Goal: Task Accomplishment & Management: Manage account settings

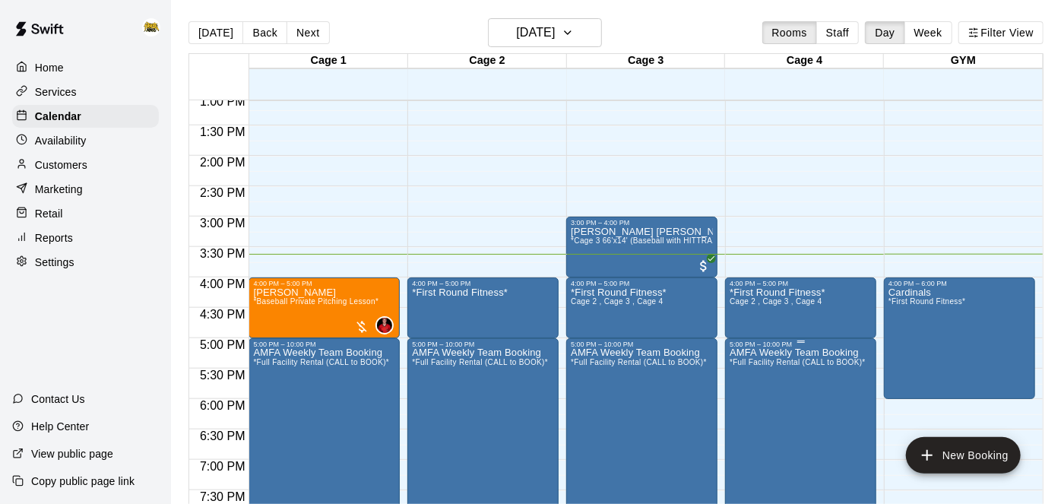
scroll to position [796, 0]
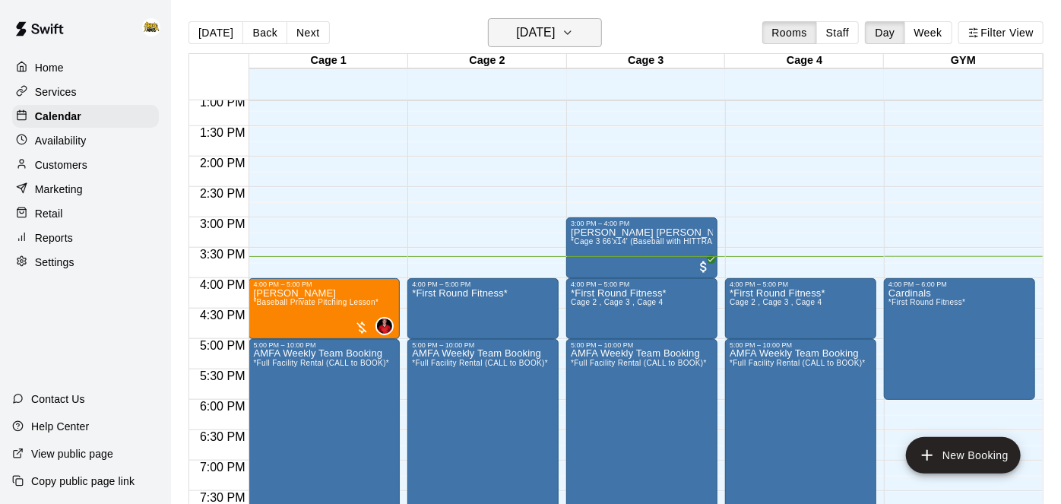
click at [574, 32] on icon "button" at bounding box center [568, 33] width 12 height 18
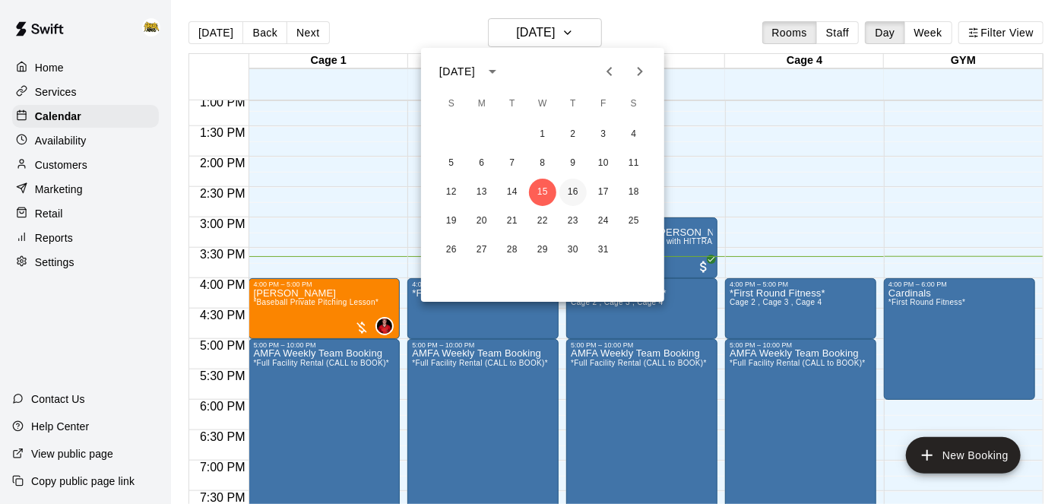
click at [574, 193] on button "16" at bounding box center [572, 192] width 27 height 27
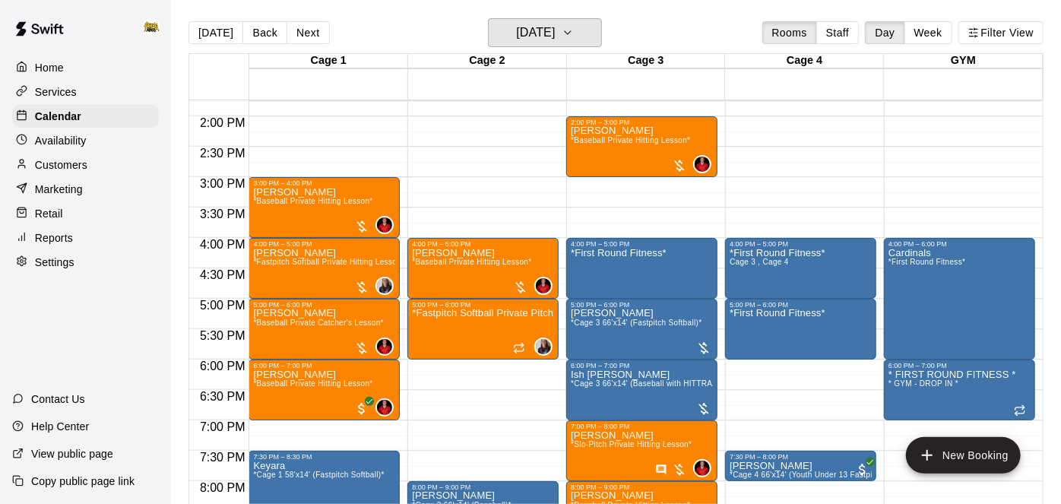
scroll to position [847, 0]
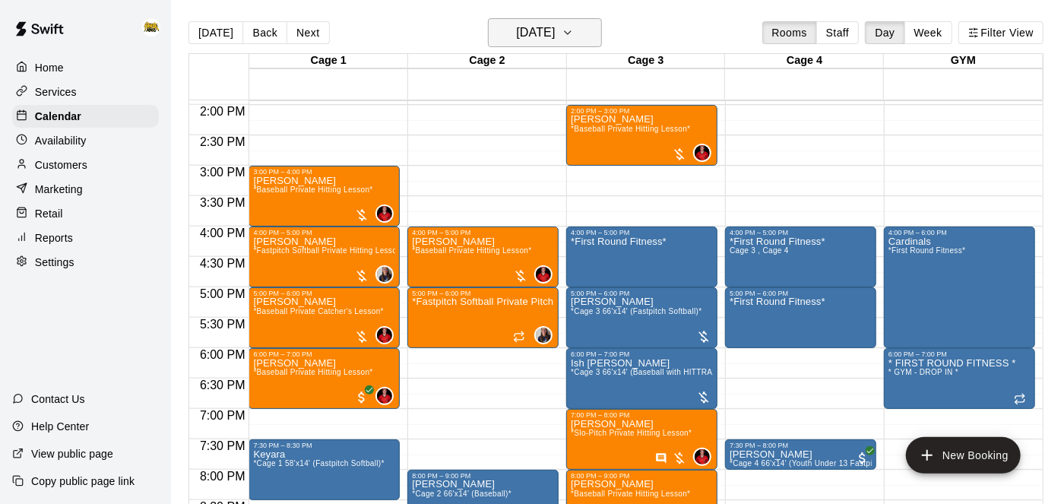
click at [548, 40] on h6 "[DATE]" at bounding box center [535, 32] width 39 height 21
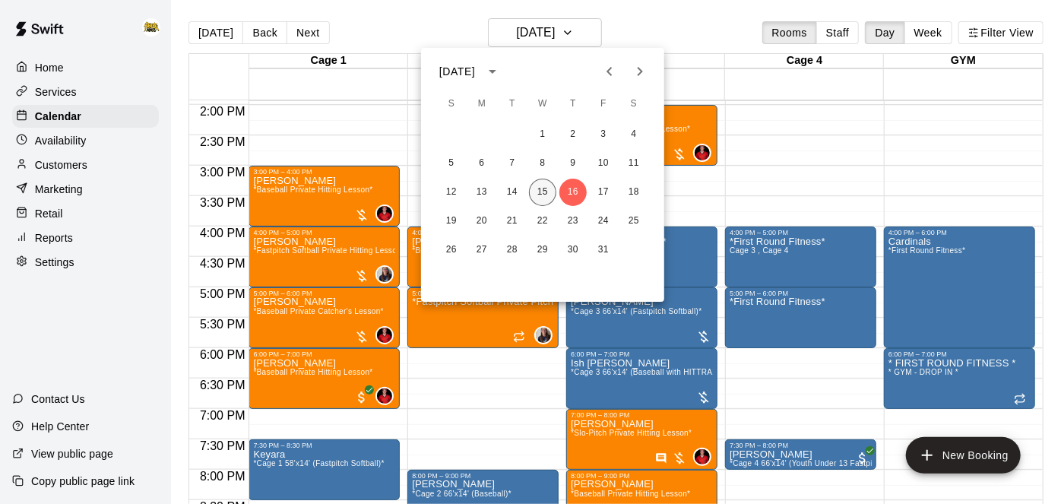
click at [546, 184] on button "15" at bounding box center [542, 192] width 27 height 27
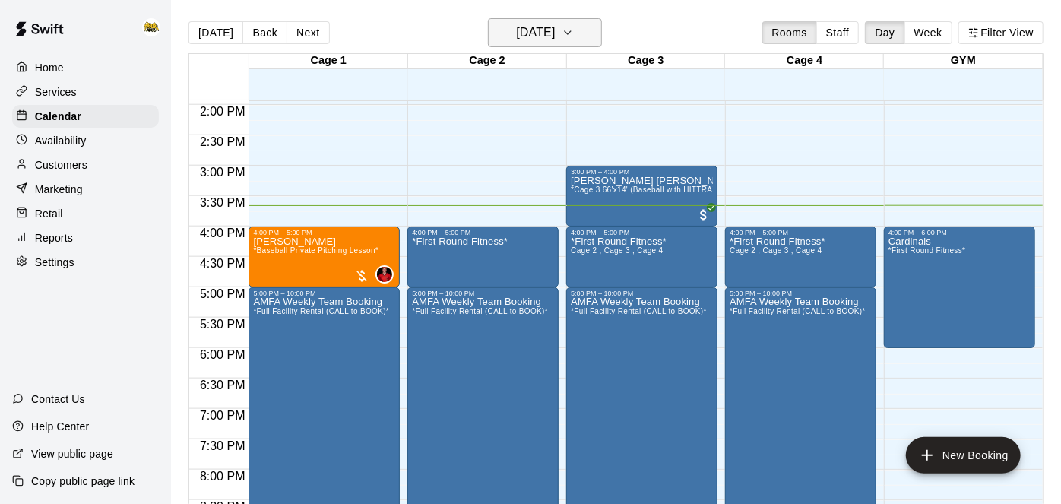
click at [589, 36] on button "[DATE]" at bounding box center [545, 32] width 114 height 29
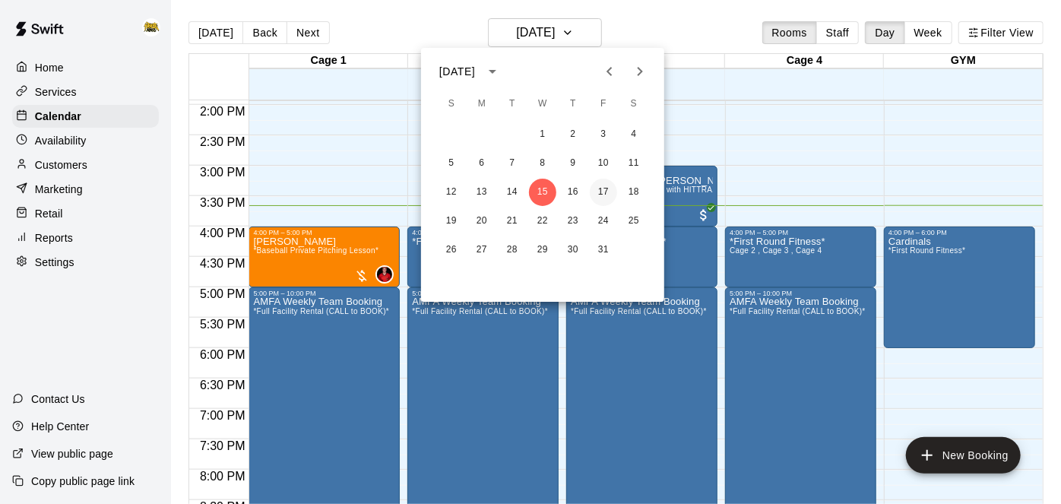
click at [606, 203] on button "17" at bounding box center [603, 192] width 27 height 27
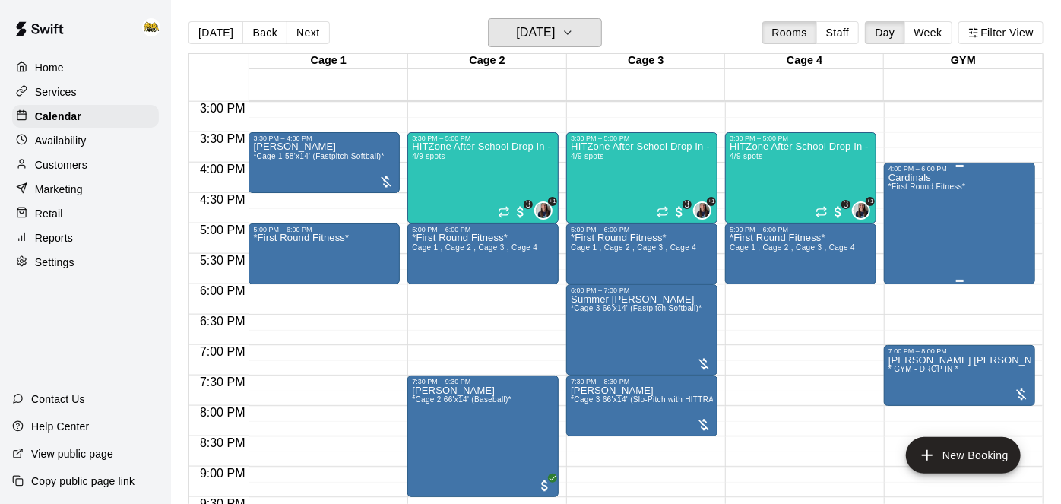
scroll to position [914, 0]
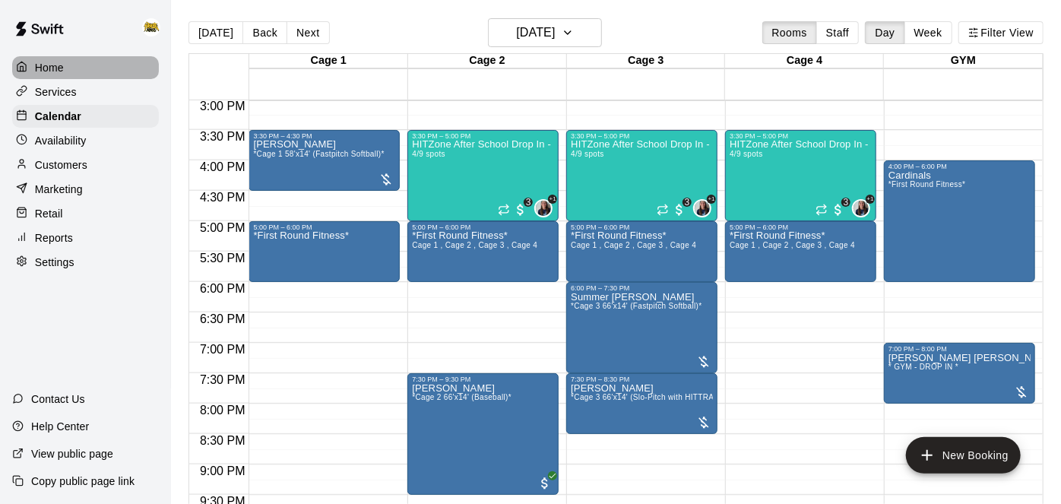
click at [52, 71] on p "Home" at bounding box center [49, 67] width 29 height 15
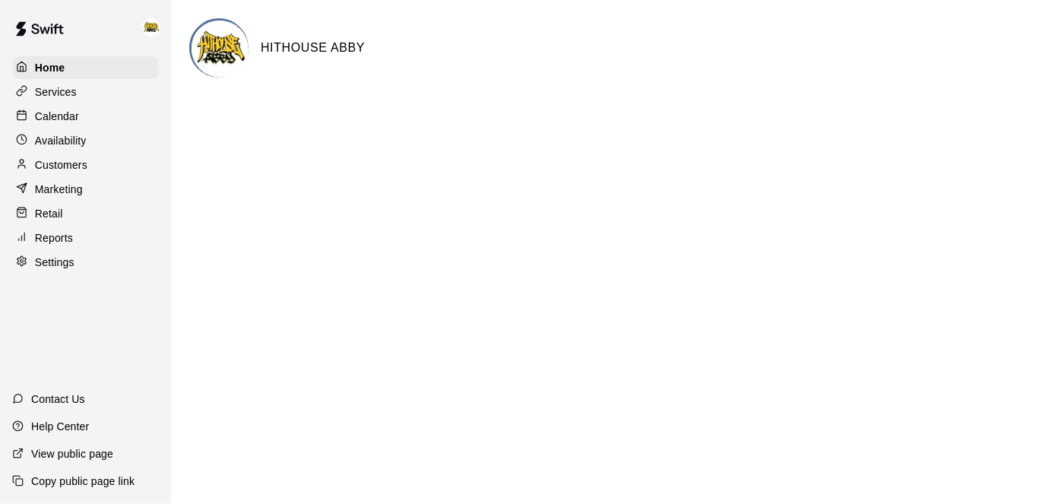
click at [77, 115] on p "Calendar" at bounding box center [57, 116] width 44 height 15
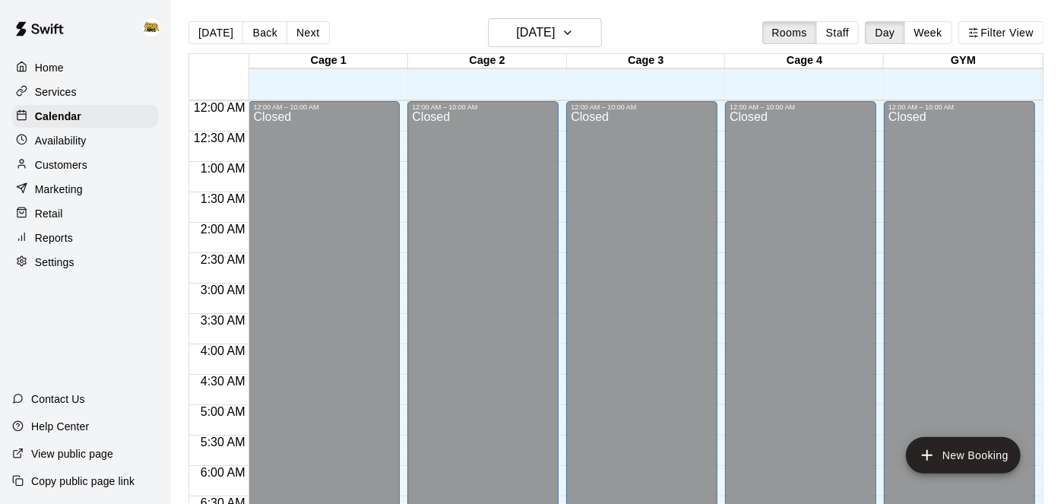
scroll to position [954, 0]
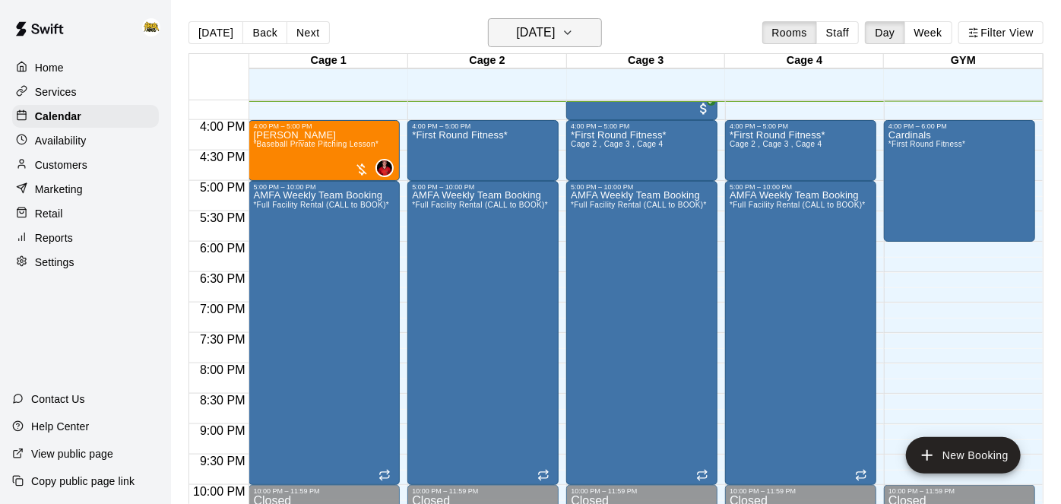
click at [586, 29] on button "[DATE]" at bounding box center [545, 32] width 114 height 29
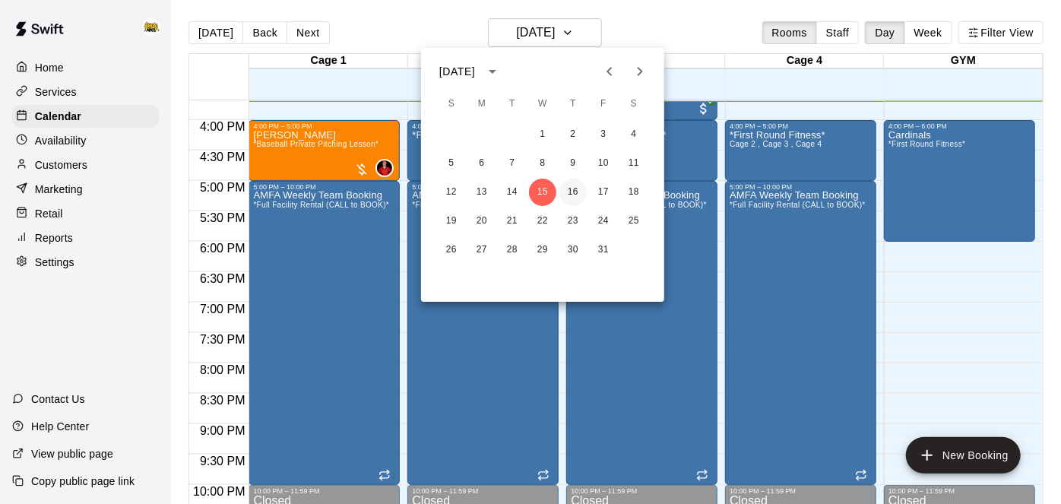
click at [576, 192] on button "16" at bounding box center [572, 192] width 27 height 27
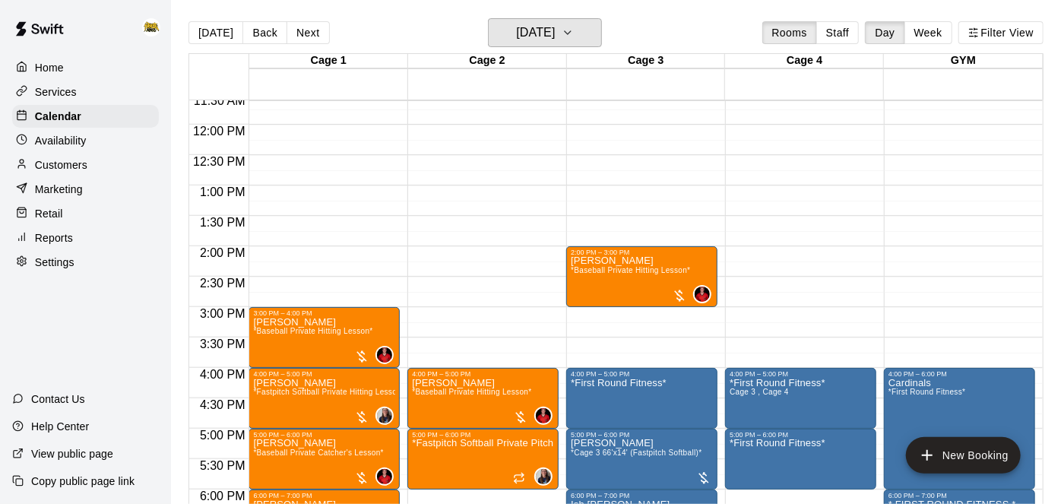
scroll to position [705, 0]
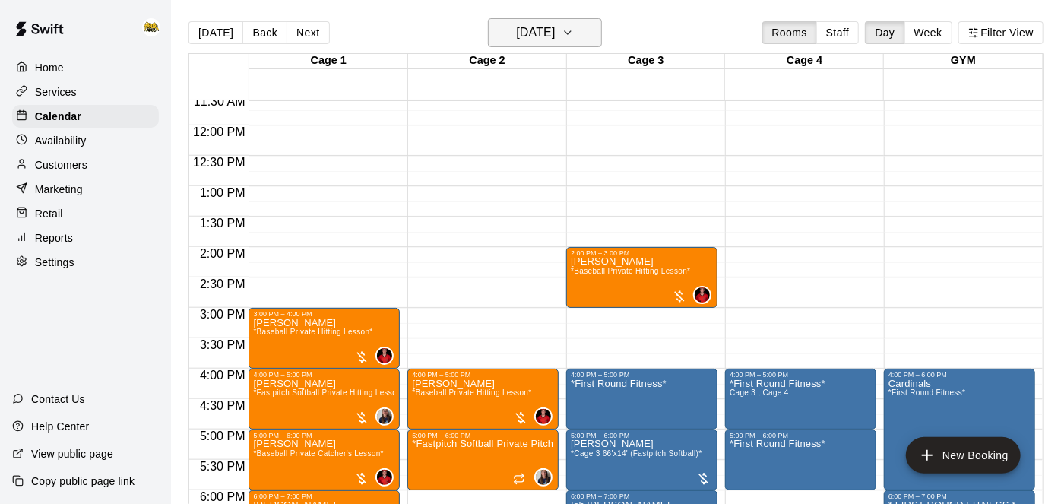
click at [555, 33] on h6 "[DATE]" at bounding box center [535, 32] width 39 height 21
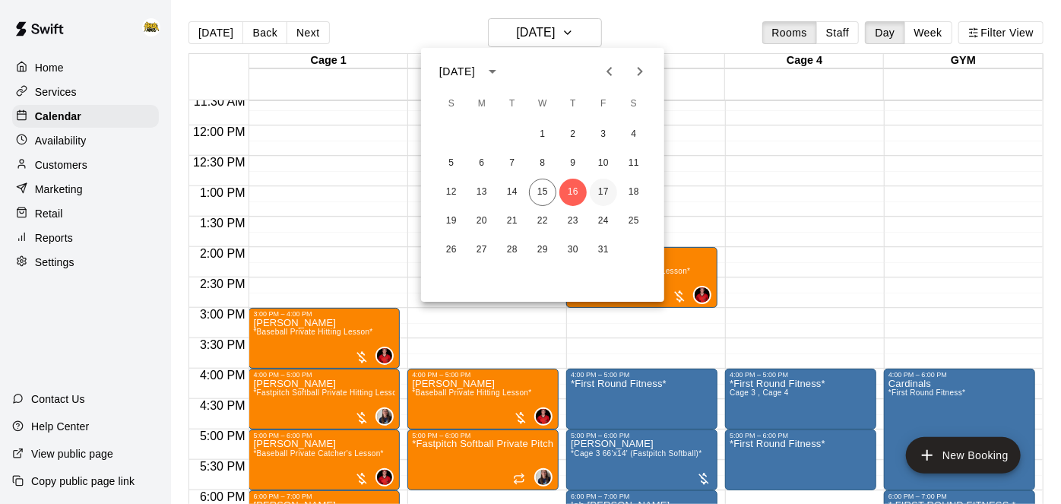
click at [605, 197] on button "17" at bounding box center [603, 192] width 27 height 27
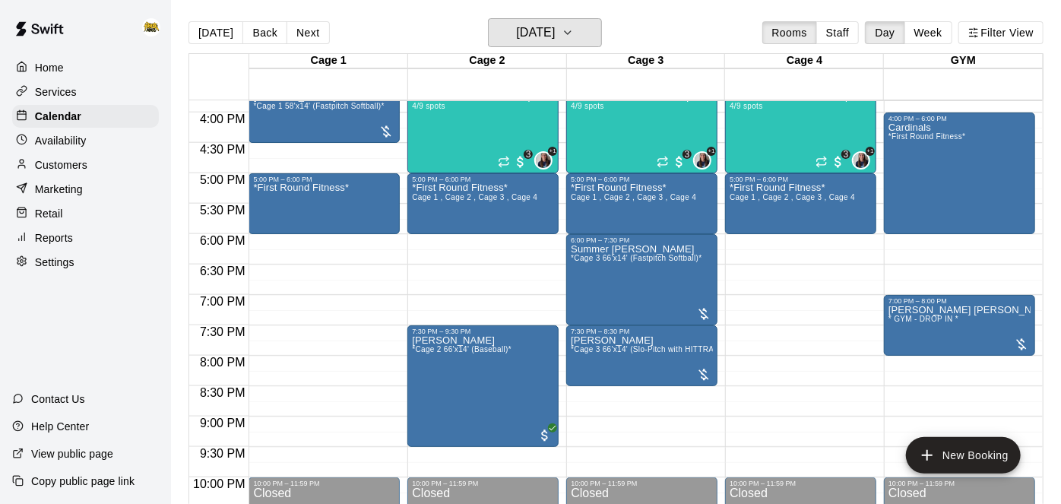
scroll to position [952, 0]
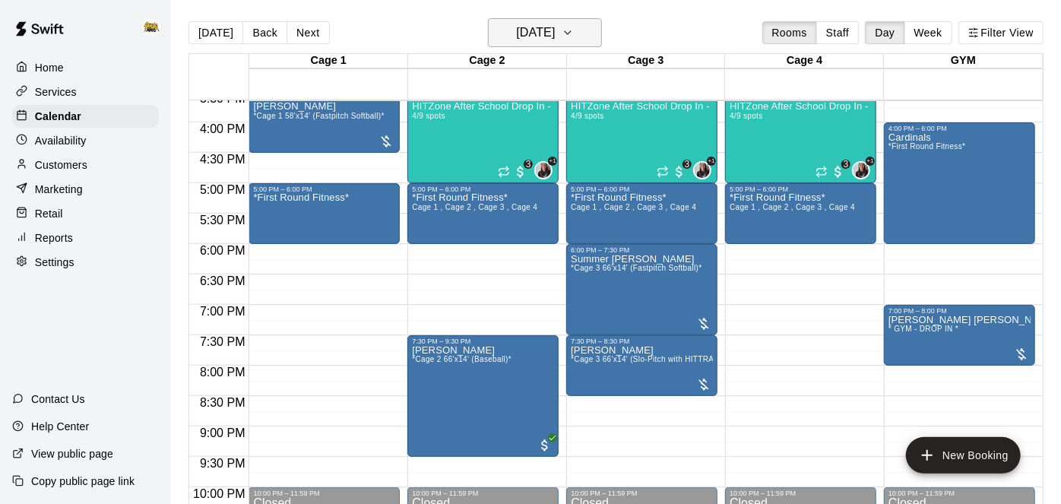
click at [593, 31] on button "[DATE]" at bounding box center [545, 32] width 114 height 29
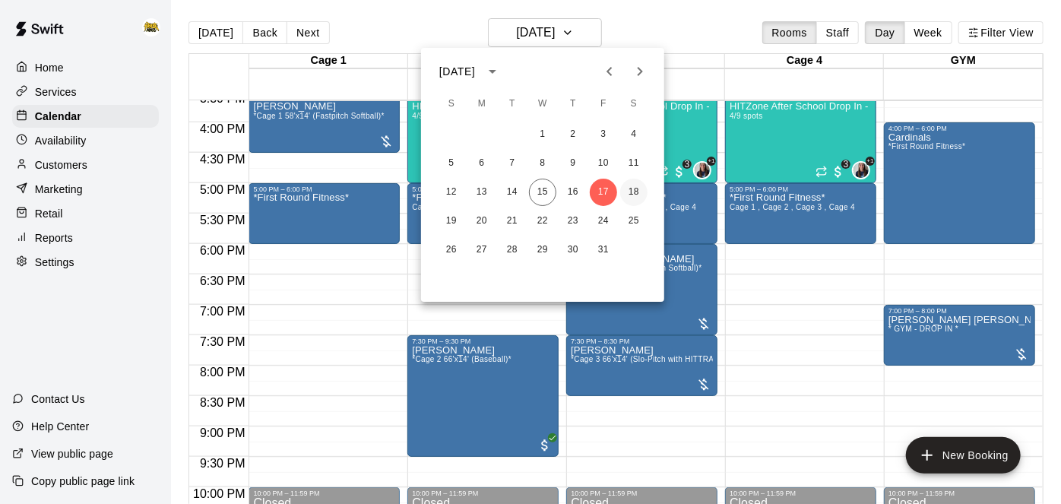
click at [638, 195] on button "18" at bounding box center [633, 192] width 27 height 27
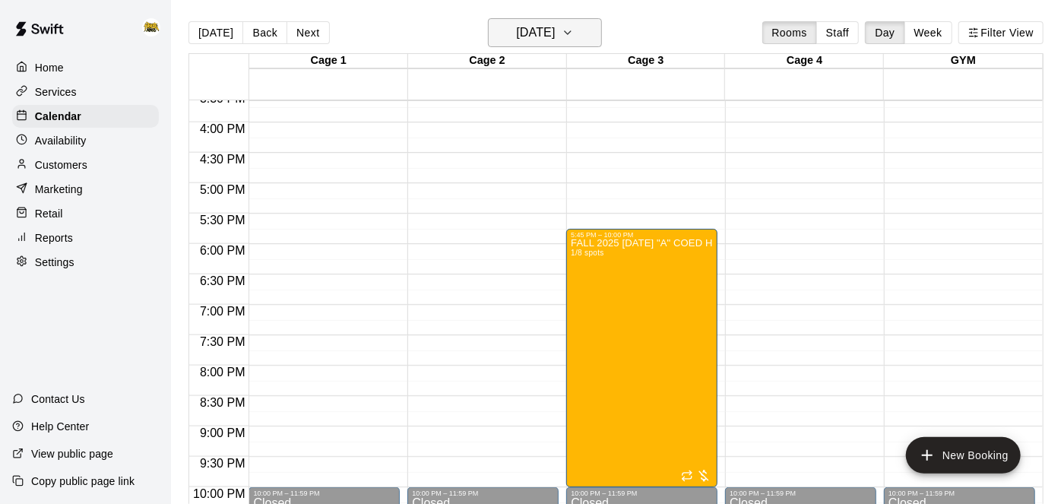
click at [555, 43] on h6 "[DATE]" at bounding box center [535, 32] width 39 height 21
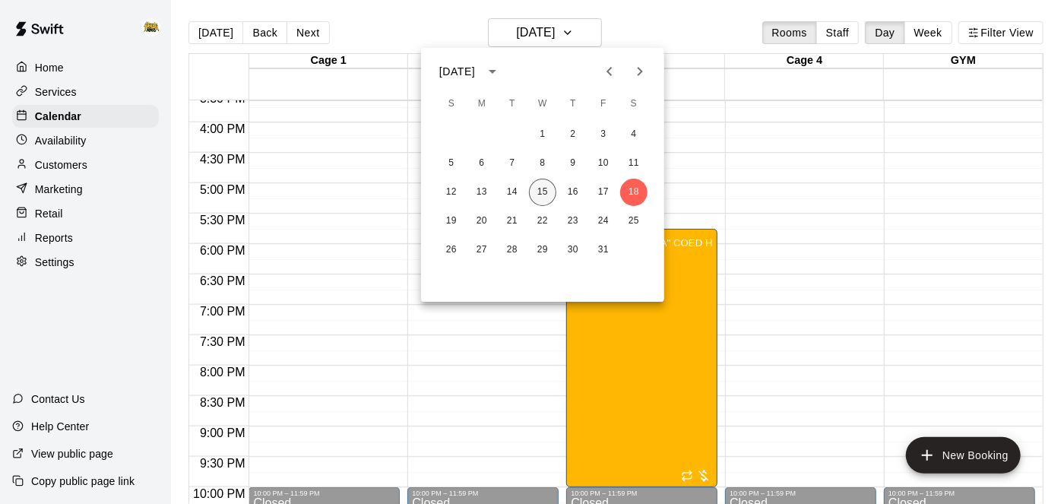
click at [547, 195] on button "15" at bounding box center [542, 192] width 27 height 27
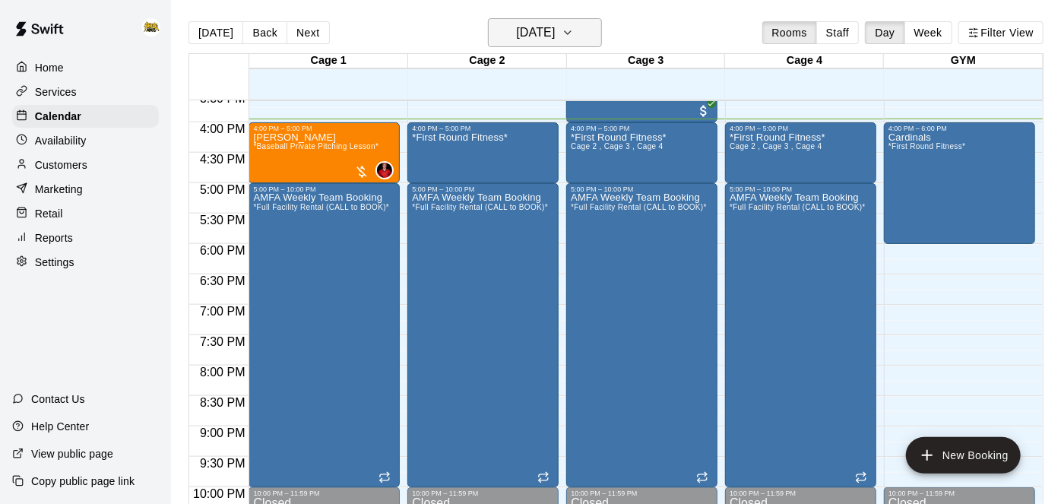
click at [533, 36] on h6 "[DATE]" at bounding box center [535, 32] width 39 height 21
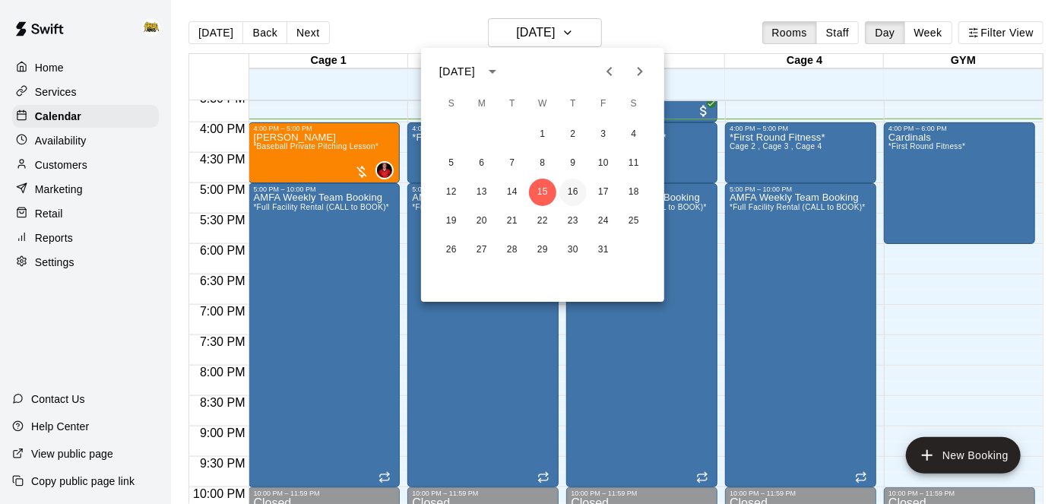
click at [569, 196] on button "16" at bounding box center [572, 192] width 27 height 27
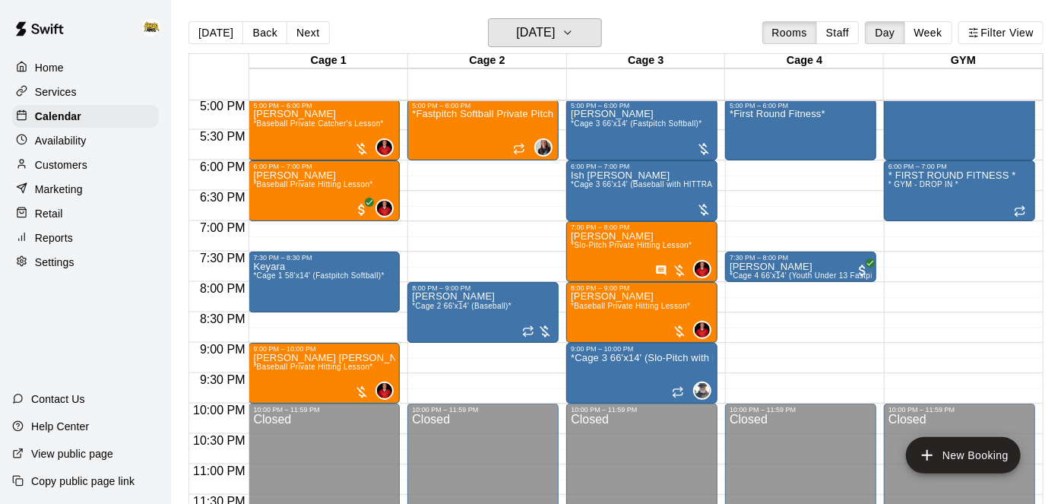
scroll to position [1034, 0]
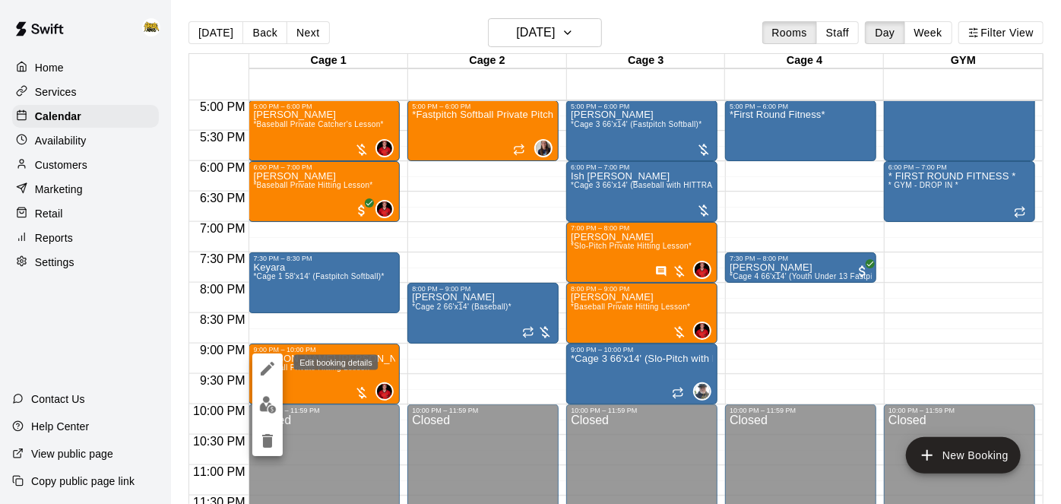
click at [266, 369] on icon "edit" at bounding box center [268, 369] width 14 height 14
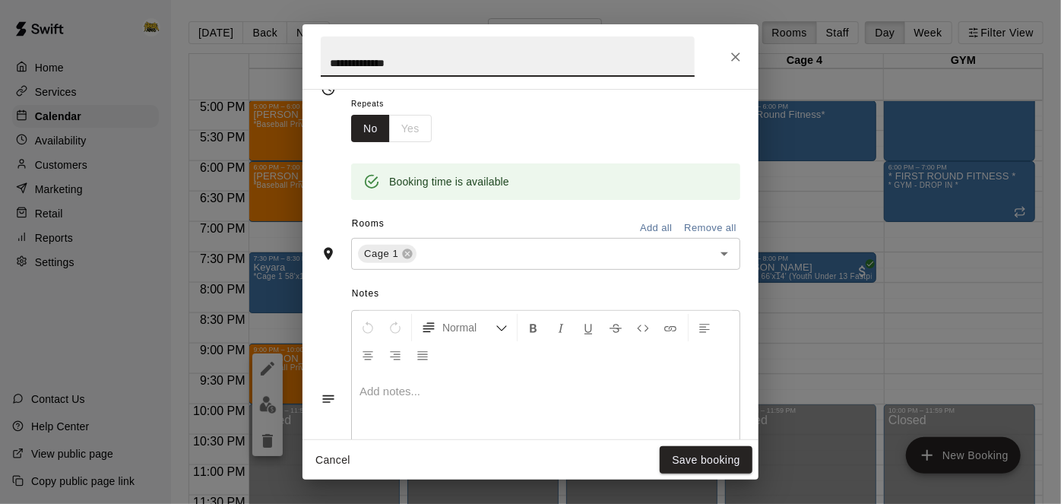
scroll to position [227, 0]
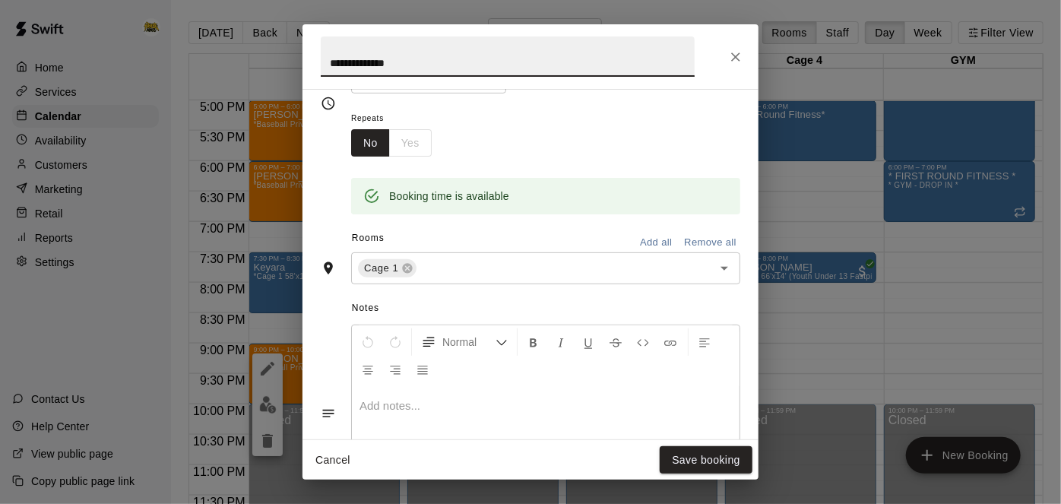
click at [706, 255] on button "Remove all" at bounding box center [710, 243] width 60 height 24
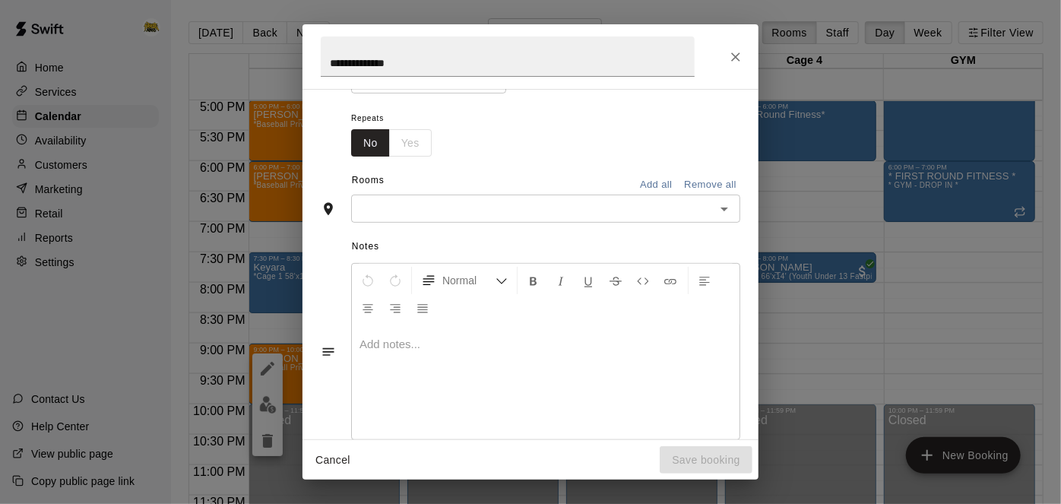
scroll to position [198, 0]
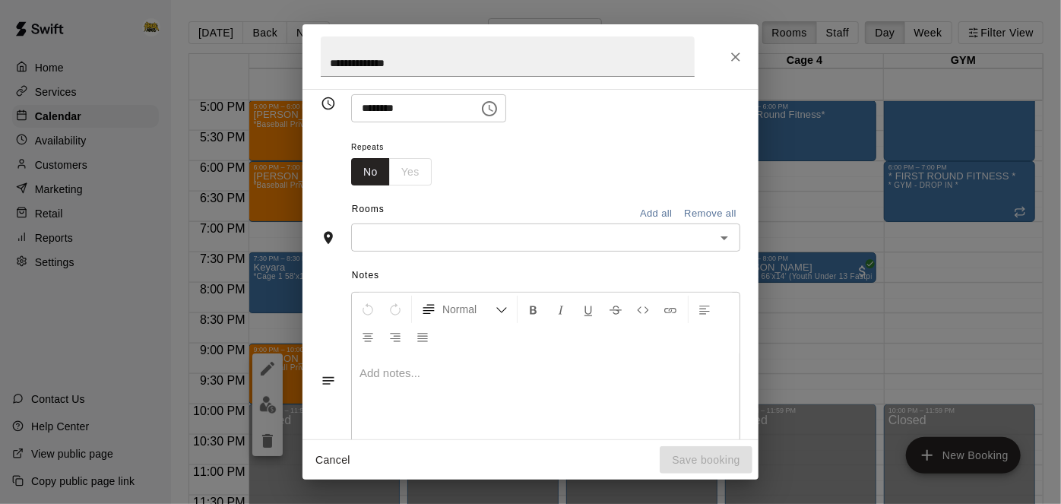
click at [723, 247] on icon "Open" at bounding box center [724, 238] width 18 height 18
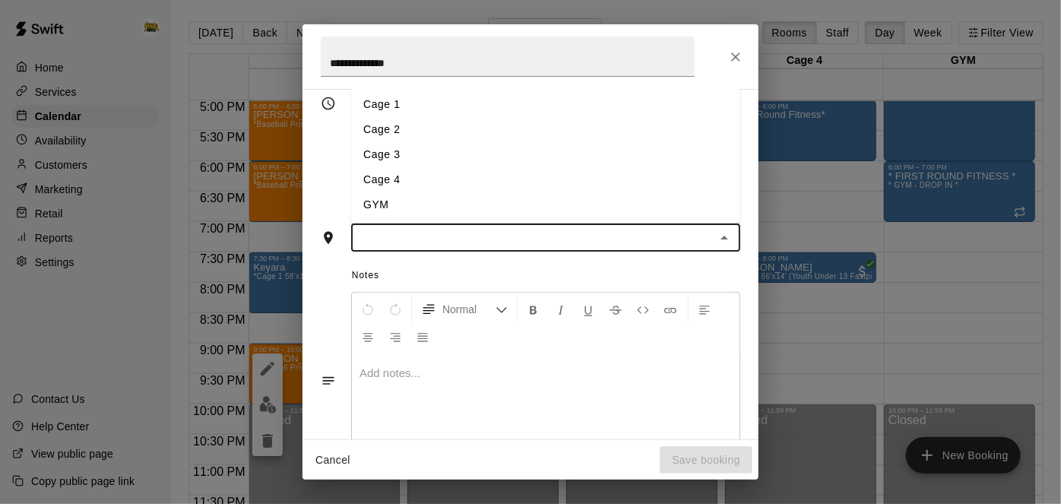
click at [656, 142] on li "Cage 2" at bounding box center [545, 129] width 389 height 25
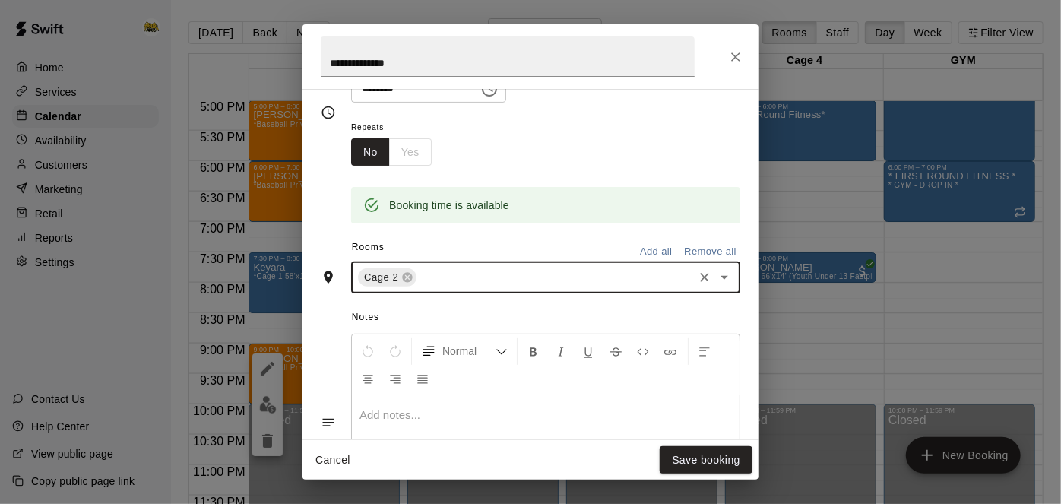
scroll to position [227, 0]
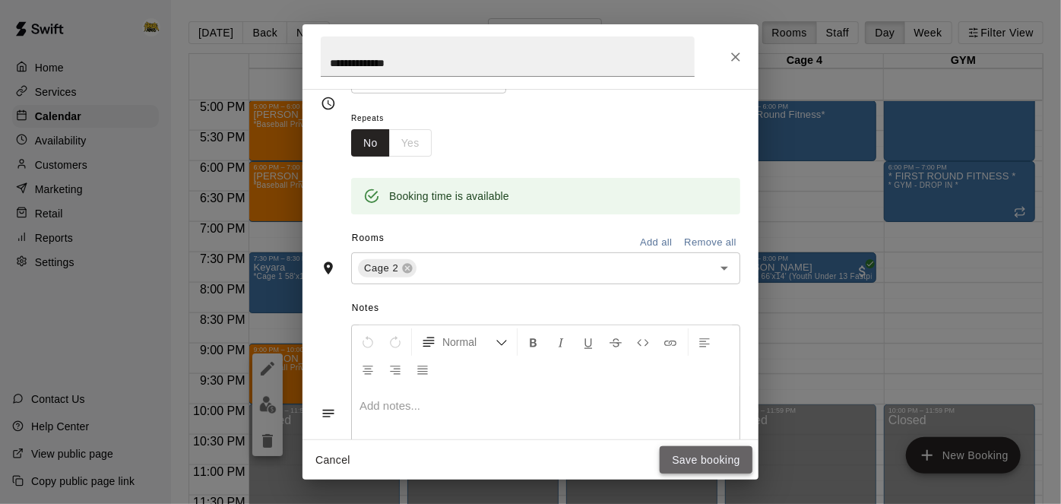
click at [698, 468] on button "Save booking" at bounding box center [706, 460] width 93 height 28
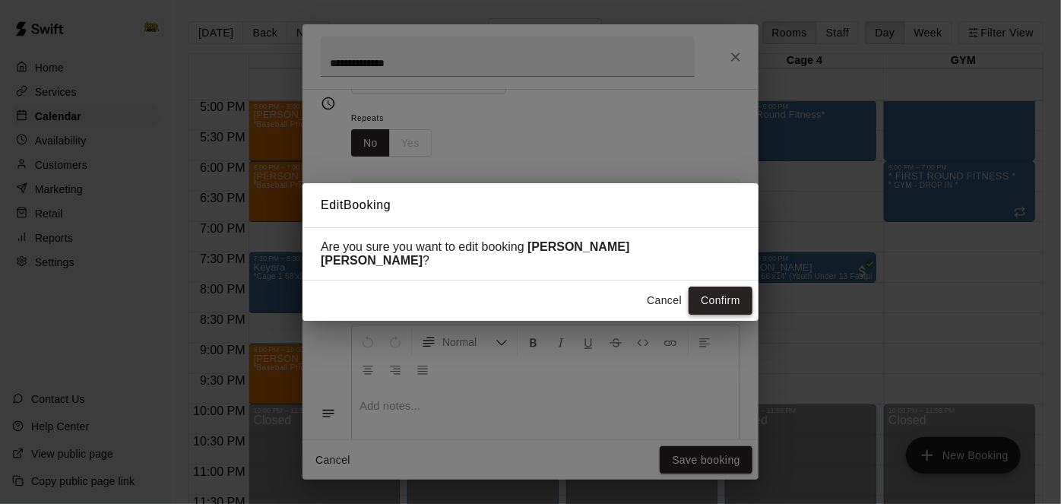
click at [748, 292] on button "Confirm" at bounding box center [721, 301] width 64 height 28
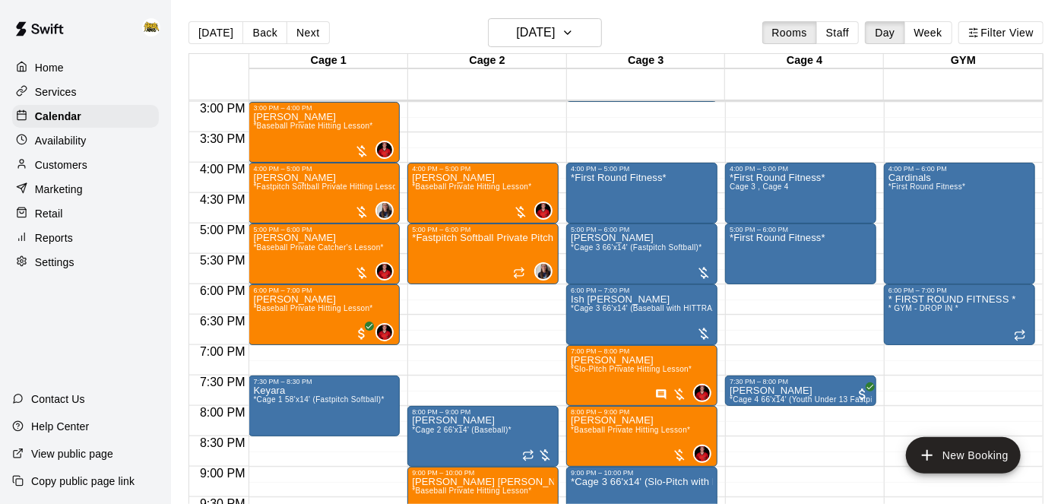
scroll to position [910, 0]
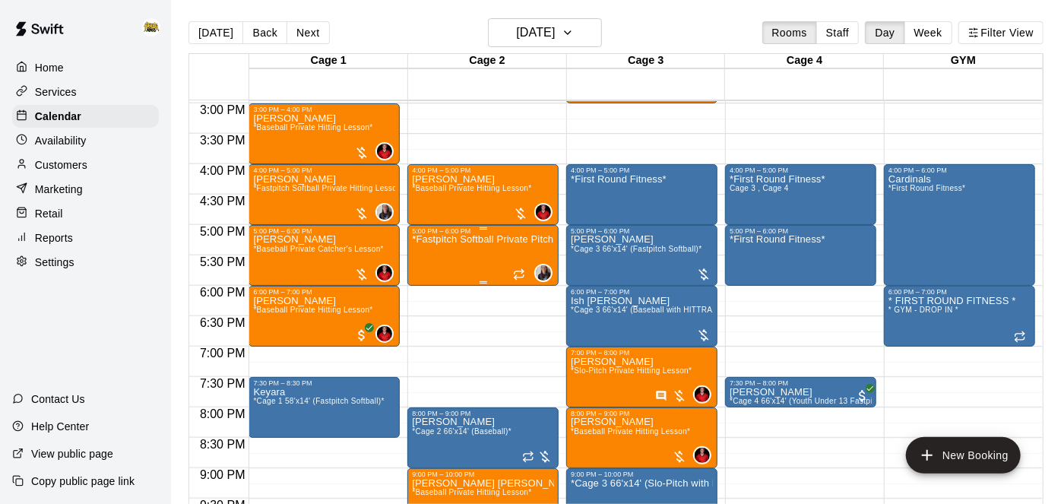
click at [486, 255] on div "*Fastpitch Softball Private Pitching Lesson*" at bounding box center [483, 487] width 142 height 504
click at [428, 247] on icon "edit" at bounding box center [427, 250] width 14 height 14
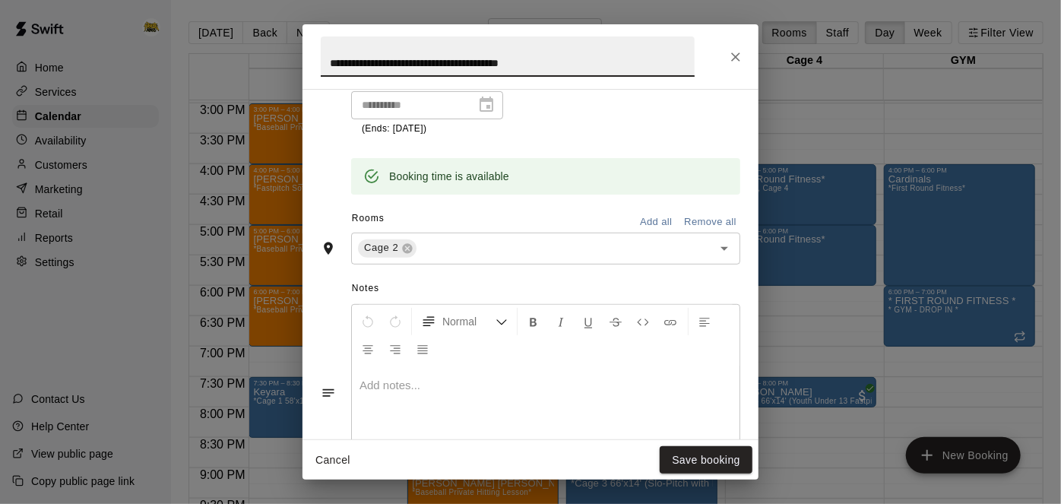
scroll to position [334, 0]
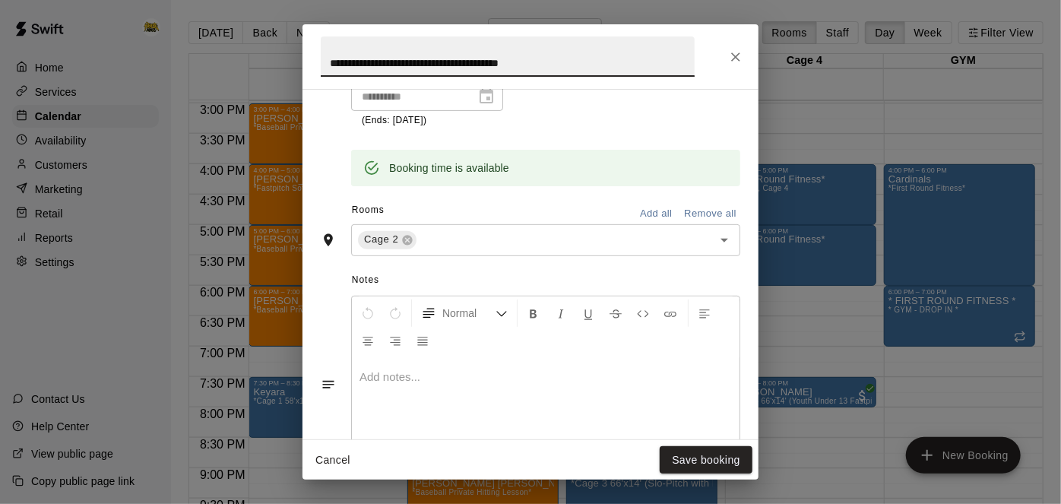
click at [711, 226] on button "Remove all" at bounding box center [710, 214] width 60 height 24
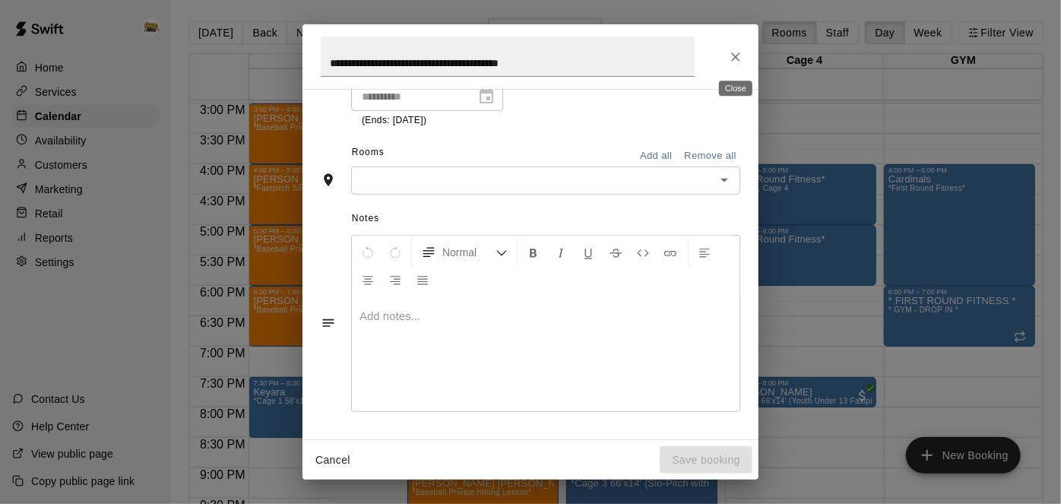
click at [732, 56] on icon "Close" at bounding box center [735, 56] width 15 height 15
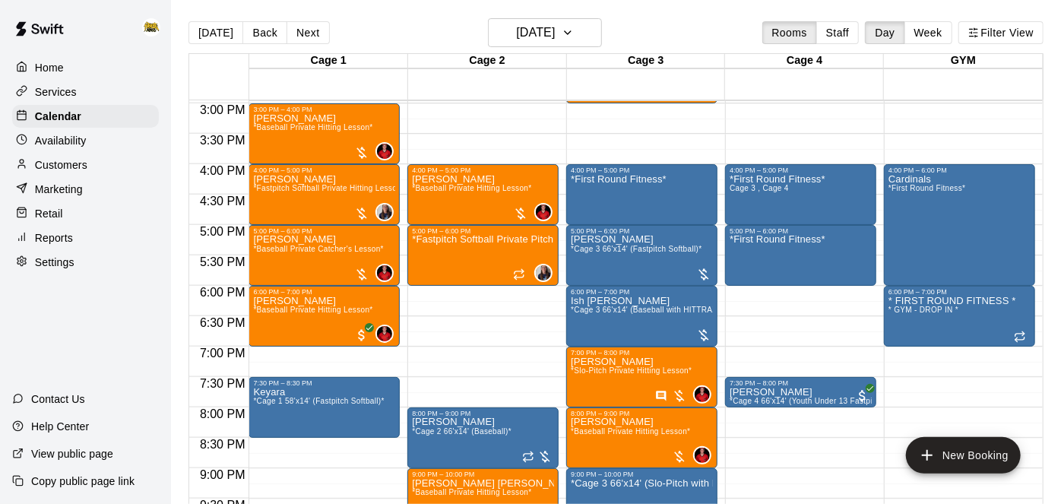
scroll to position [777, 0]
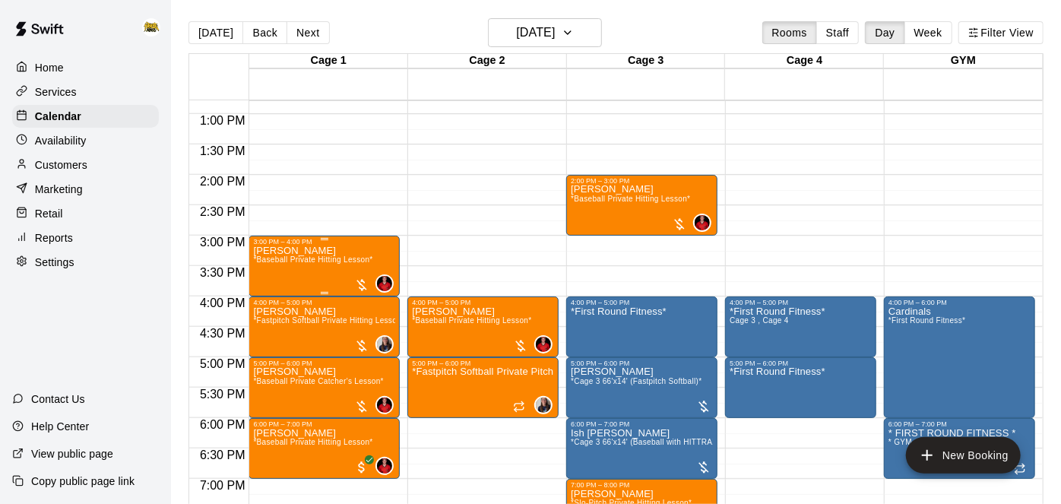
click at [303, 268] on div "[PERSON_NAME] *Baseball Private Hitting Lesson*" at bounding box center [312, 497] width 119 height 504
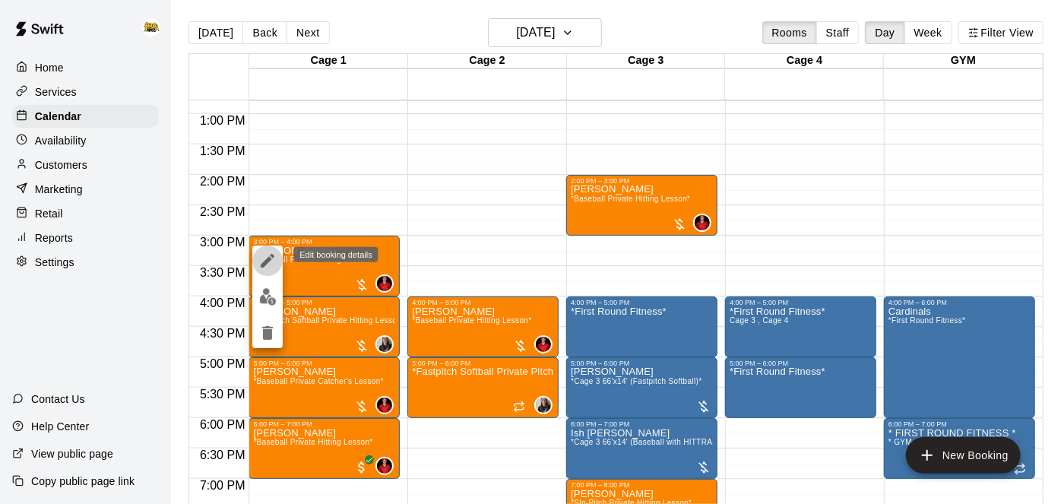
click at [267, 258] on icon "edit" at bounding box center [268, 261] width 14 height 14
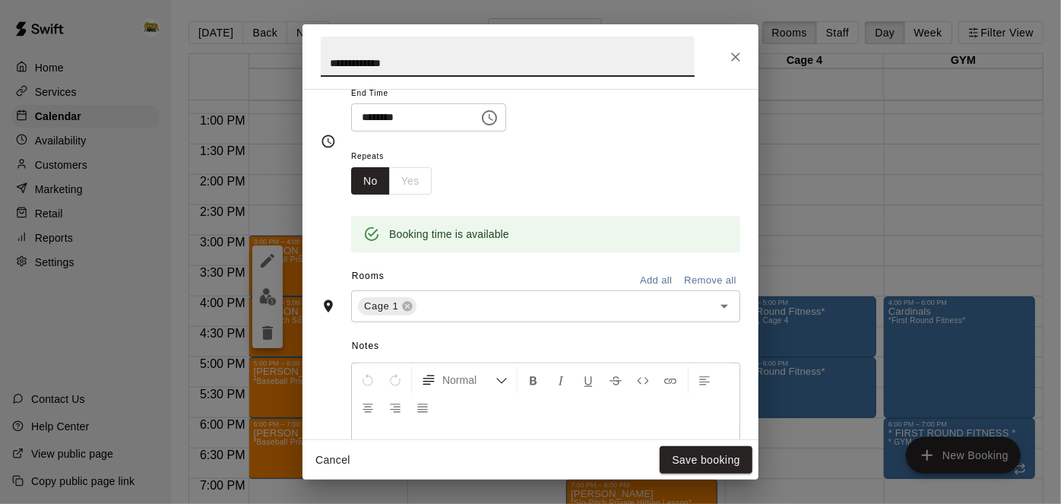
click at [692, 293] on button "Remove all" at bounding box center [710, 281] width 60 height 24
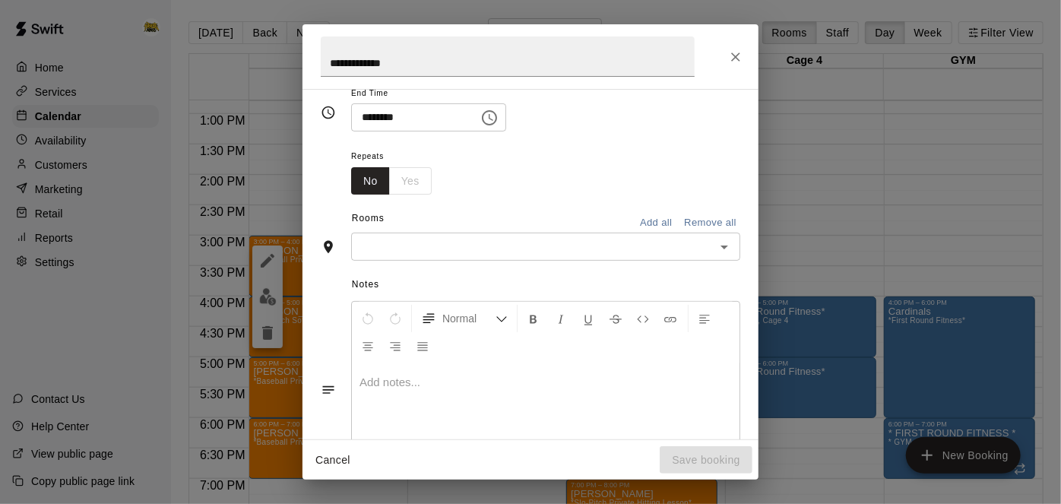
scroll to position [160, 0]
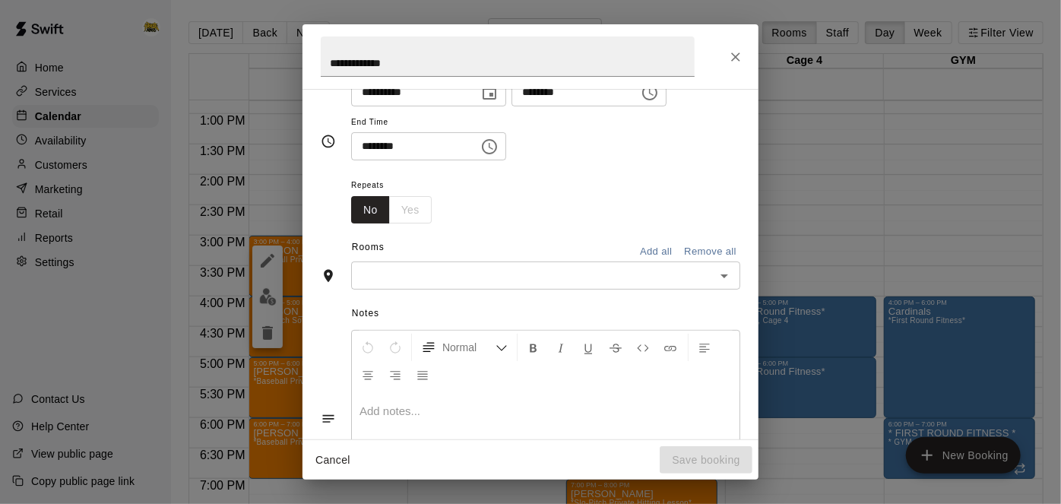
click at [722, 285] on icon "Open" at bounding box center [724, 276] width 18 height 18
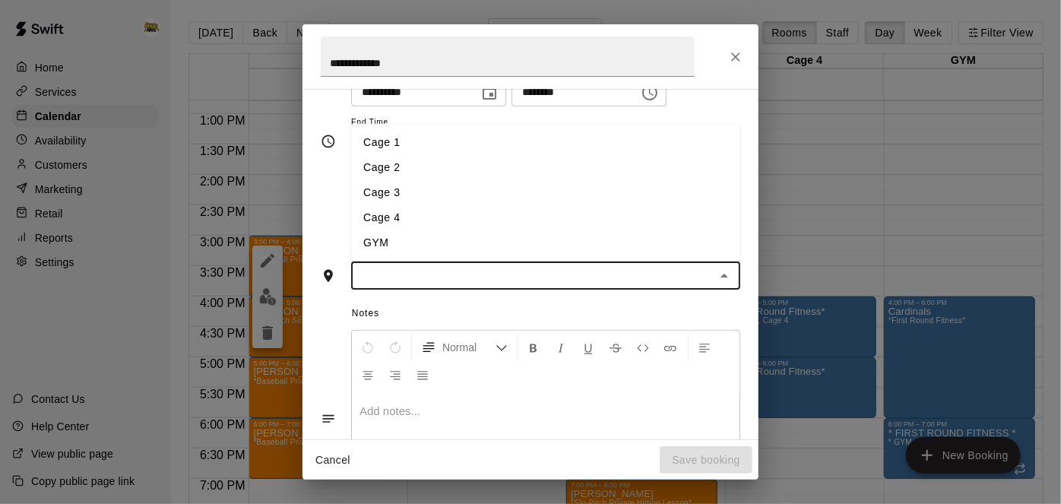
click at [618, 205] on li "Cage 3" at bounding box center [545, 192] width 389 height 25
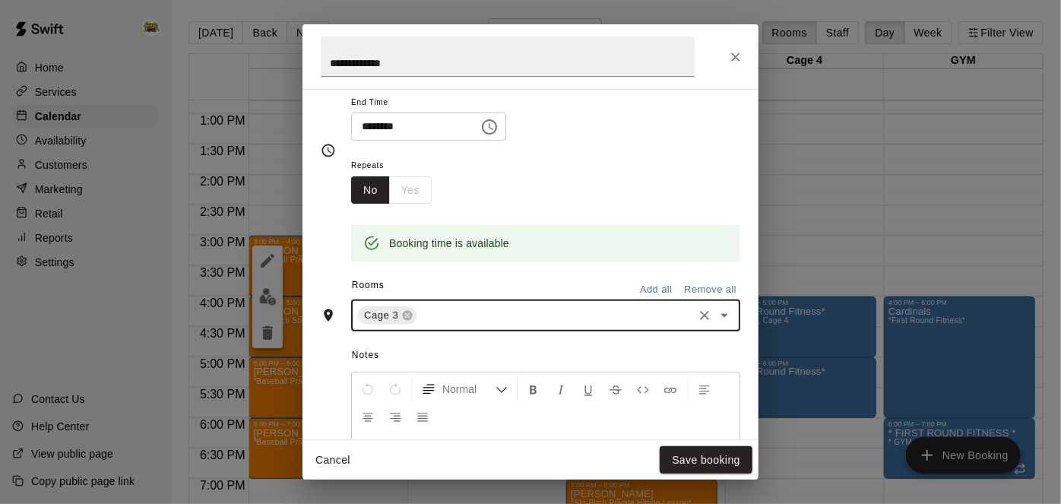
scroll to position [189, 0]
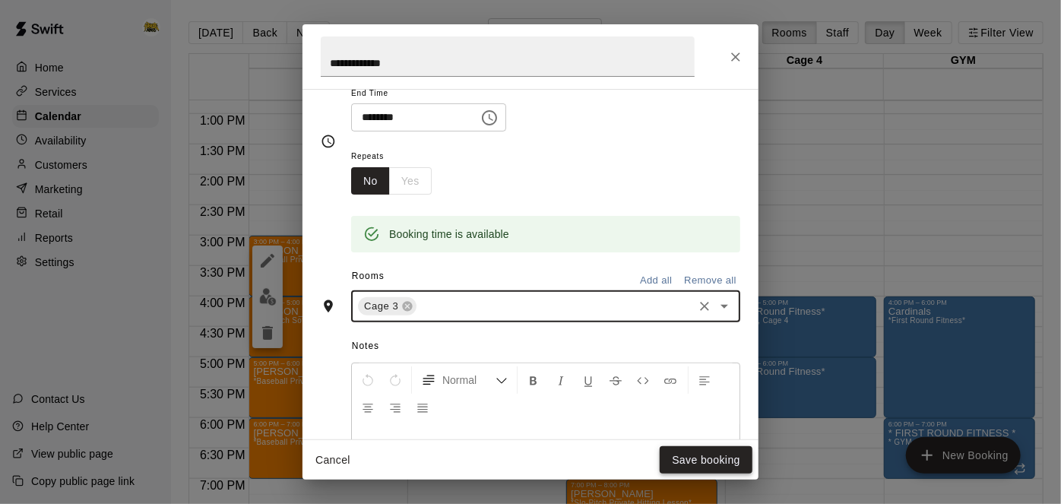
click at [692, 456] on button "Save booking" at bounding box center [706, 460] width 93 height 28
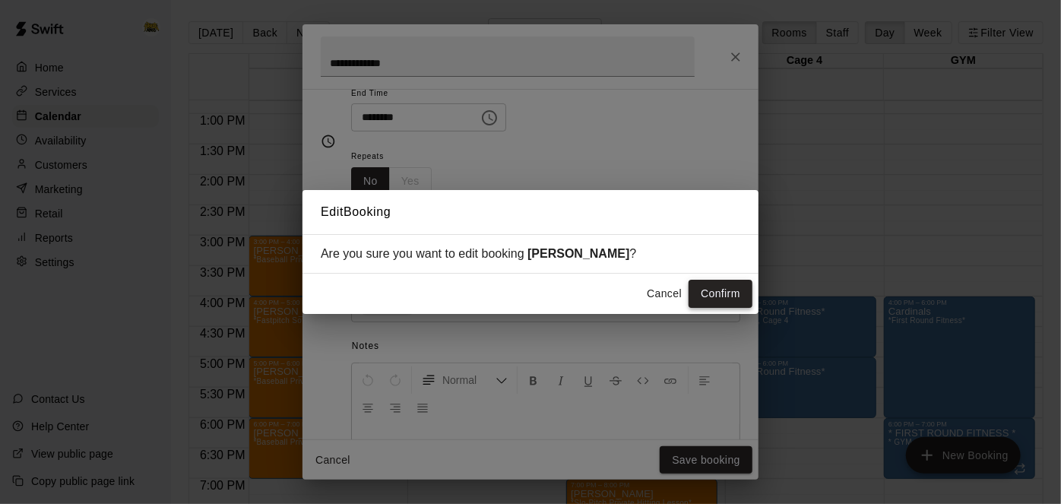
click at [717, 300] on button "Confirm" at bounding box center [721, 294] width 64 height 28
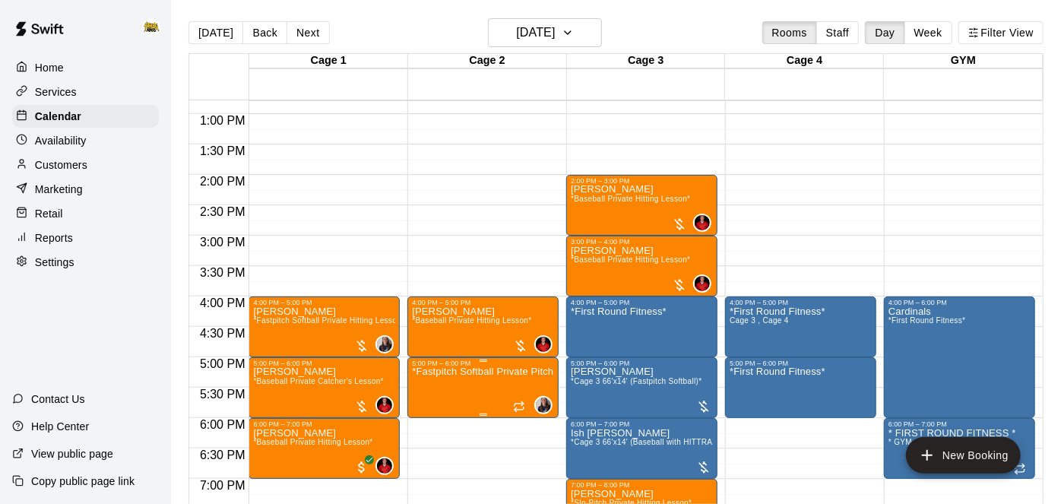
click at [422, 382] on icon "edit" at bounding box center [427, 382] width 18 height 18
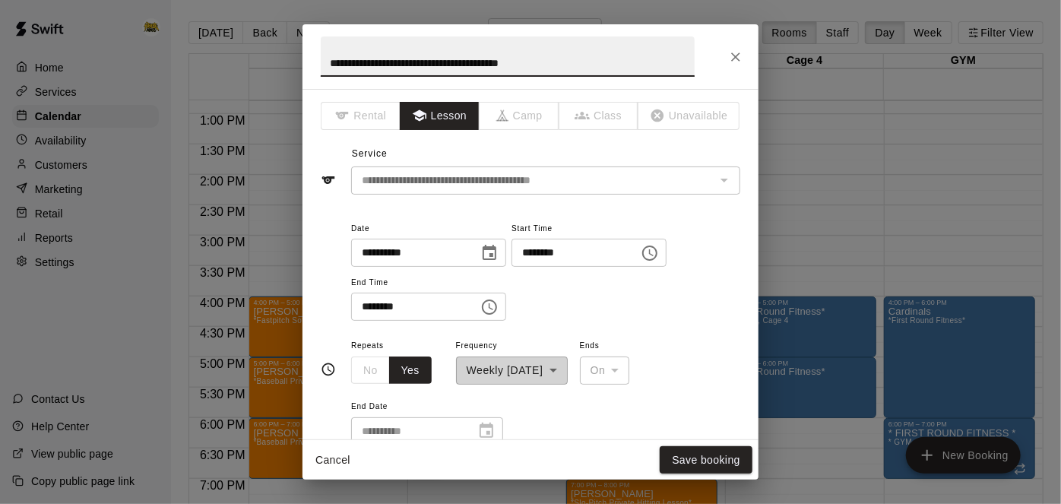
click at [511, 267] on input "********" at bounding box center [569, 253] width 117 height 28
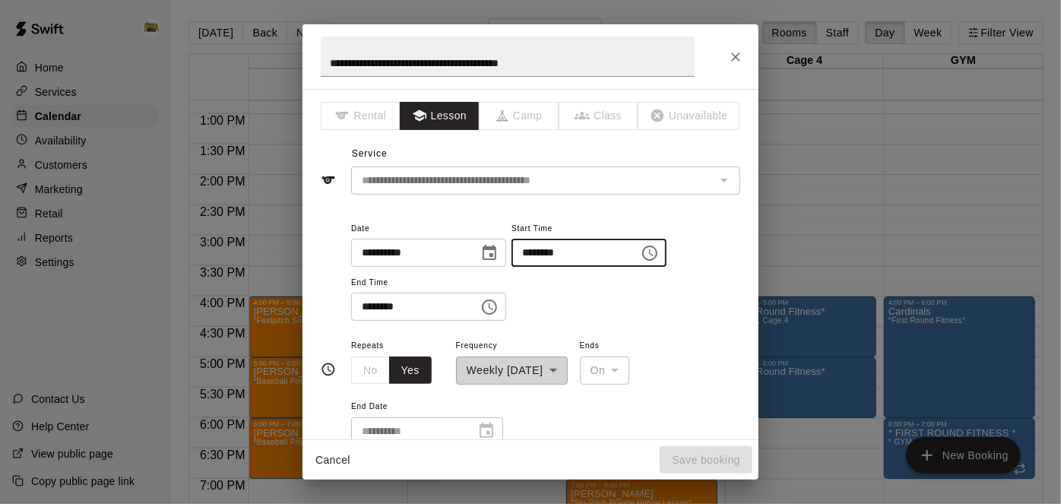
type input "********"
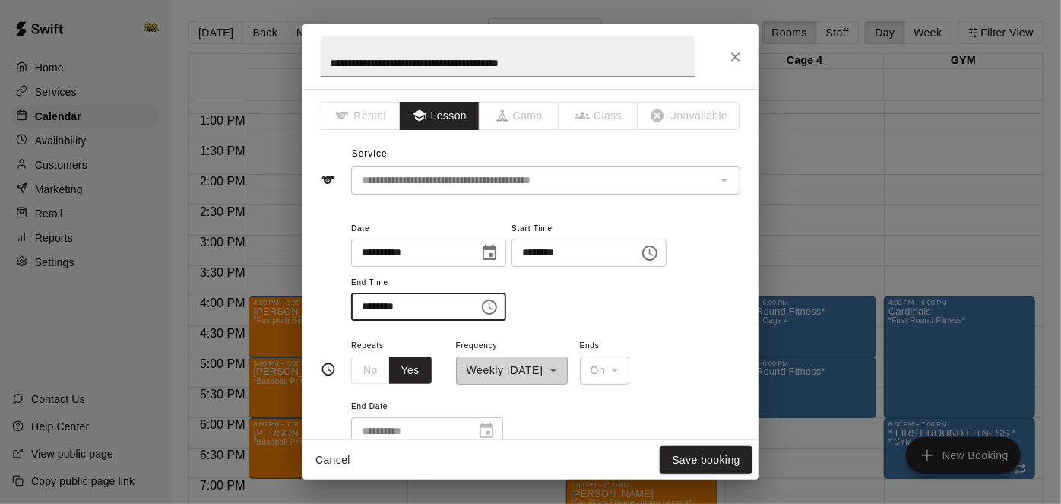
type input "********"
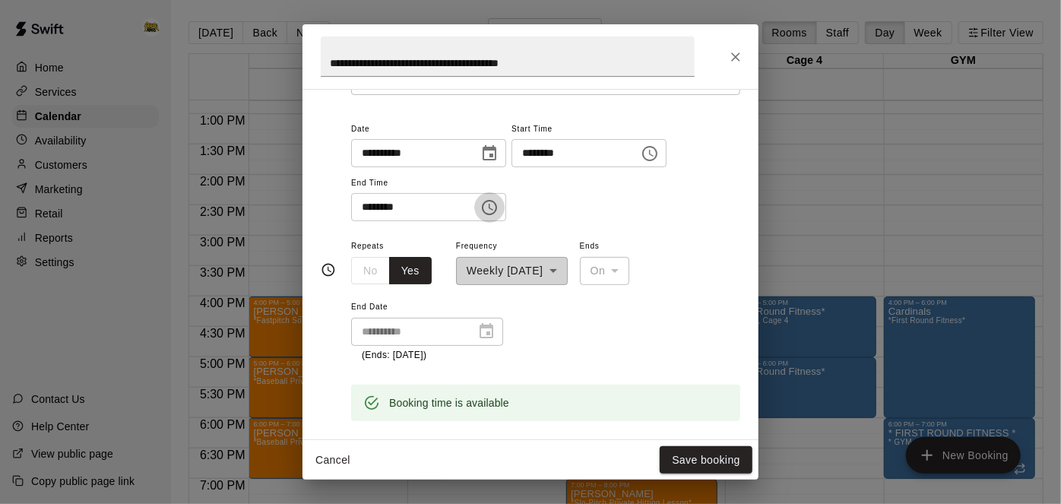
scroll to position [101, 0]
click at [716, 459] on button "Save booking" at bounding box center [706, 460] width 93 height 28
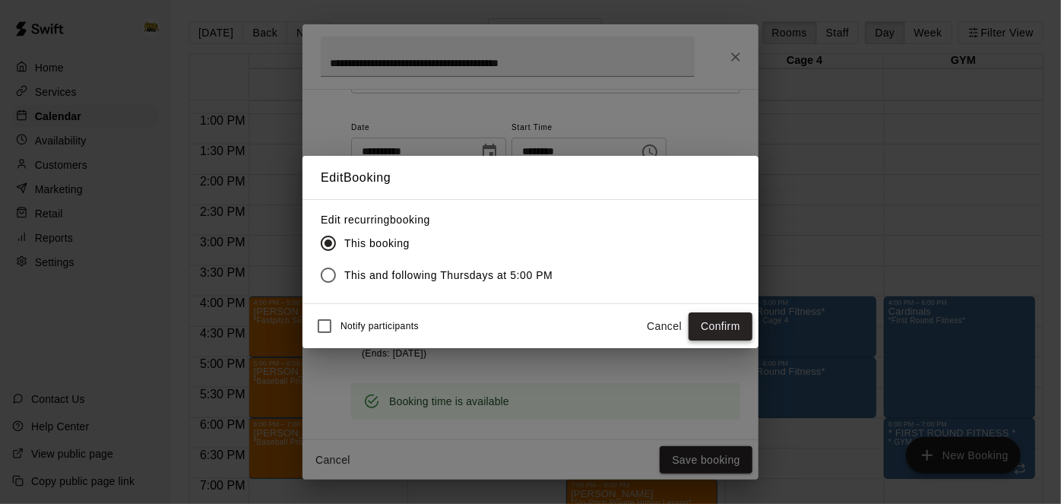
click at [726, 336] on button "Confirm" at bounding box center [721, 326] width 64 height 28
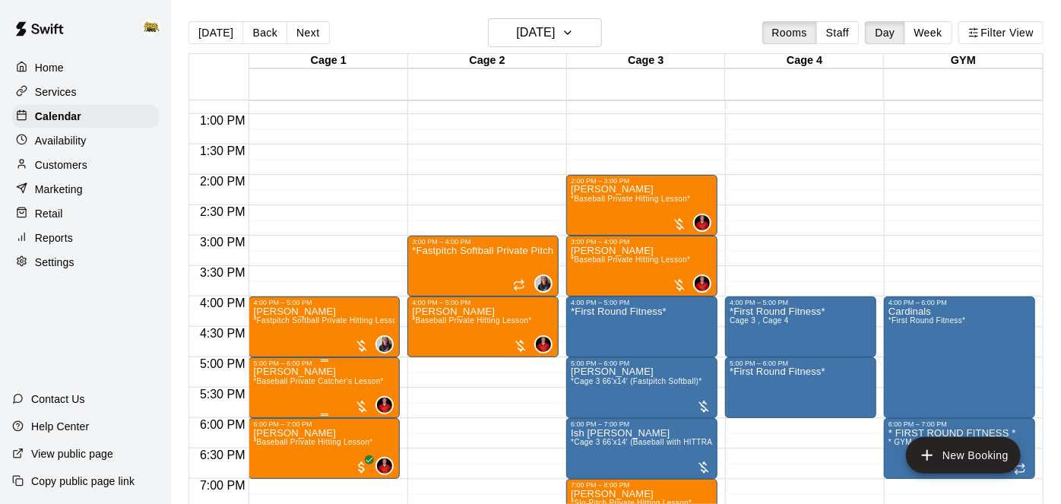
click at [271, 378] on icon "edit" at bounding box center [268, 382] width 14 height 14
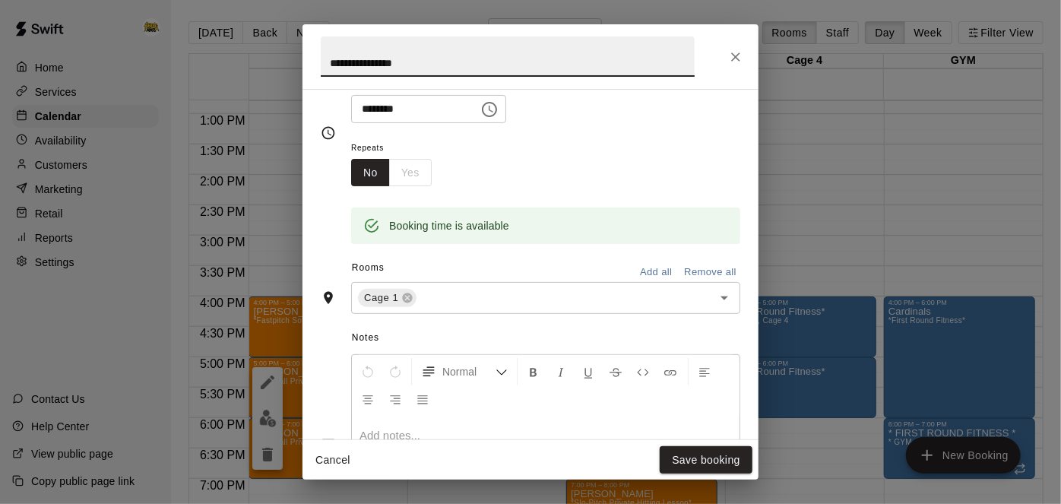
scroll to position [217, 0]
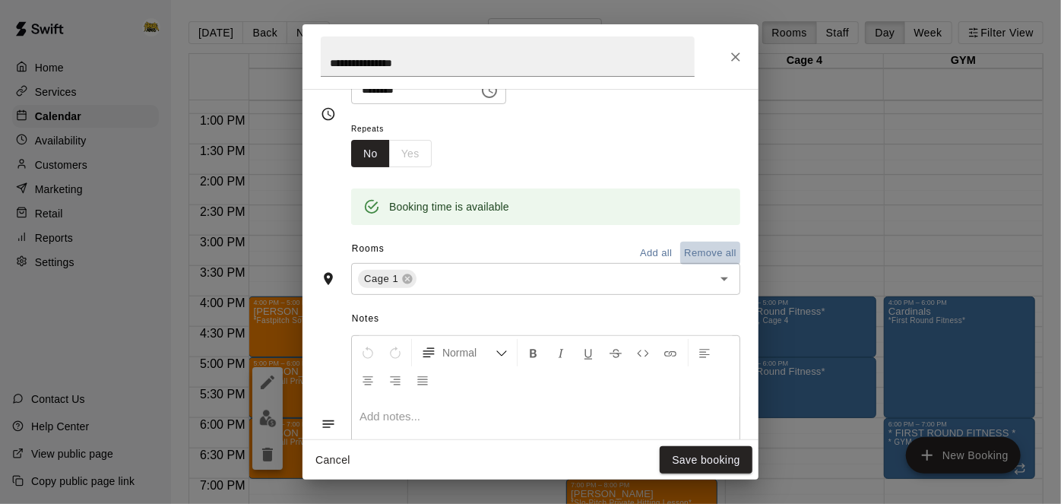
click at [726, 265] on button "Remove all" at bounding box center [710, 254] width 60 height 24
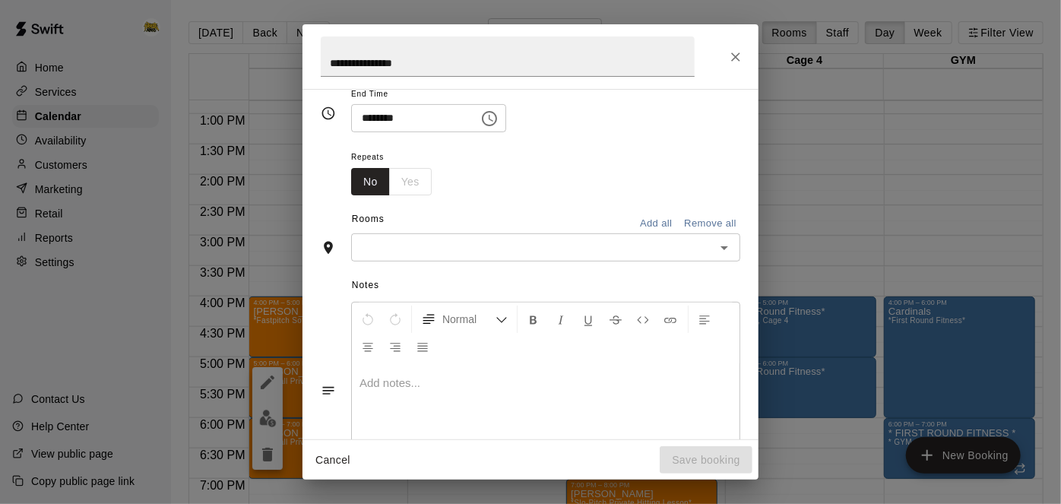
click at [725, 257] on icon "Open" at bounding box center [724, 248] width 18 height 18
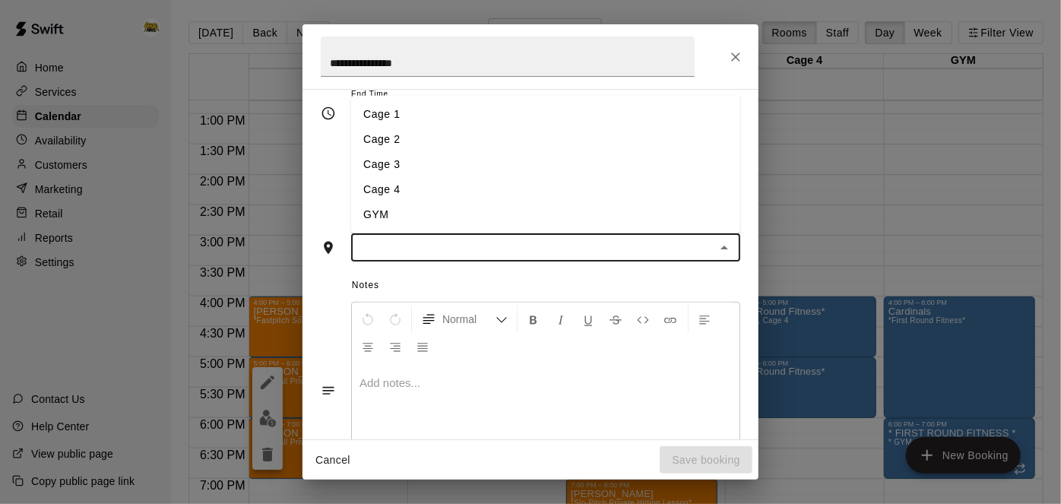
click at [630, 152] on li "Cage 2" at bounding box center [545, 139] width 389 height 25
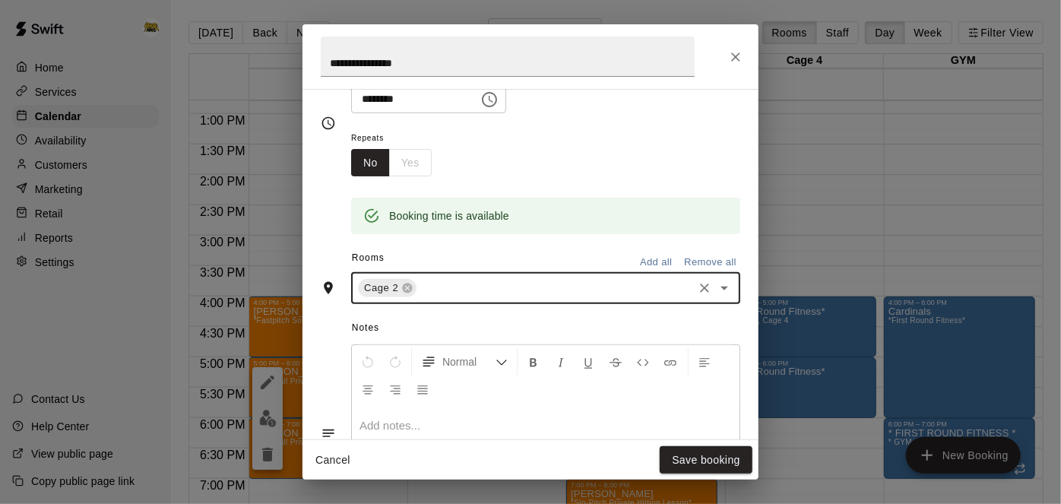
scroll to position [217, 0]
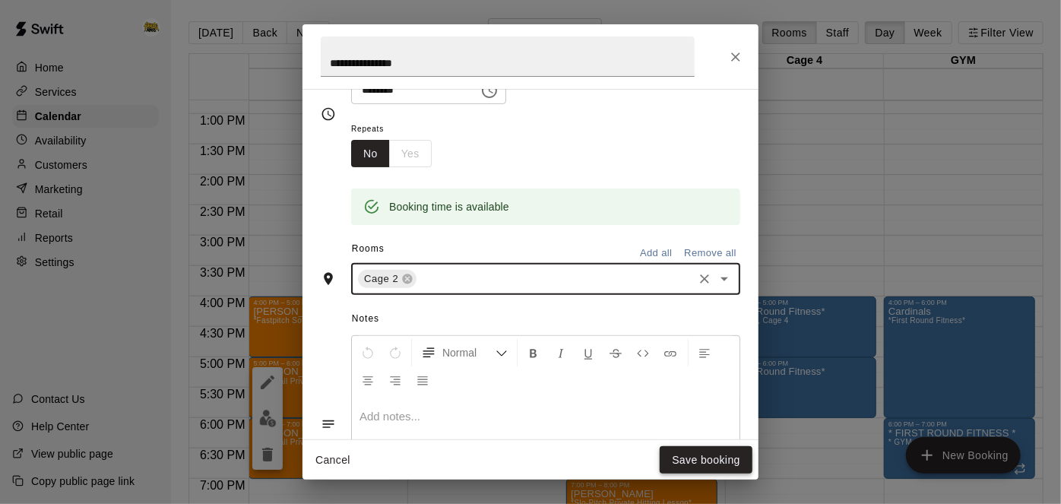
click at [701, 463] on button "Save booking" at bounding box center [706, 460] width 93 height 28
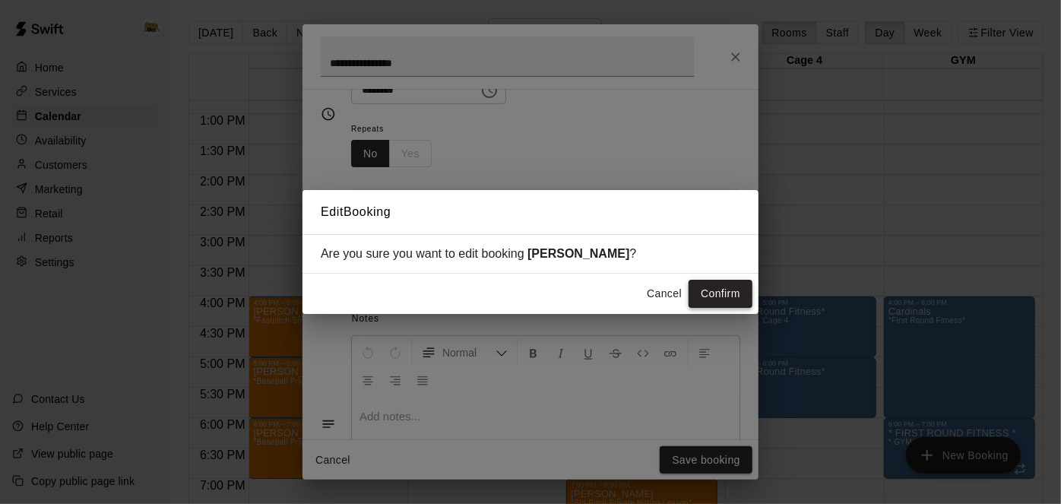
click at [722, 300] on button "Confirm" at bounding box center [721, 294] width 64 height 28
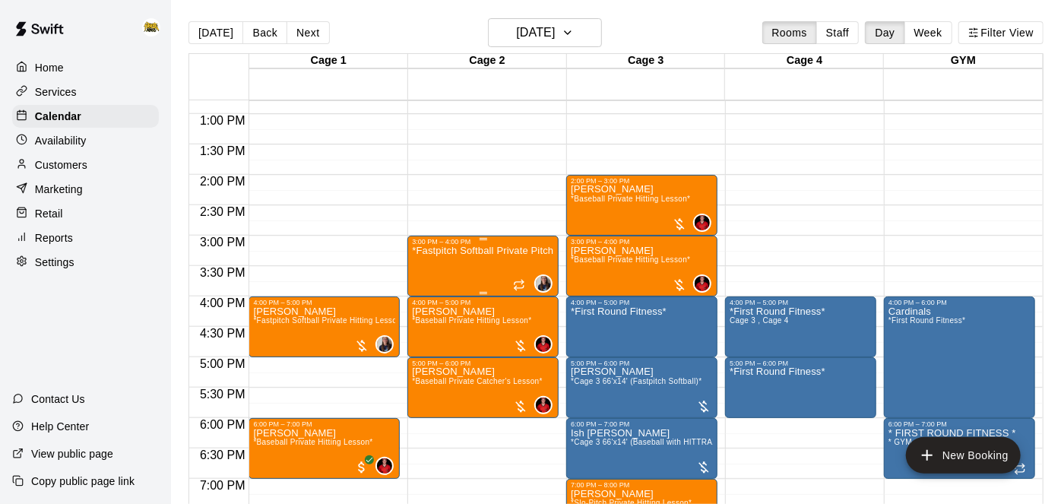
click at [465, 270] on div "*Fastpitch Softball Private Pitching Lesson*" at bounding box center [483, 497] width 142 height 504
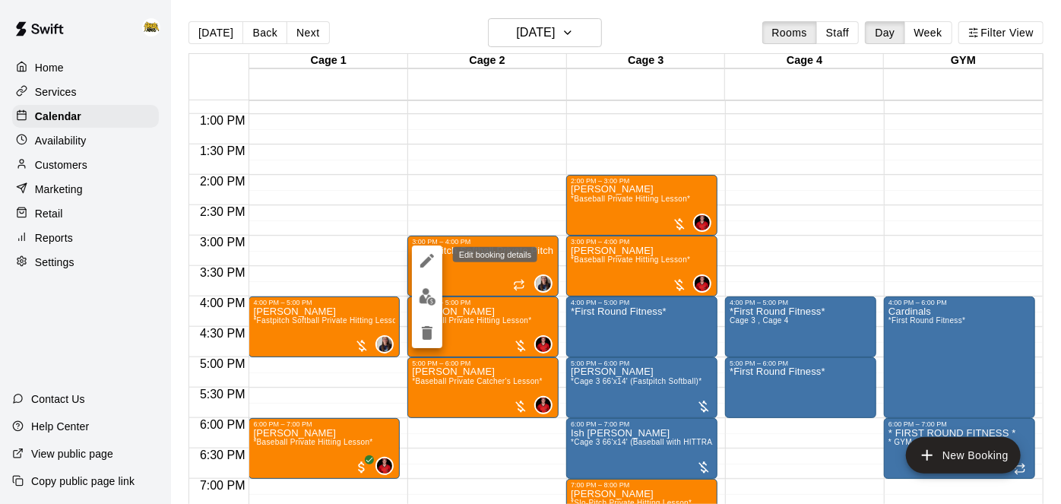
click at [429, 266] on icon "edit" at bounding box center [427, 261] width 18 height 18
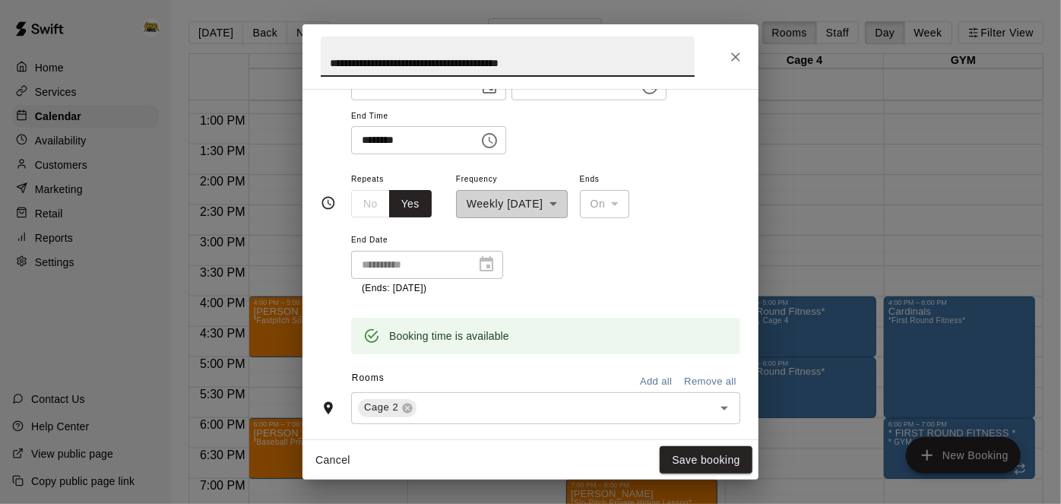
scroll to position [166, 0]
type input "**********"
click at [511, 101] on input "********" at bounding box center [569, 87] width 117 height 28
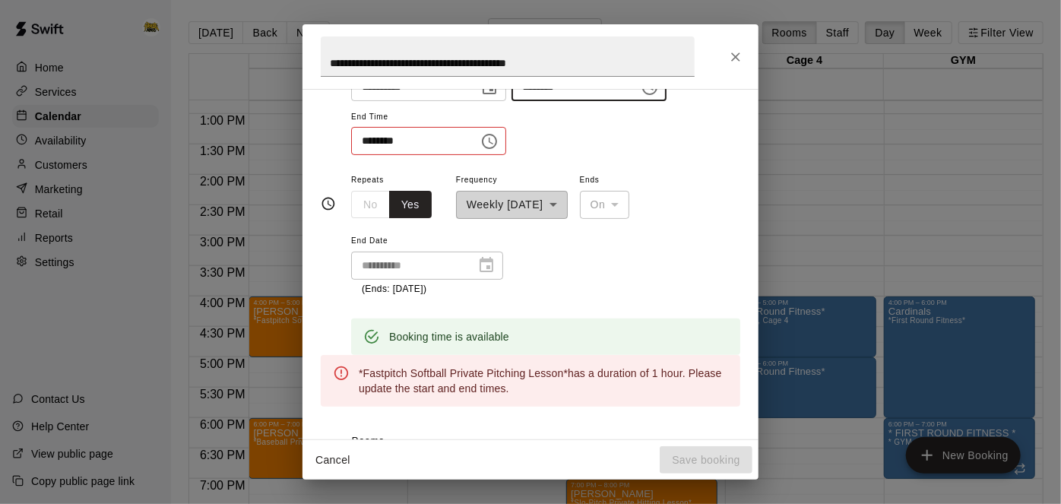
type input "********"
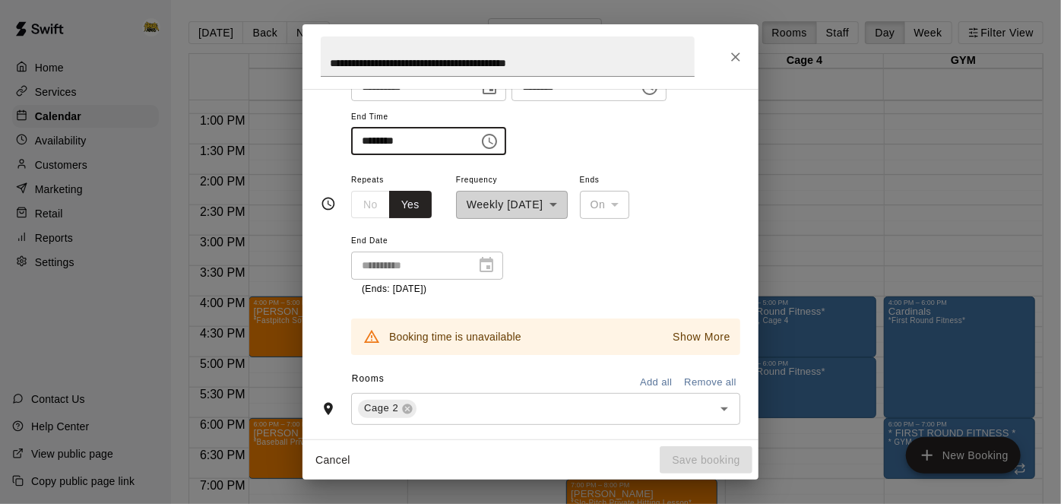
type input "********"
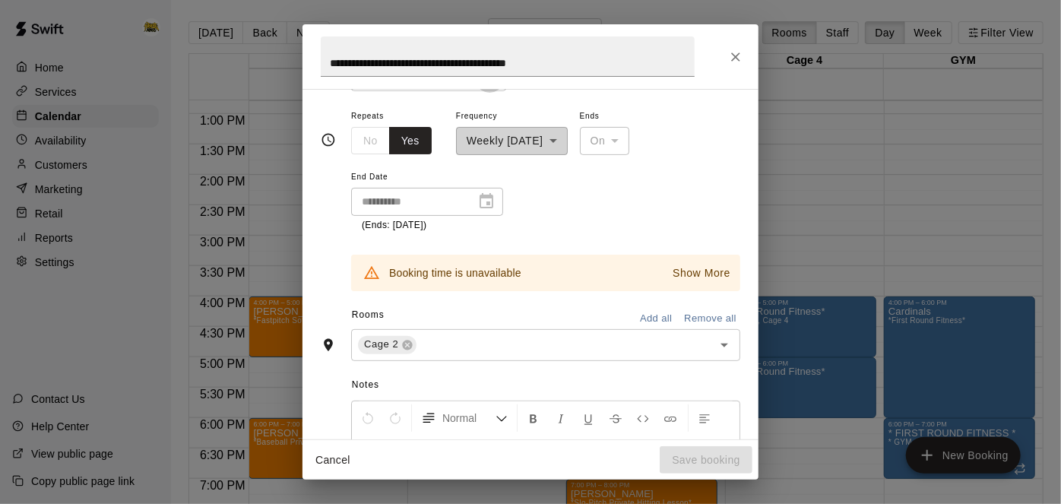
scroll to position [233, 0]
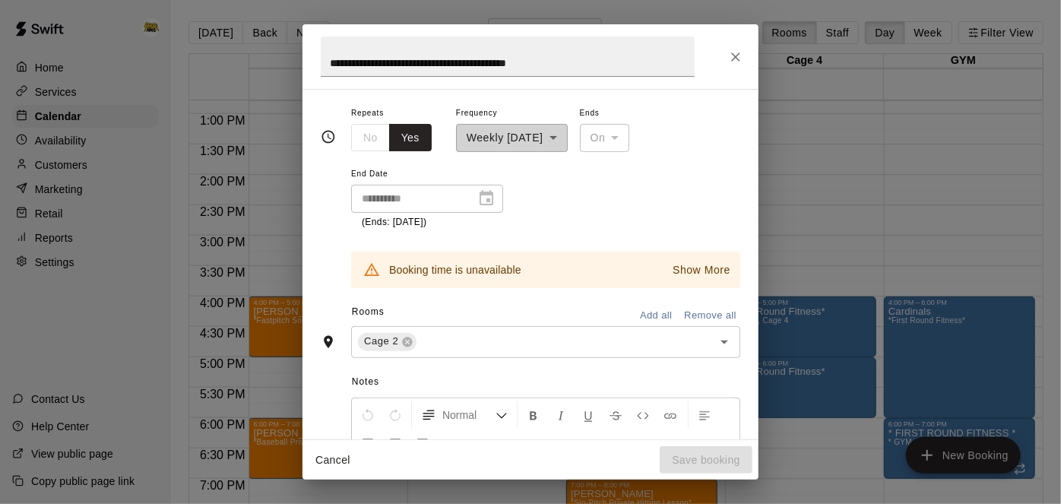
click at [709, 328] on button "Remove all" at bounding box center [710, 316] width 60 height 24
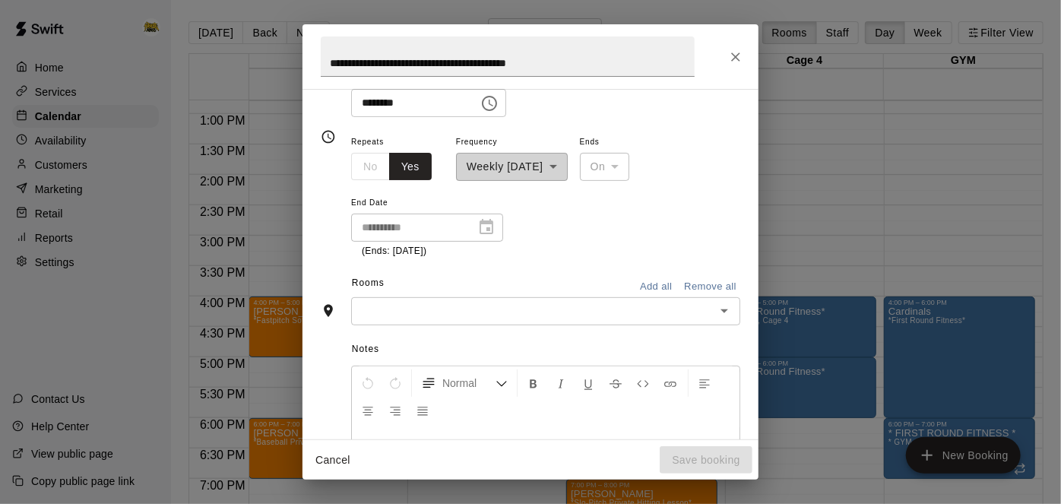
click at [725, 320] on icon "Open" at bounding box center [724, 311] width 18 height 18
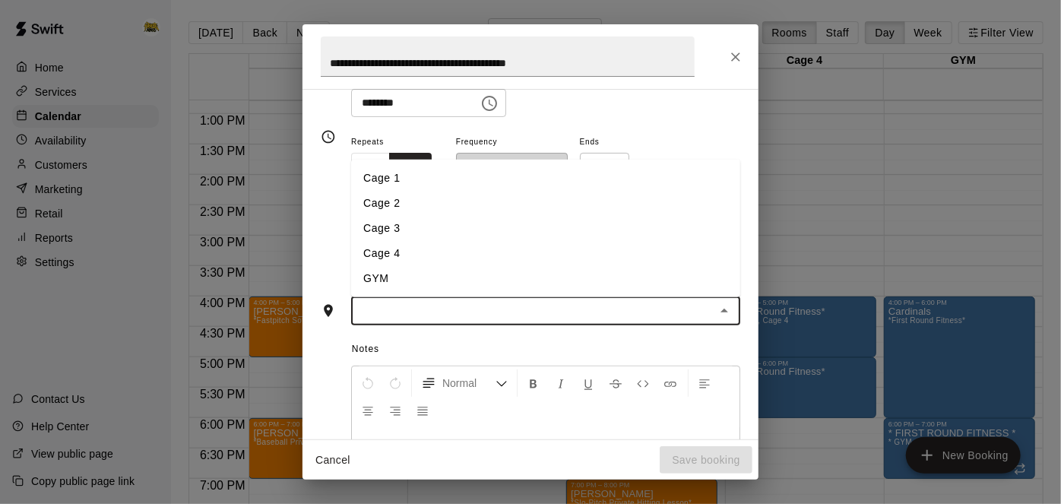
click at [548, 191] on li "Cage 1" at bounding box center [545, 178] width 389 height 25
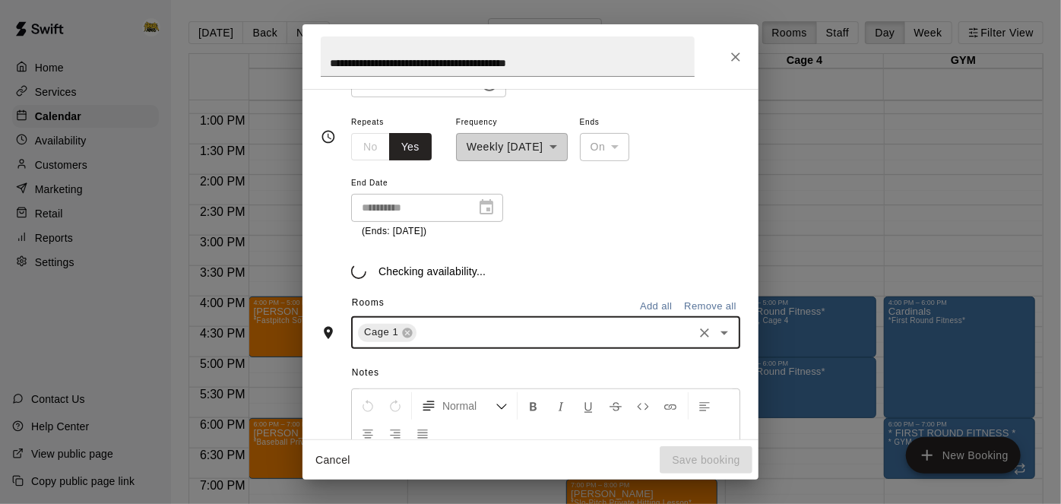
scroll to position [233, 0]
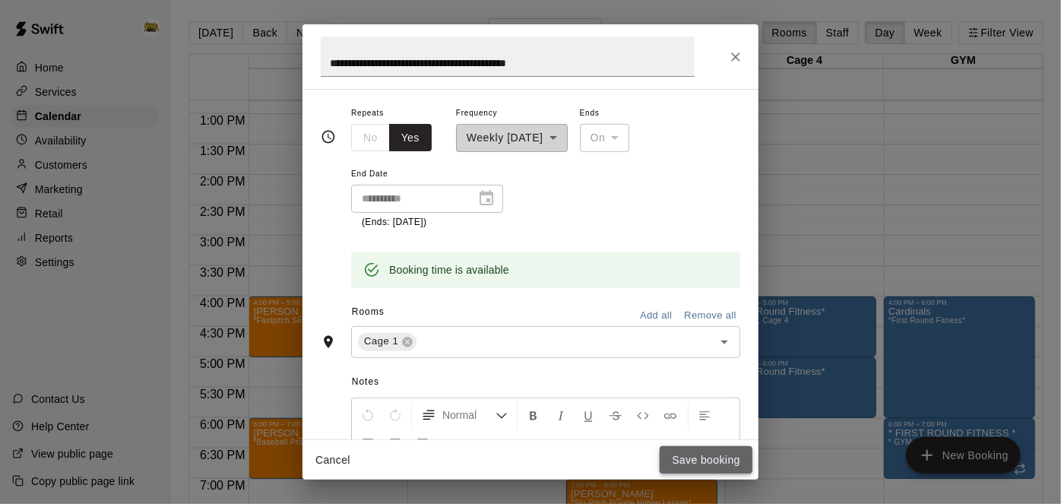
click at [688, 466] on button "Save booking" at bounding box center [706, 460] width 93 height 28
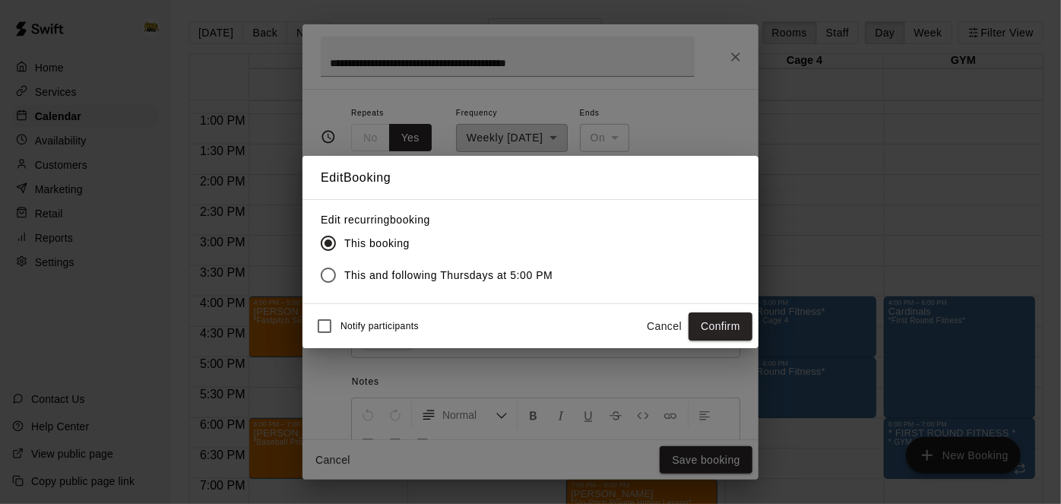
click at [727, 340] on div "Notify participants Cancel Confirm" at bounding box center [531, 326] width 444 height 32
click at [728, 331] on button "Confirm" at bounding box center [721, 326] width 64 height 28
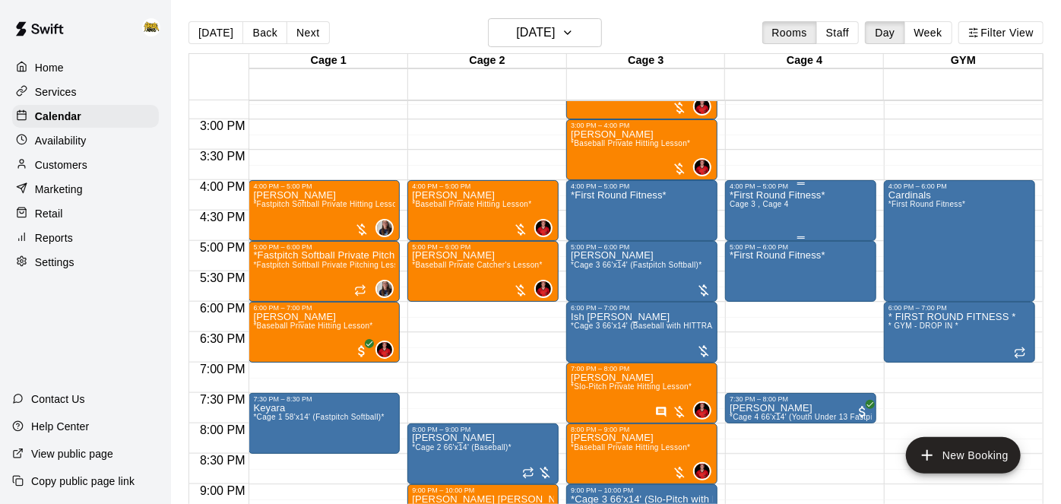
scroll to position [896, 0]
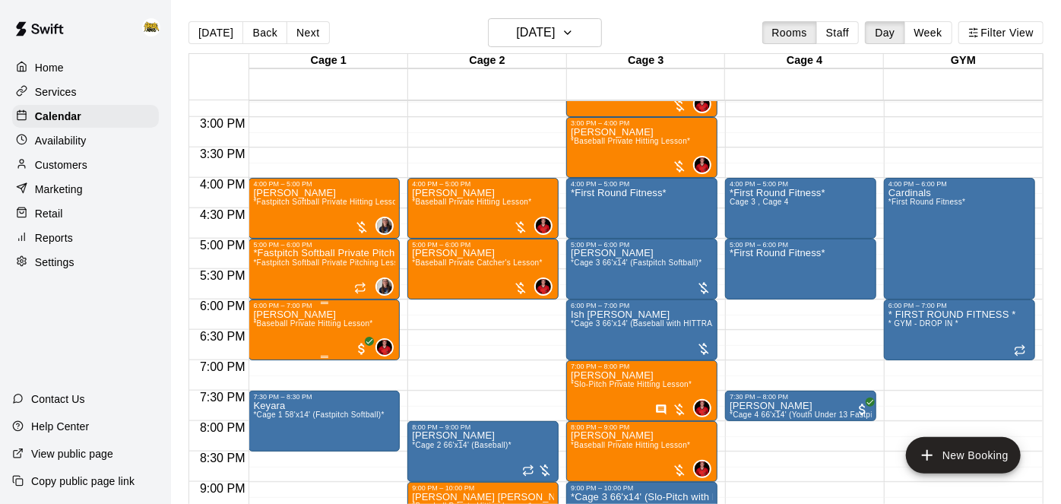
click at [267, 321] on icon "edit" at bounding box center [268, 324] width 14 height 14
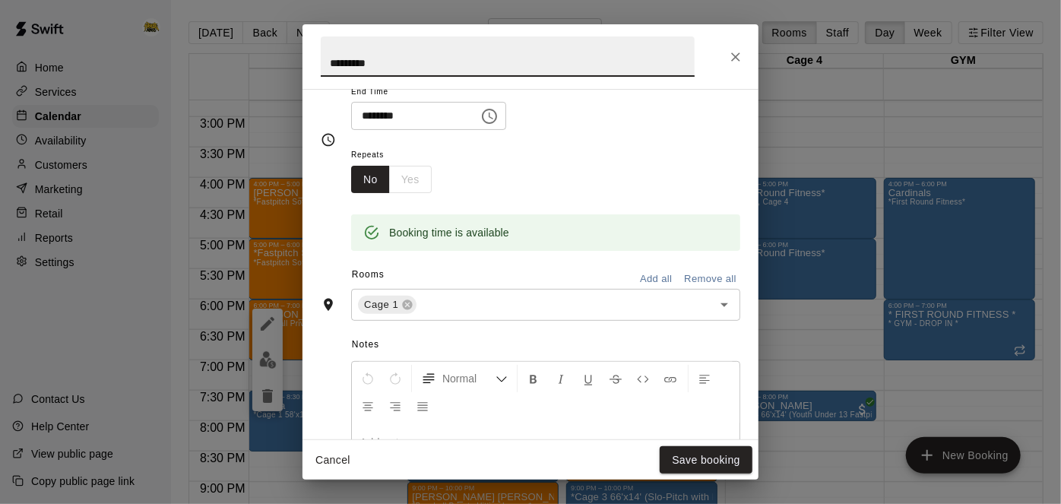
click at [711, 291] on button "Remove all" at bounding box center [710, 280] width 60 height 24
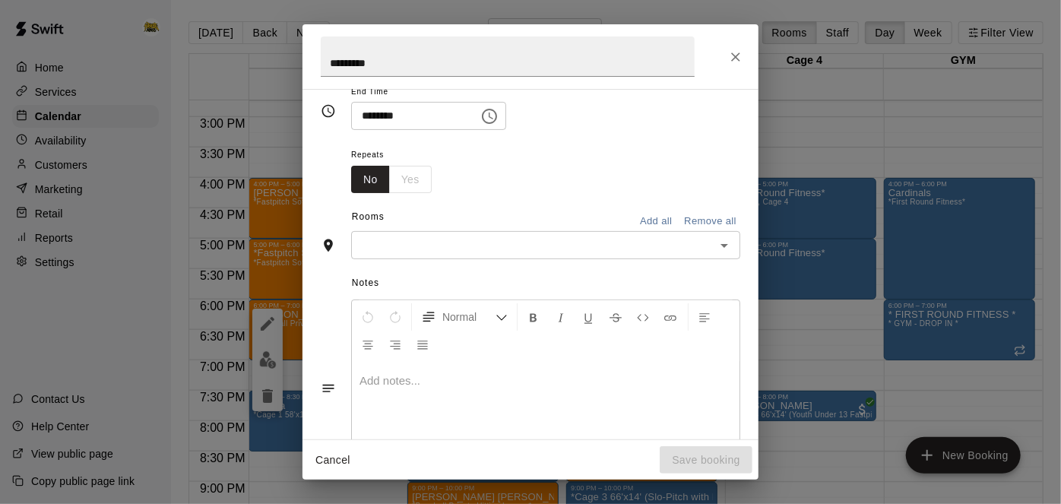
scroll to position [162, 0]
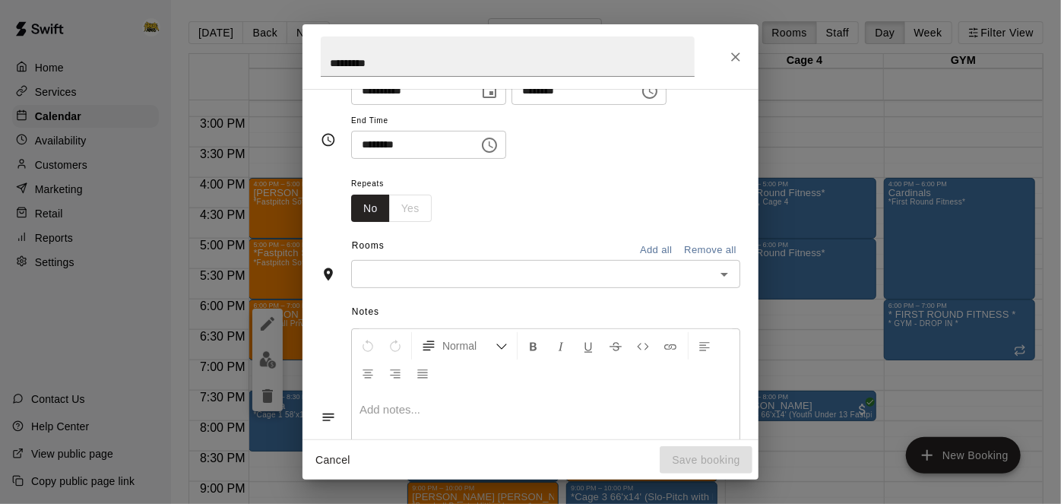
click at [722, 283] on icon "Open" at bounding box center [724, 274] width 18 height 18
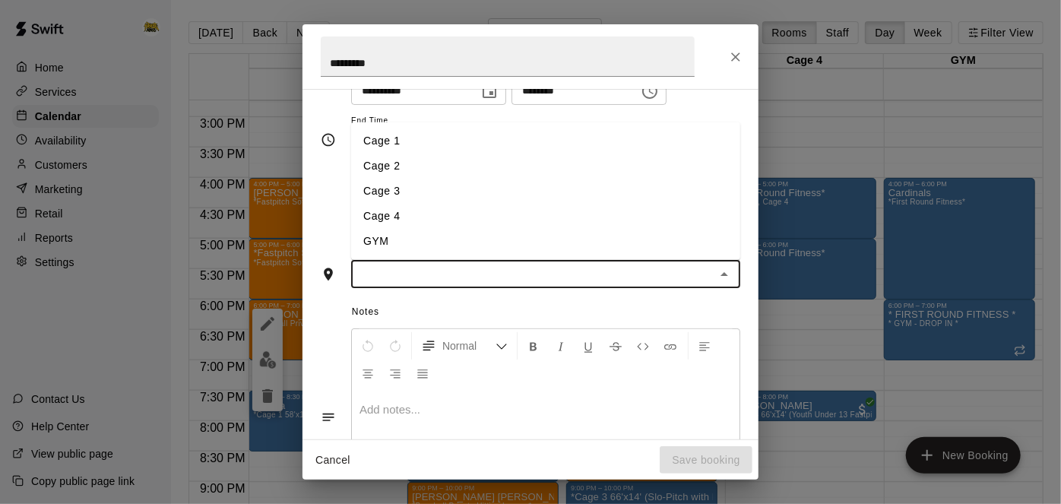
click at [676, 179] on li "Cage 2" at bounding box center [545, 166] width 389 height 25
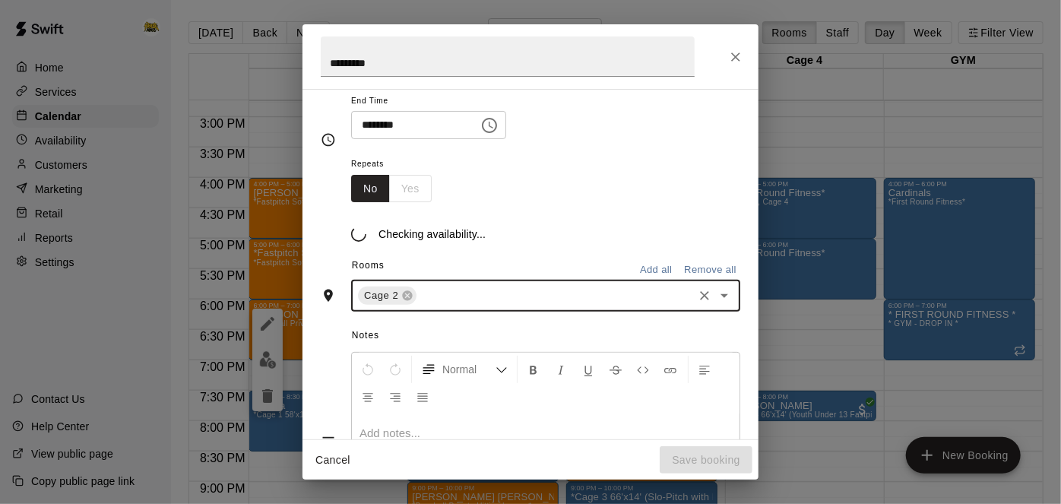
scroll to position [191, 0]
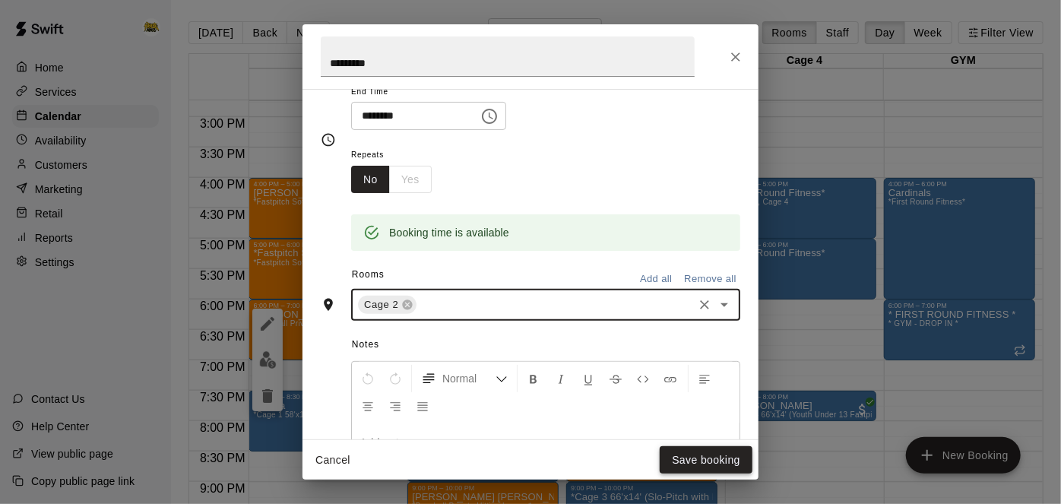
click at [712, 458] on button "Save booking" at bounding box center [706, 460] width 93 height 28
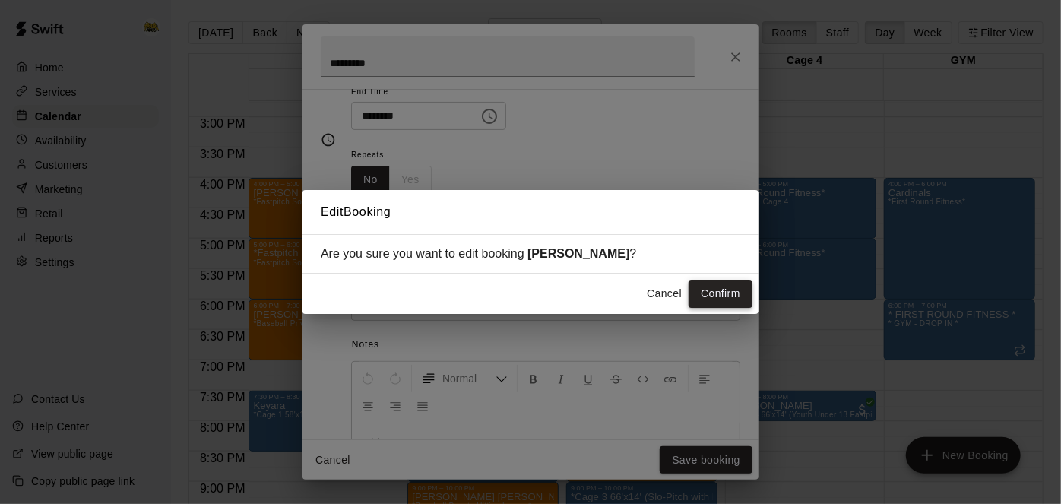
click at [705, 296] on button "Confirm" at bounding box center [721, 294] width 64 height 28
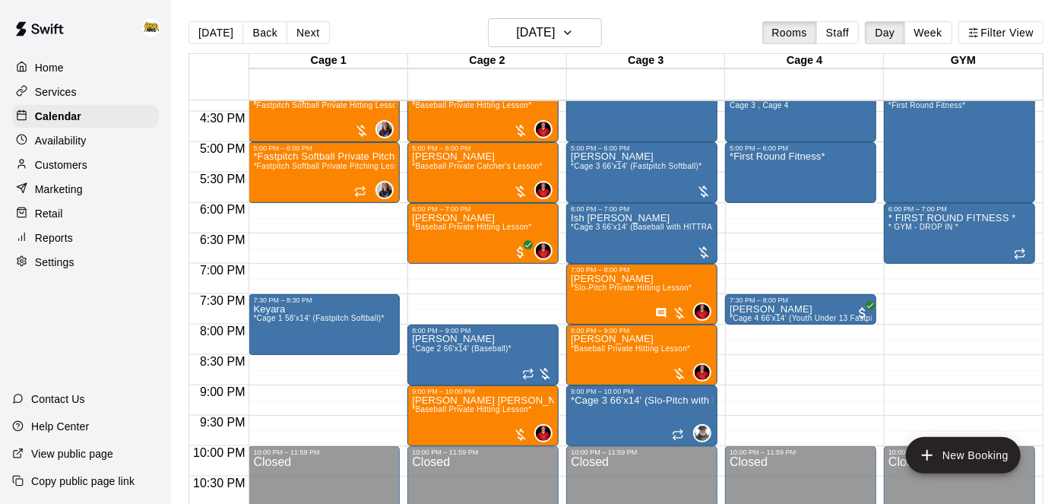
scroll to position [993, 0]
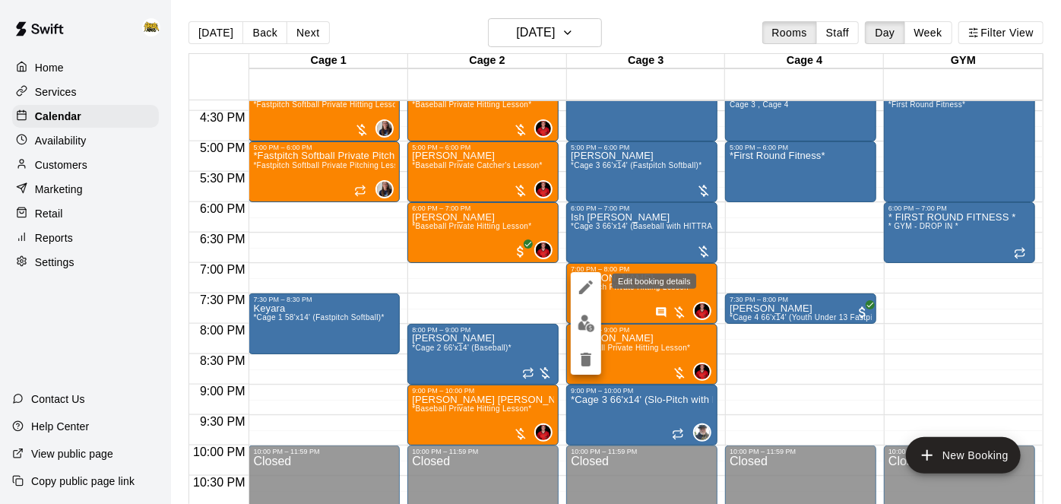
click at [587, 282] on icon "edit" at bounding box center [586, 287] width 18 height 18
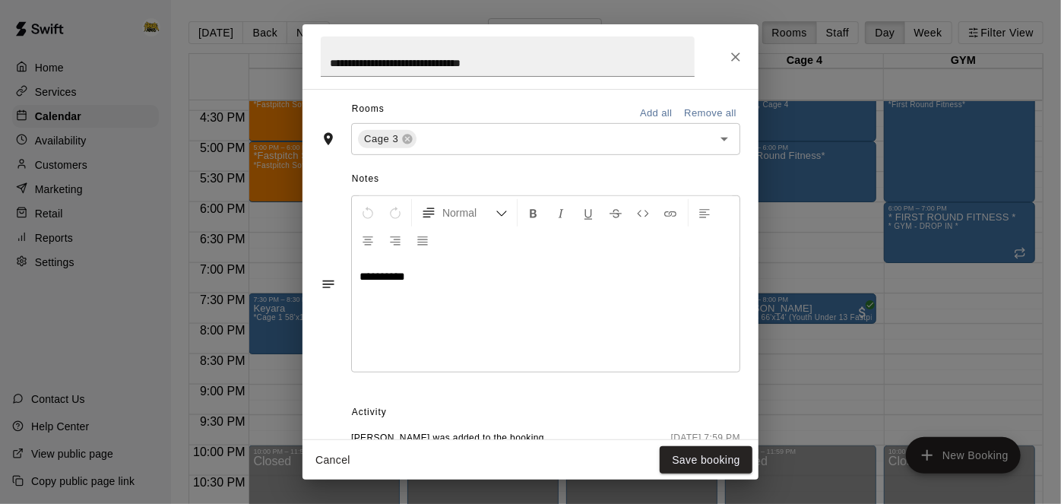
scroll to position [0, 0]
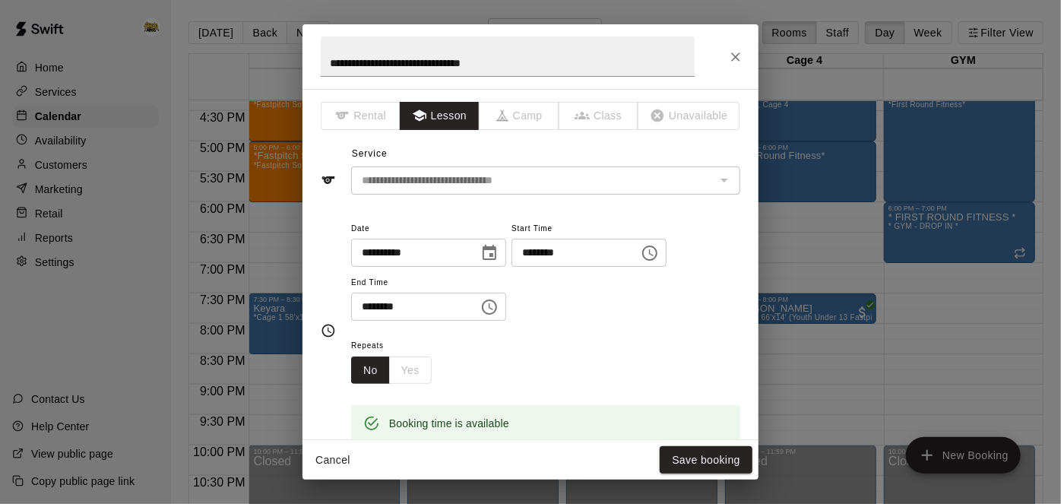
click at [329, 463] on button "Cancel" at bounding box center [333, 460] width 49 height 28
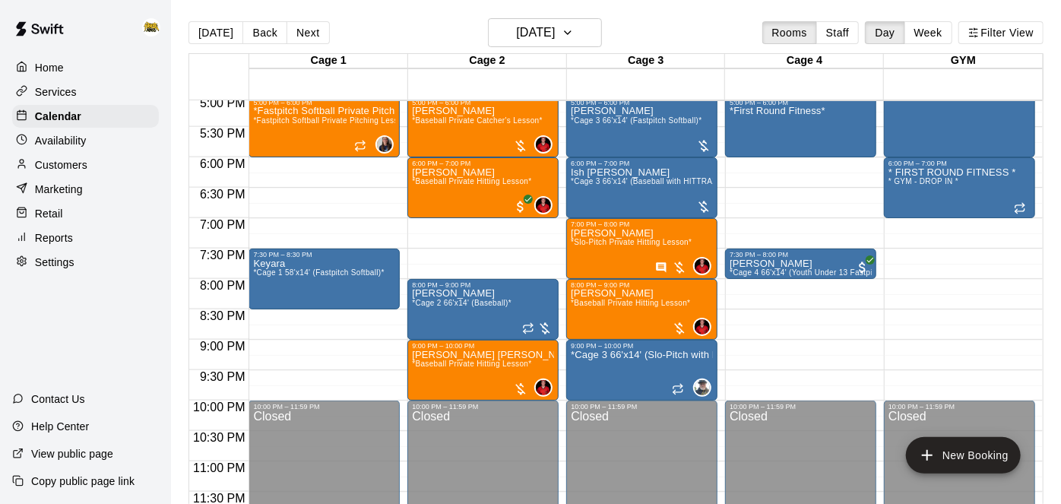
scroll to position [1037, 0]
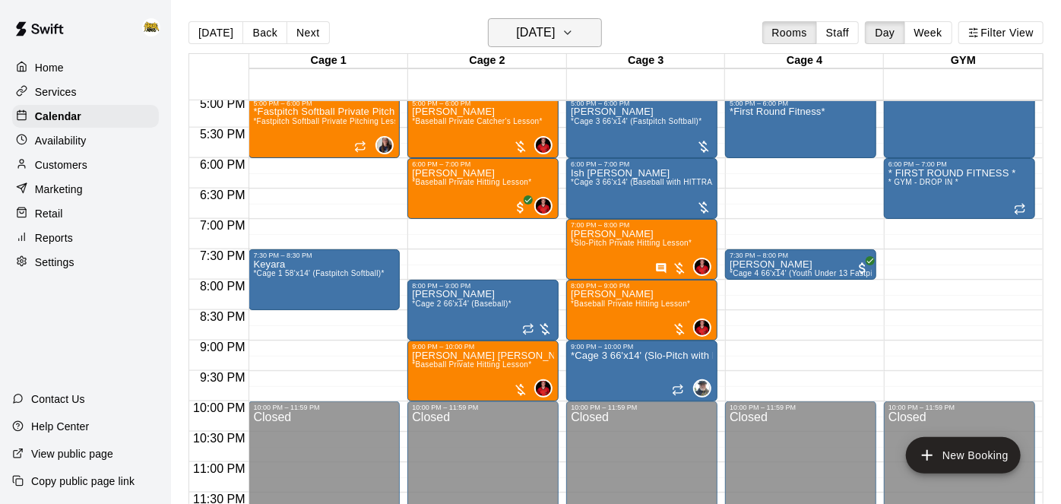
click at [544, 39] on h6 "[DATE]" at bounding box center [535, 32] width 39 height 21
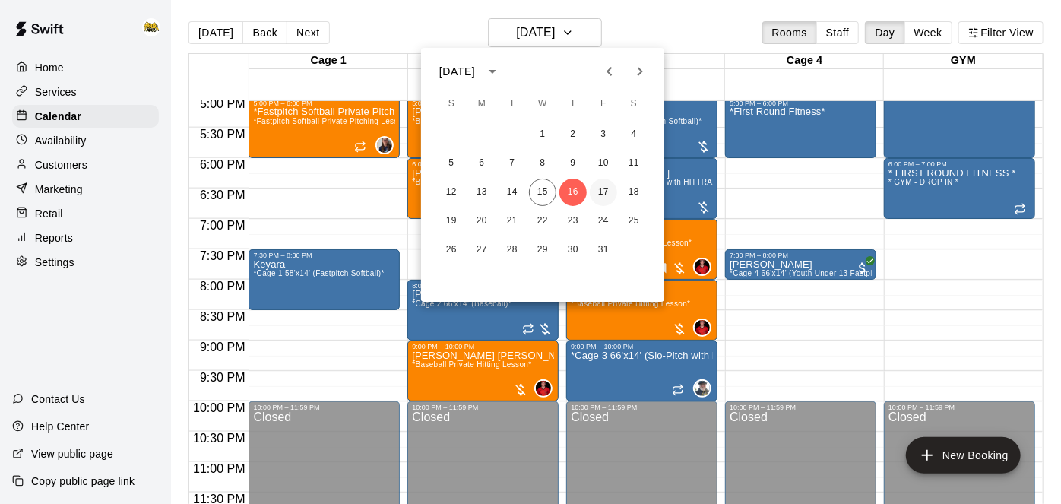
click at [605, 196] on button "17" at bounding box center [603, 192] width 27 height 27
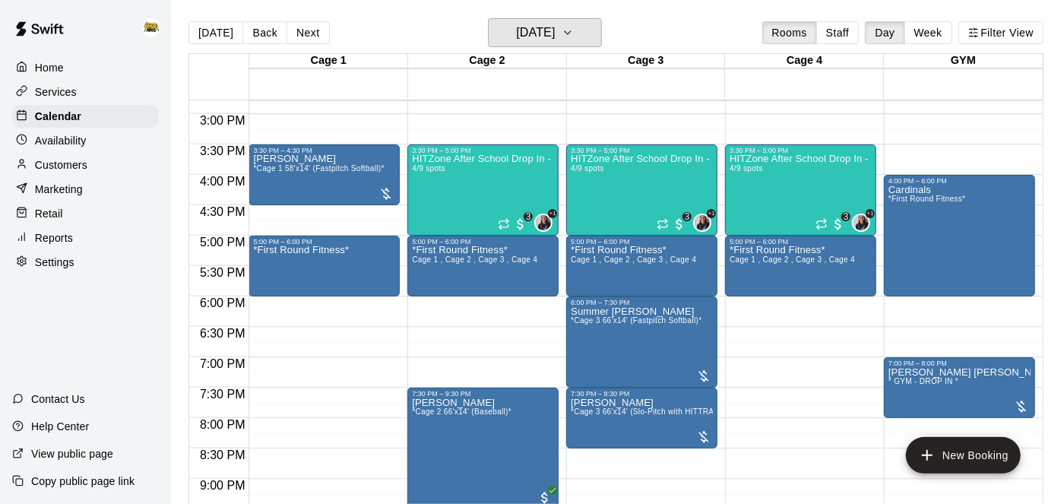
scroll to position [939, 0]
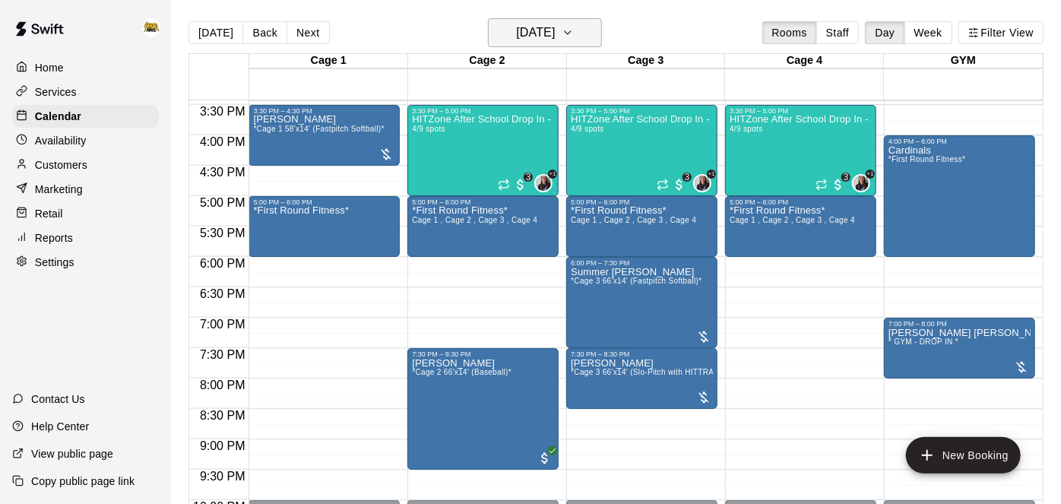
click at [555, 30] on h6 "[DATE]" at bounding box center [535, 32] width 39 height 21
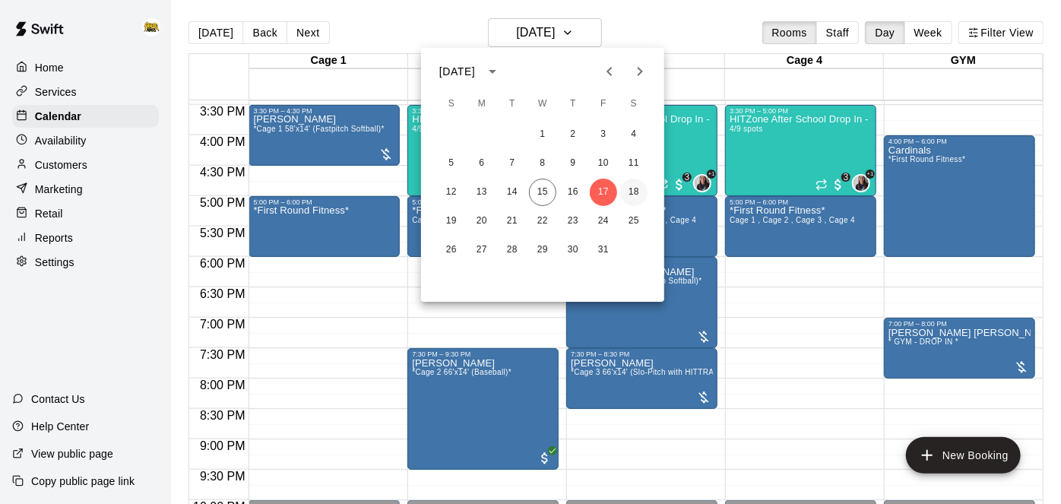
click at [626, 200] on button "18" at bounding box center [633, 192] width 27 height 27
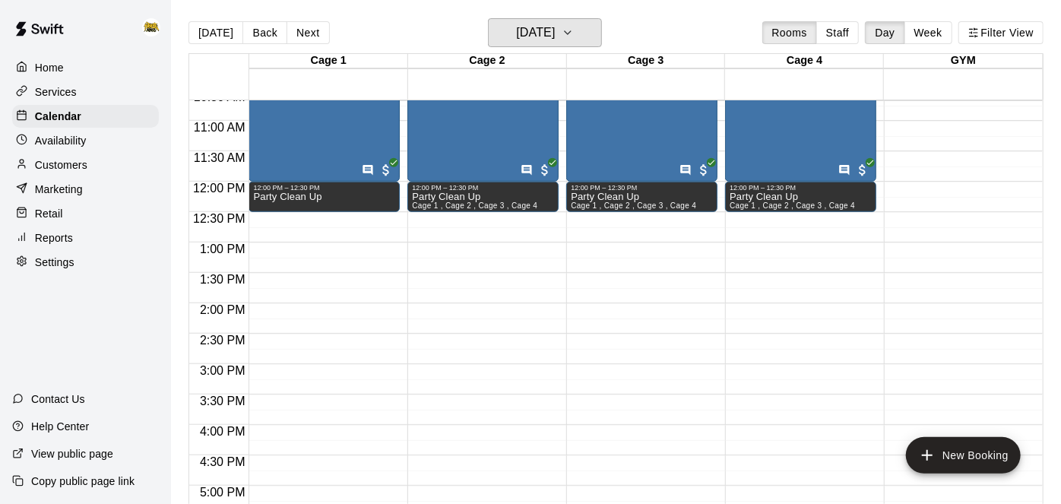
scroll to position [654, 0]
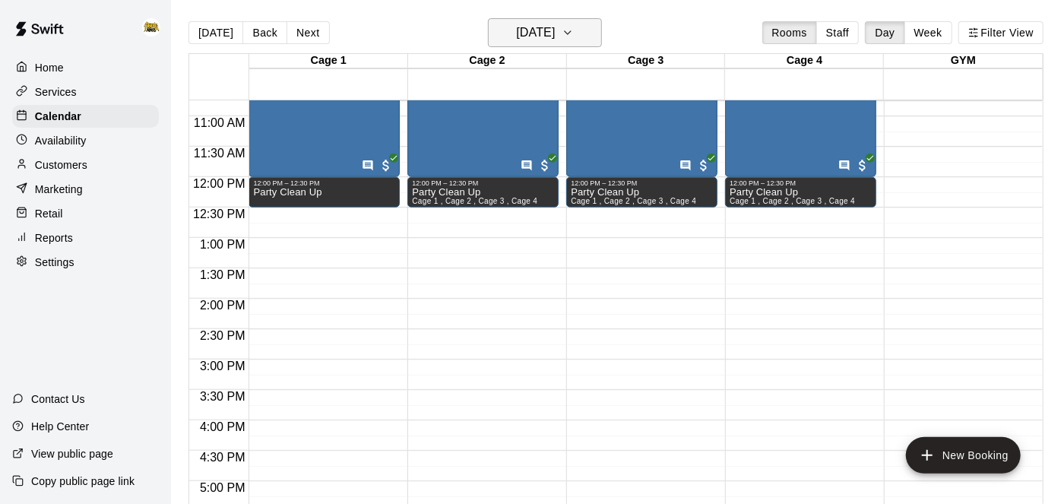
click at [537, 40] on h6 "[DATE]" at bounding box center [535, 32] width 39 height 21
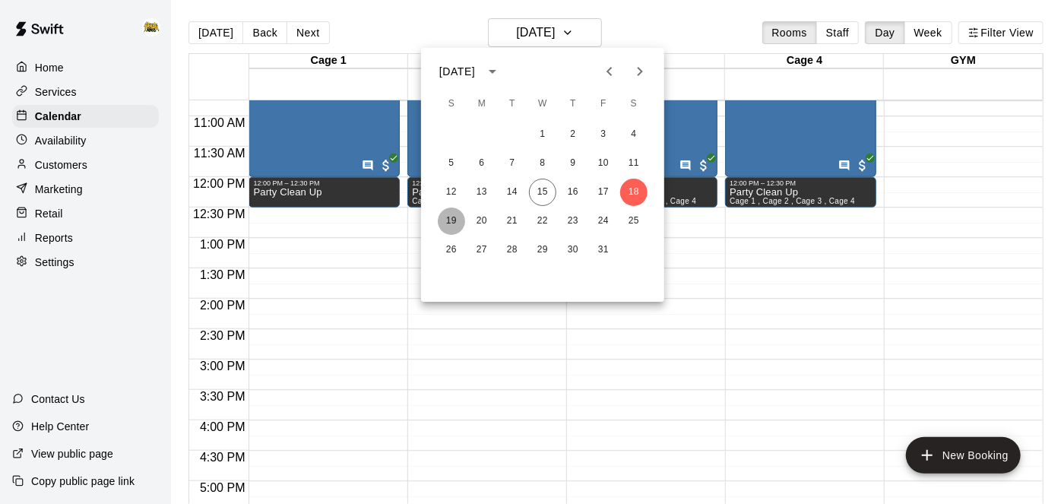
click at [456, 222] on button "19" at bounding box center [451, 220] width 27 height 27
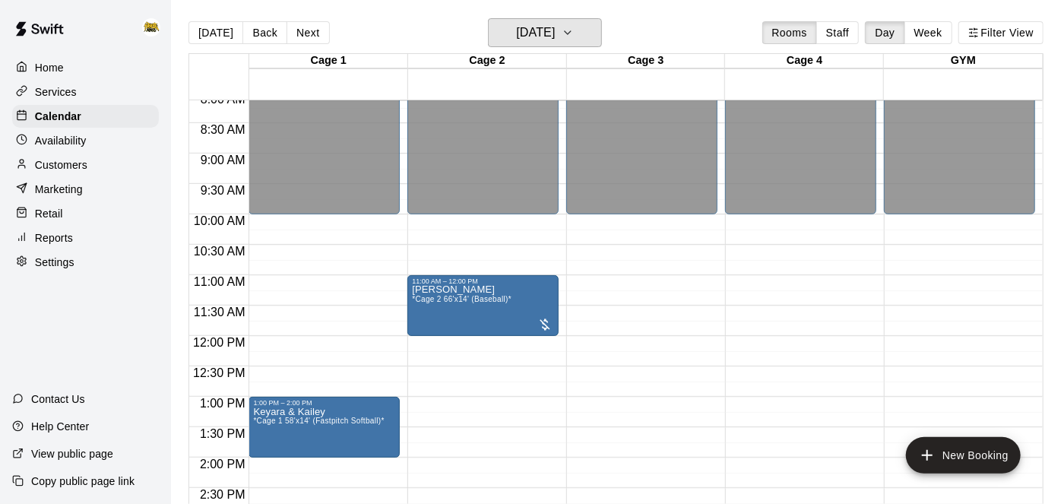
scroll to position [494, 0]
click at [573, 6] on main "[DATE] Back [DATE][DATE] Rooms Staff Day Week Filter View Cage 1 19 Sun Cage 2 …" at bounding box center [616, 264] width 890 height 528
click at [573, 44] on button "[DATE]" at bounding box center [545, 32] width 114 height 29
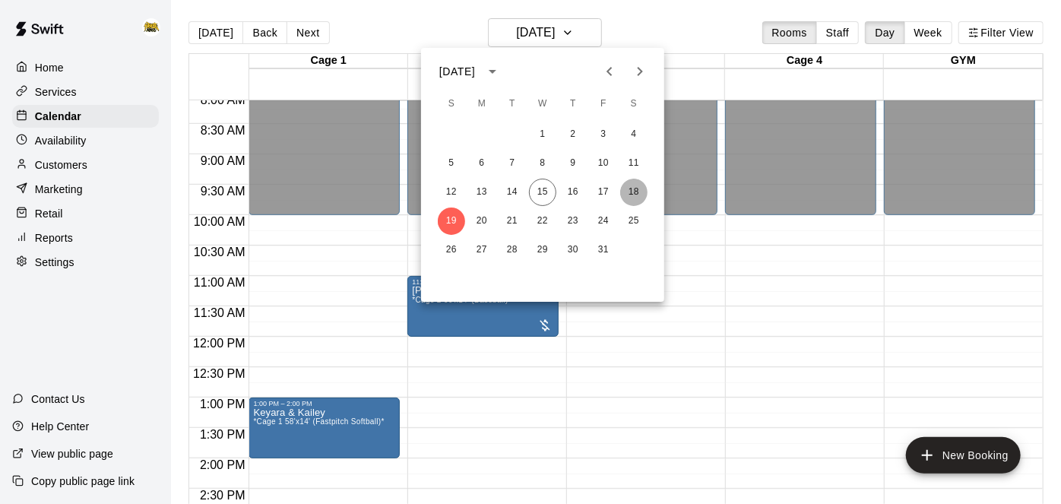
click at [640, 190] on button "18" at bounding box center [633, 192] width 27 height 27
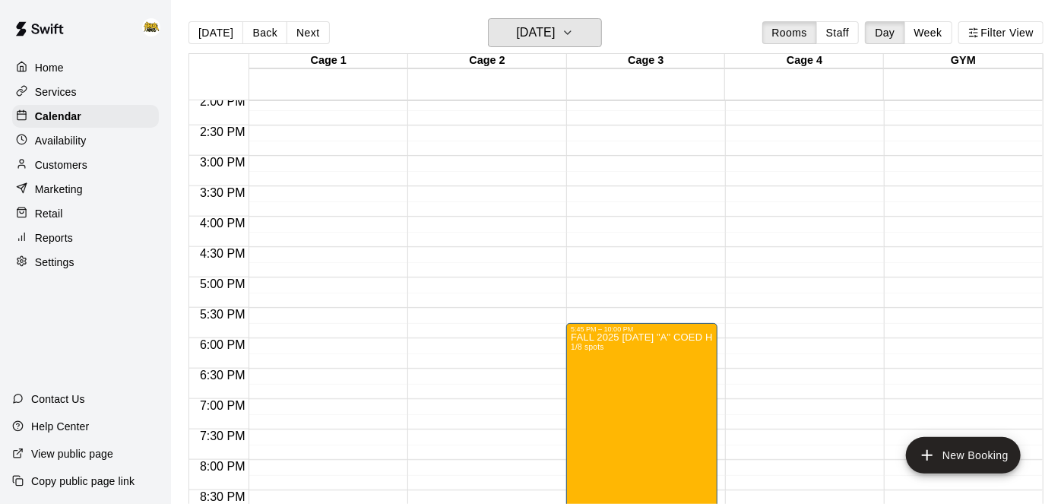
scroll to position [870, 0]
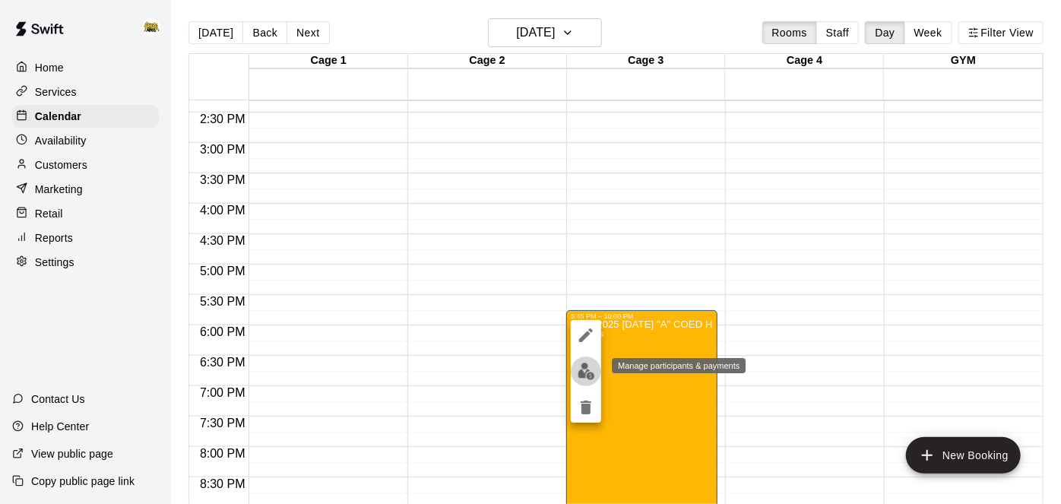
click at [589, 369] on img "edit" at bounding box center [586, 371] width 17 height 17
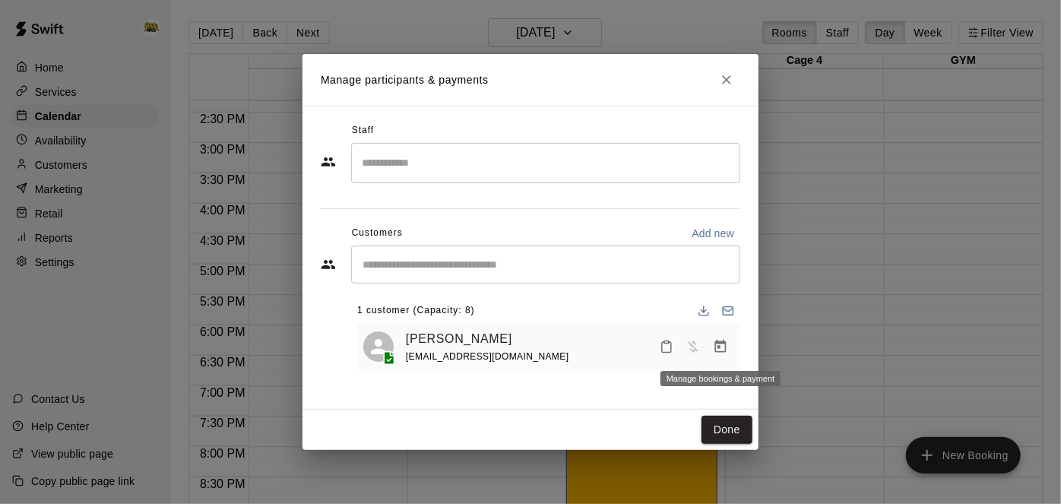
click at [722, 344] on icon "Manage bookings & payment" at bounding box center [720, 346] width 15 height 15
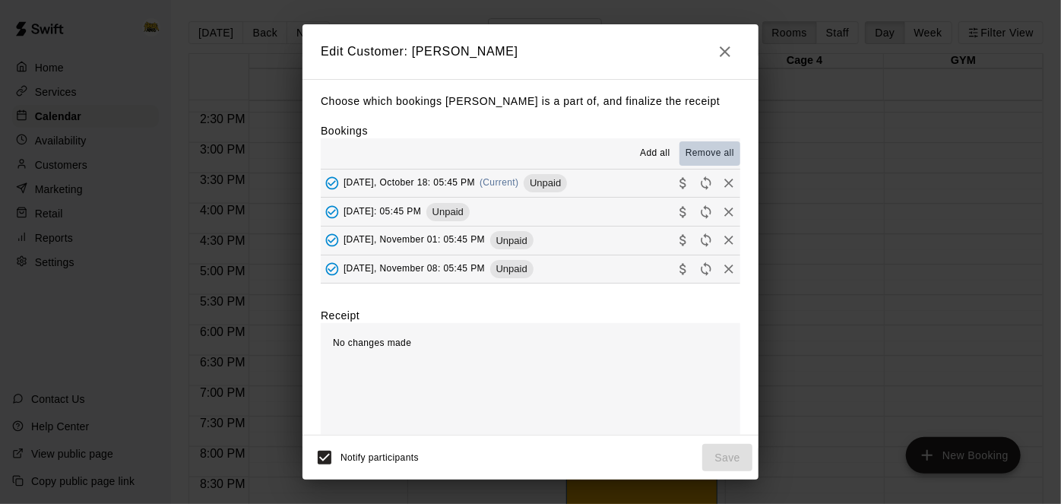
click at [709, 150] on span "Remove all" at bounding box center [710, 153] width 49 height 15
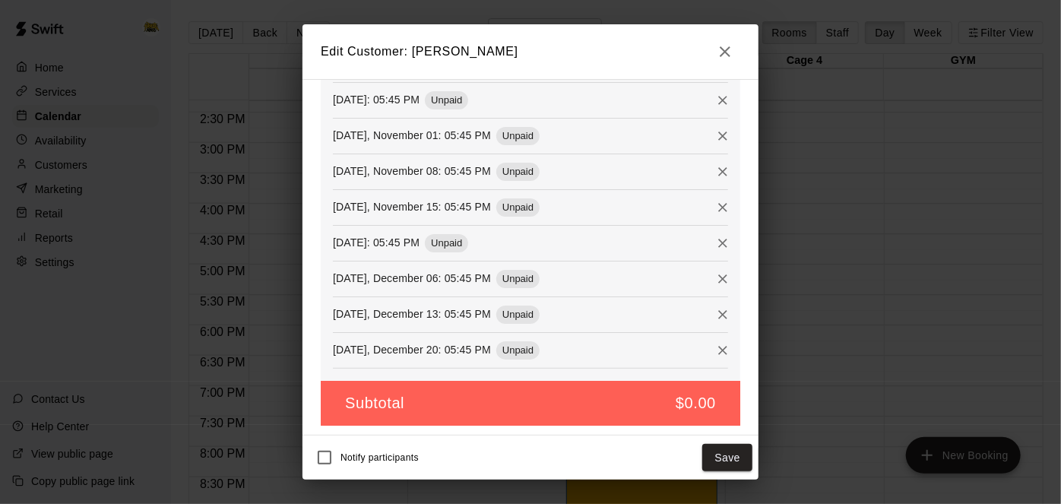
scroll to position [0, 0]
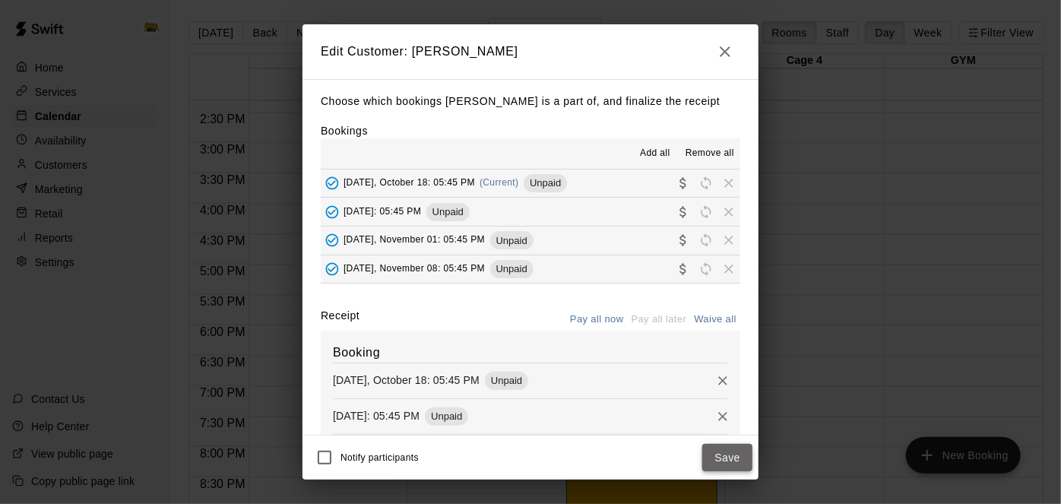
click at [724, 452] on button "Save" at bounding box center [727, 458] width 50 height 28
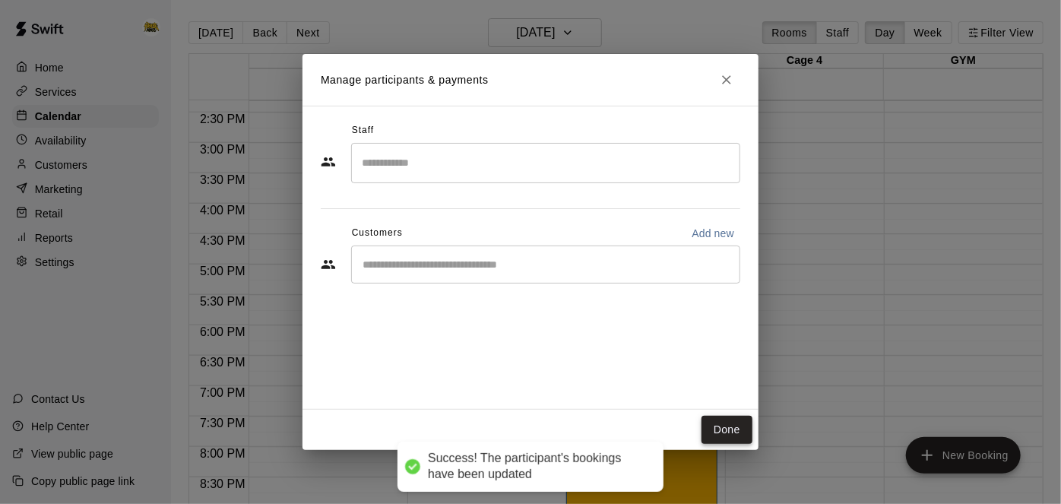
click at [732, 438] on button "Done" at bounding box center [726, 430] width 51 height 28
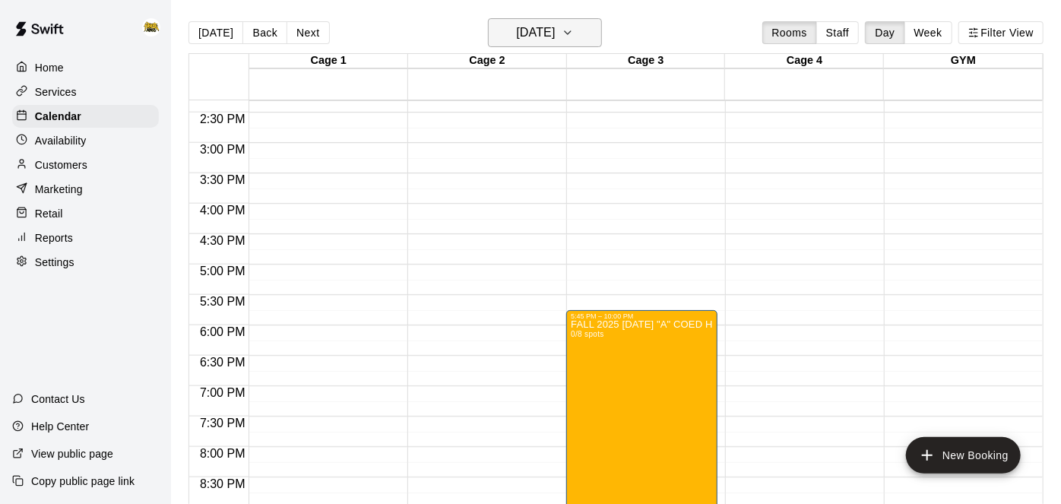
click at [525, 18] on button "[DATE]" at bounding box center [545, 32] width 114 height 29
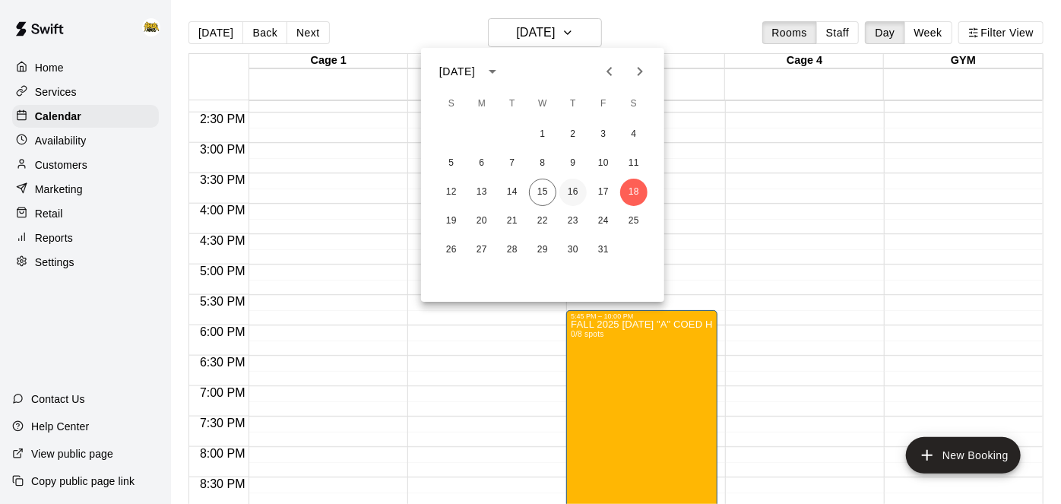
click at [567, 190] on button "16" at bounding box center [572, 192] width 27 height 27
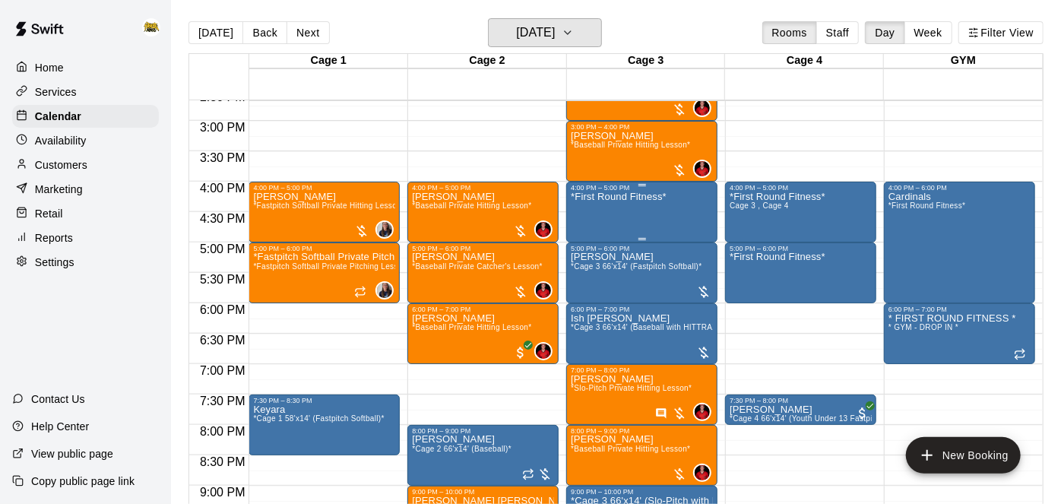
scroll to position [891, 0]
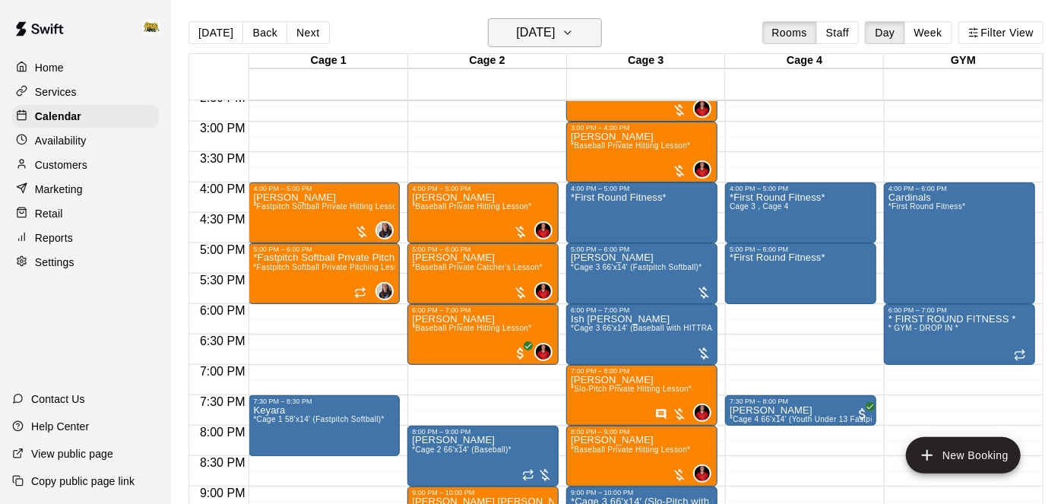
click at [548, 44] on button "[DATE]" at bounding box center [545, 32] width 114 height 29
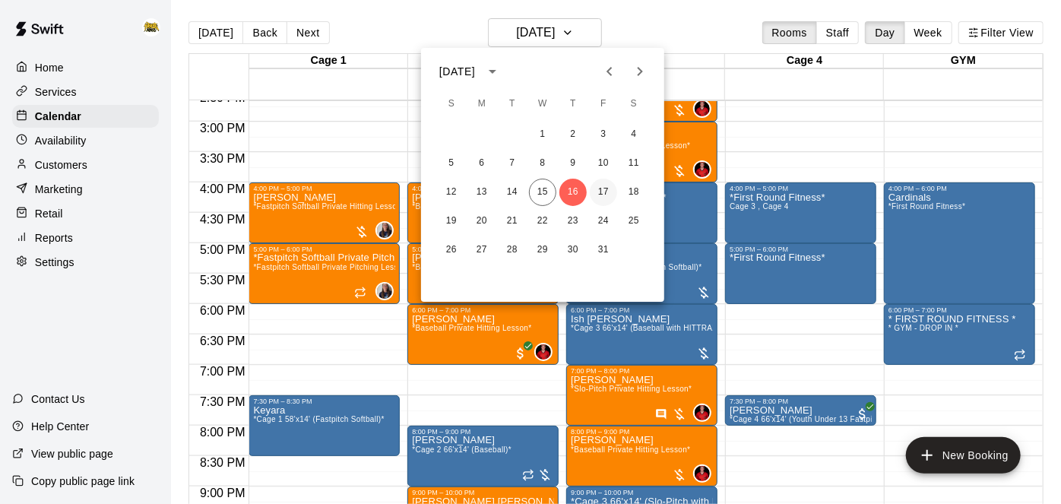
click at [600, 189] on button "17" at bounding box center [603, 192] width 27 height 27
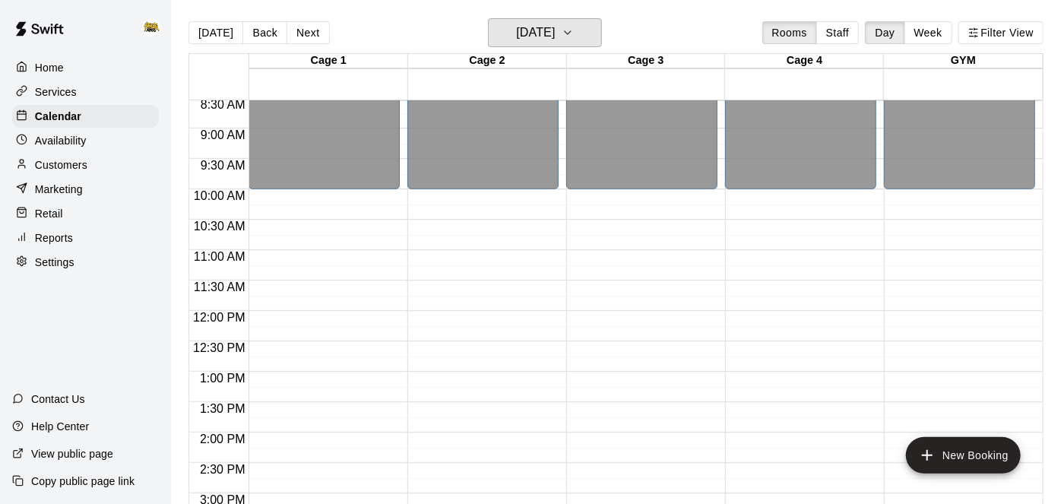
scroll to position [521, 0]
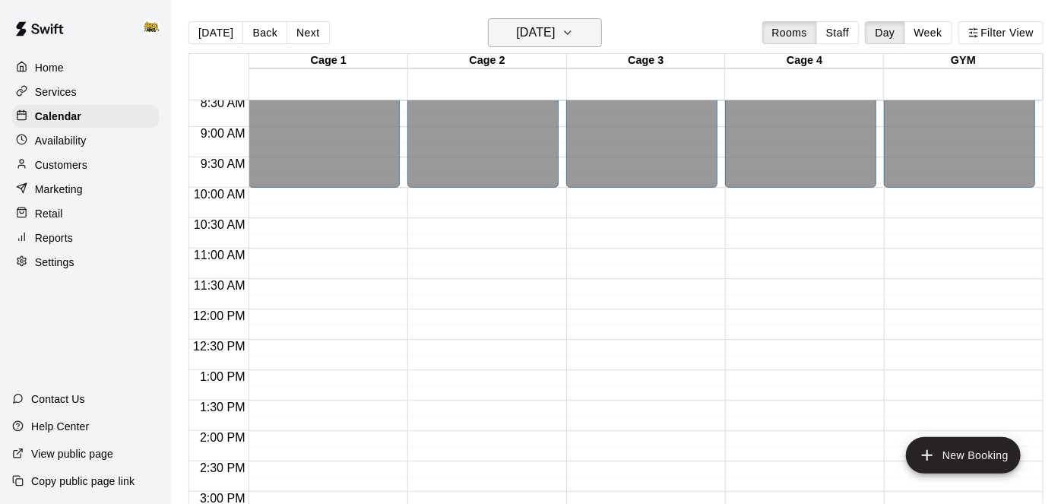
click at [545, 36] on h6 "[DATE]" at bounding box center [535, 32] width 39 height 21
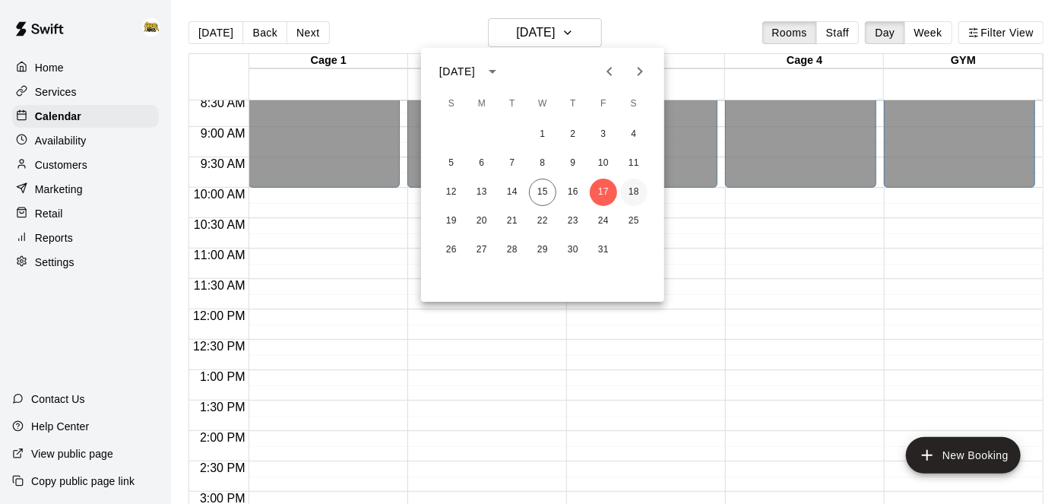
click at [636, 198] on button "18" at bounding box center [633, 192] width 27 height 27
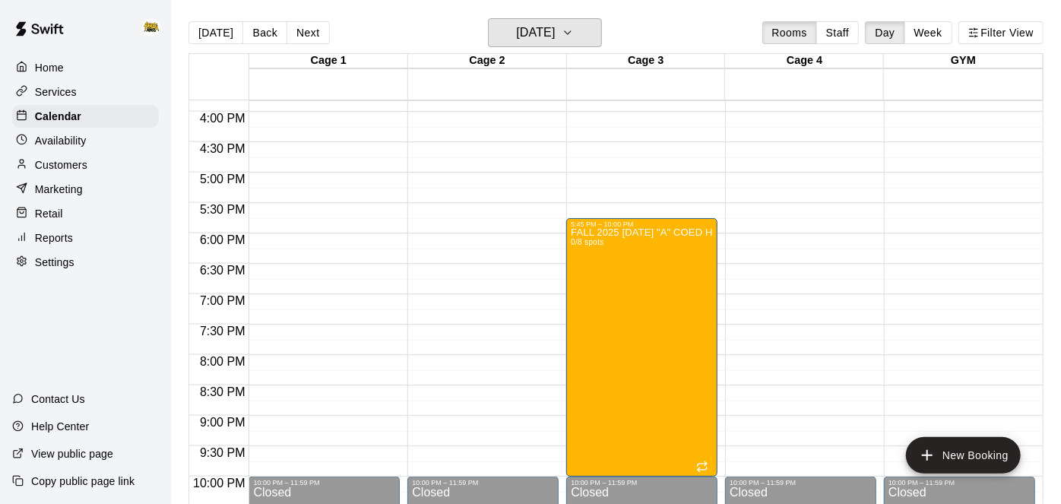
scroll to position [987, 0]
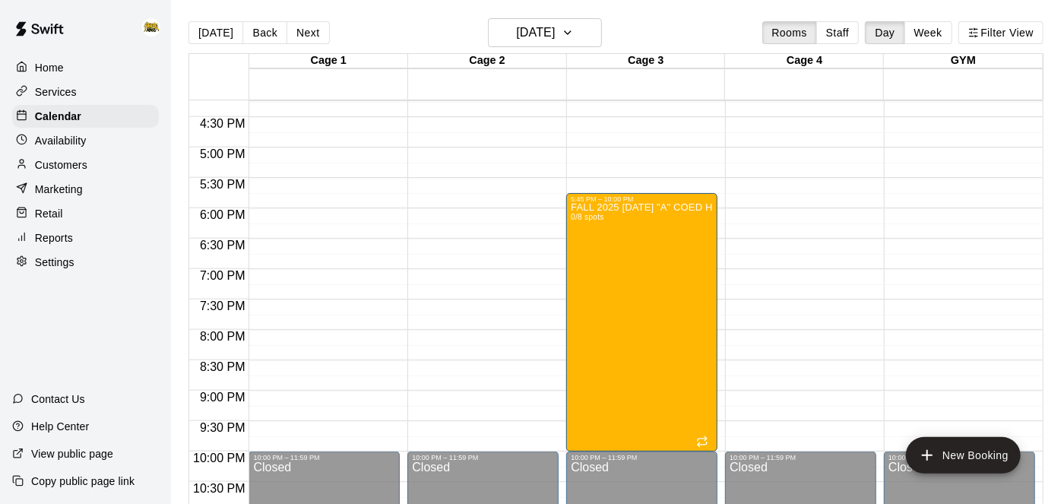
click at [643, 258] on div "FALL 2025 [DATE] "A" COED HITTRAX LEAGUE 0/8 spots" at bounding box center [642, 455] width 142 height 504
click at [584, 301] on button "delete" at bounding box center [586, 289] width 30 height 30
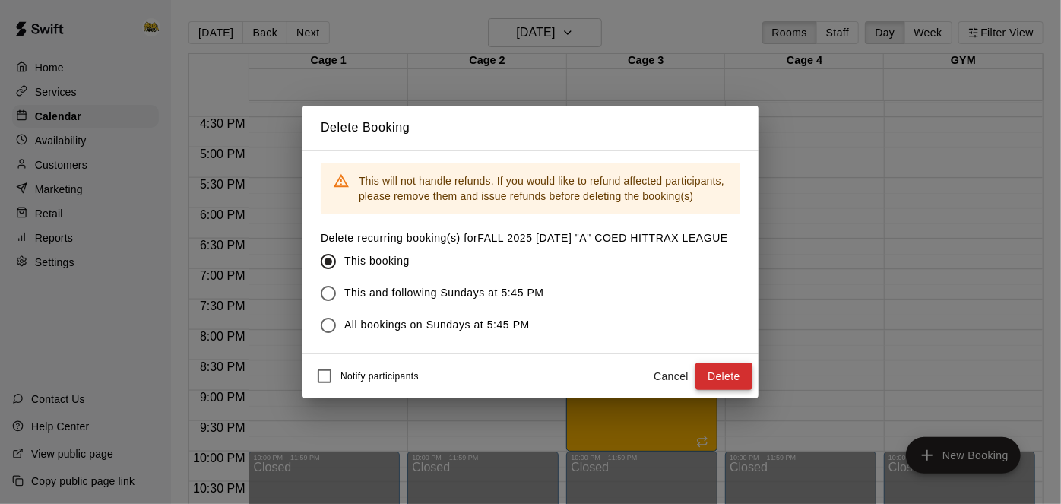
click at [737, 372] on button "Delete" at bounding box center [723, 377] width 57 height 28
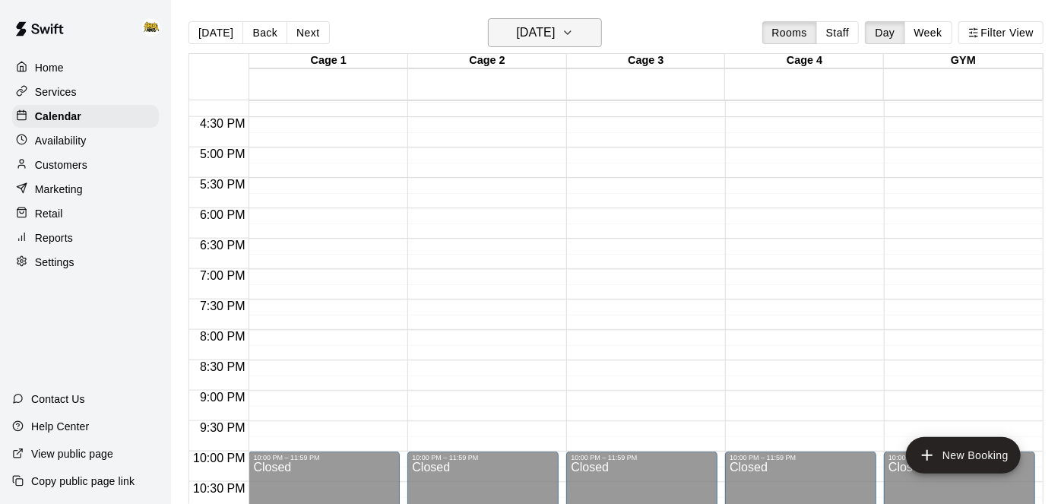
click at [532, 38] on h6 "[DATE]" at bounding box center [535, 32] width 39 height 21
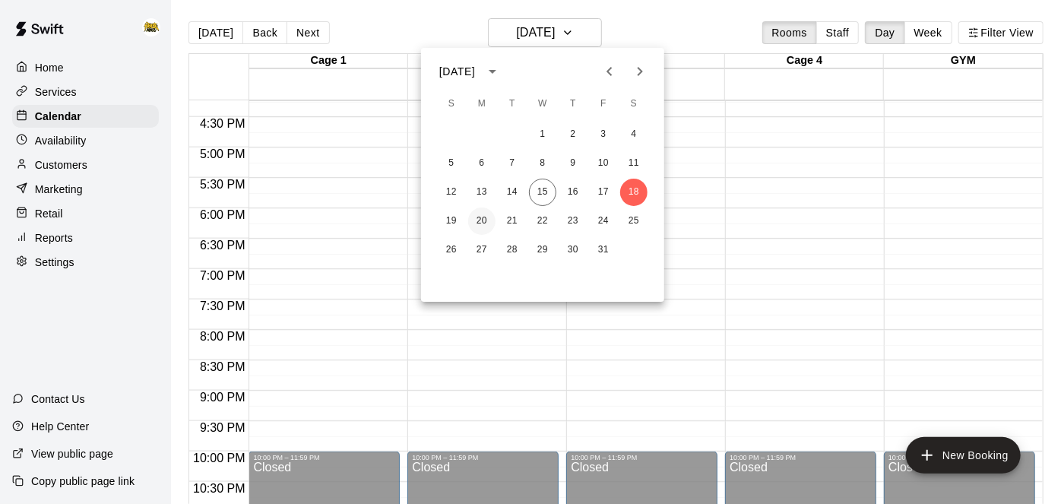
click at [487, 220] on button "20" at bounding box center [481, 220] width 27 height 27
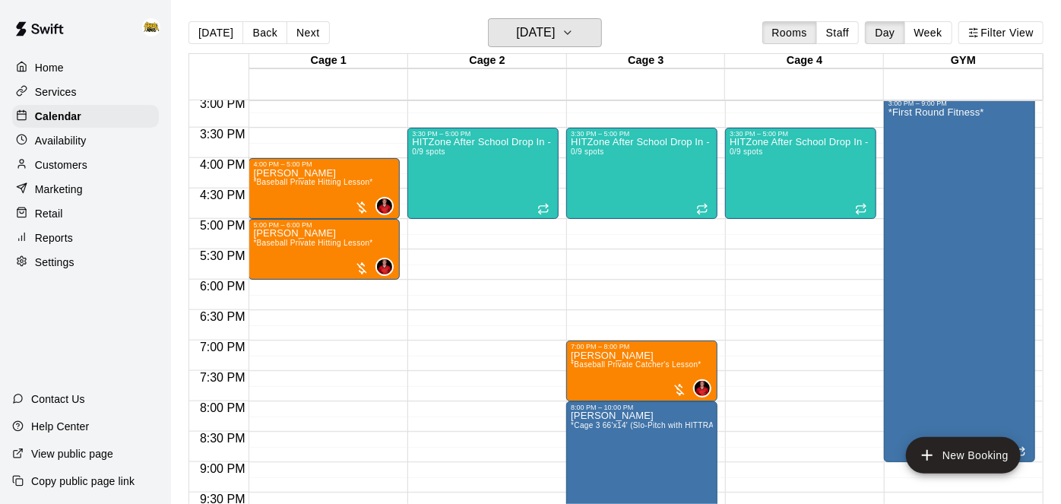
scroll to position [918, 0]
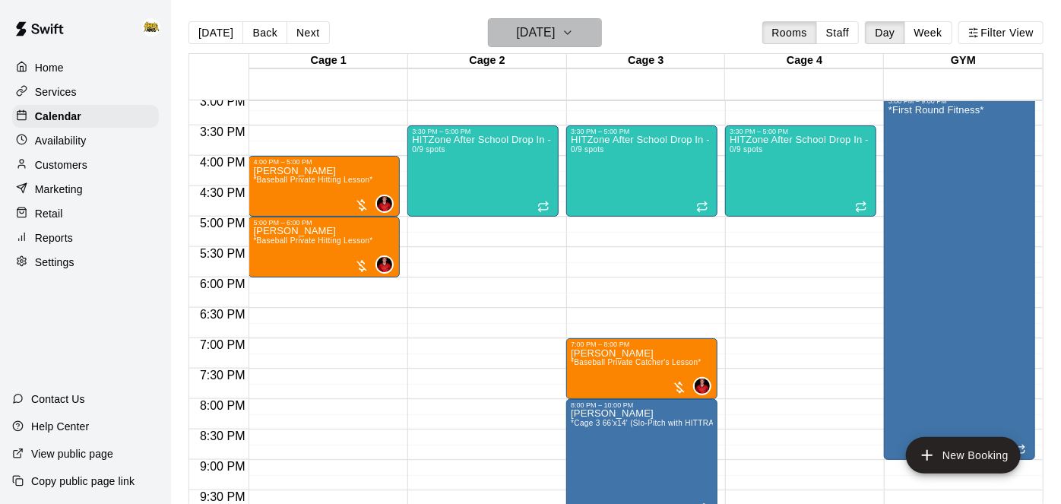
click at [549, 42] on h6 "[DATE]" at bounding box center [535, 32] width 39 height 21
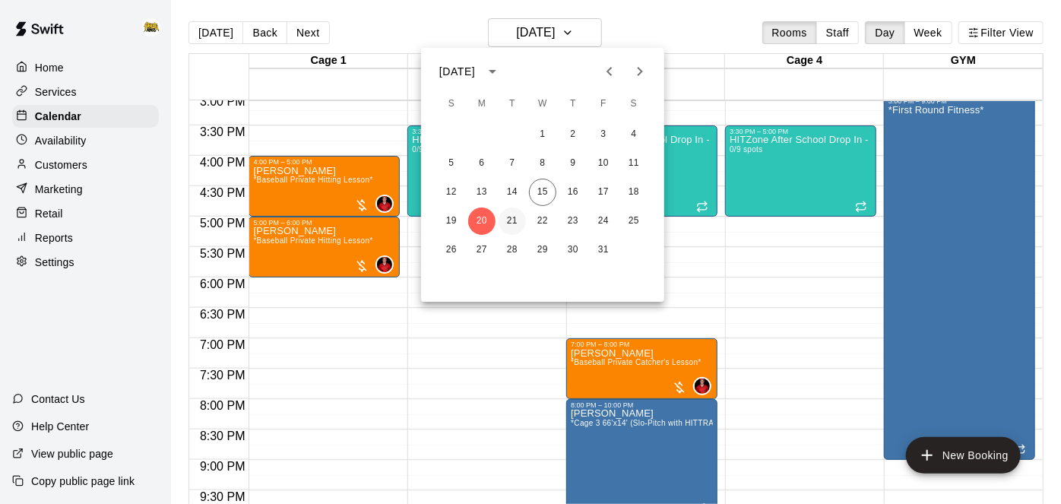
click at [515, 226] on button "21" at bounding box center [512, 220] width 27 height 27
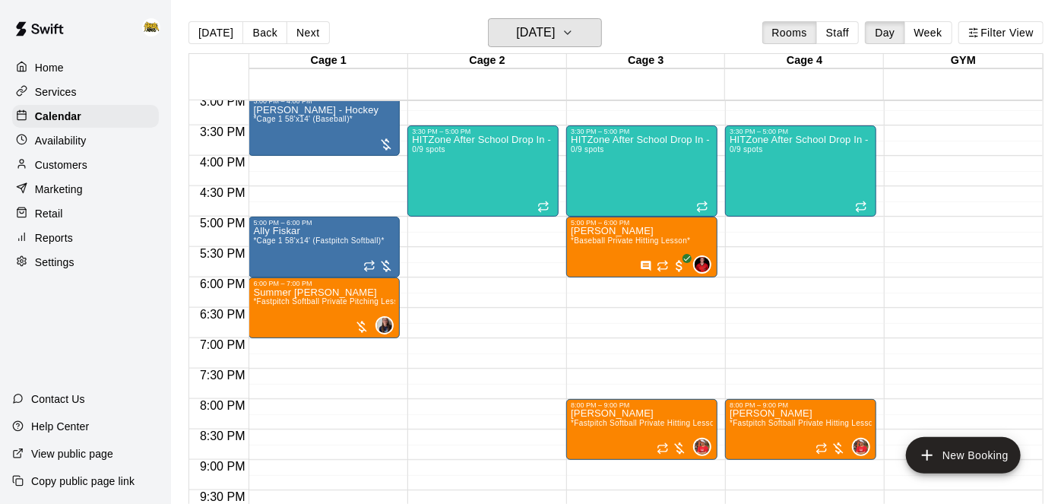
click at [534, 45] on button "[DATE]" at bounding box center [545, 32] width 114 height 29
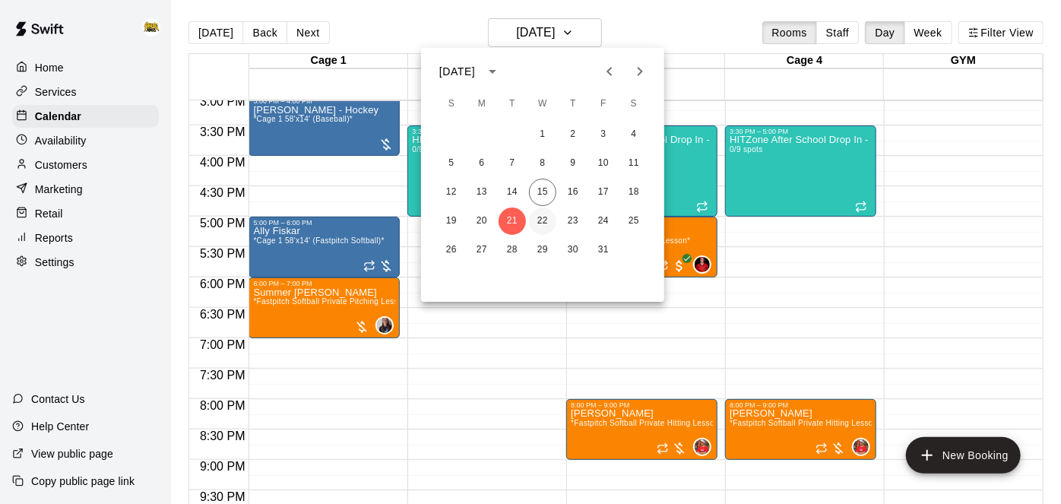
click at [550, 222] on button "22" at bounding box center [542, 220] width 27 height 27
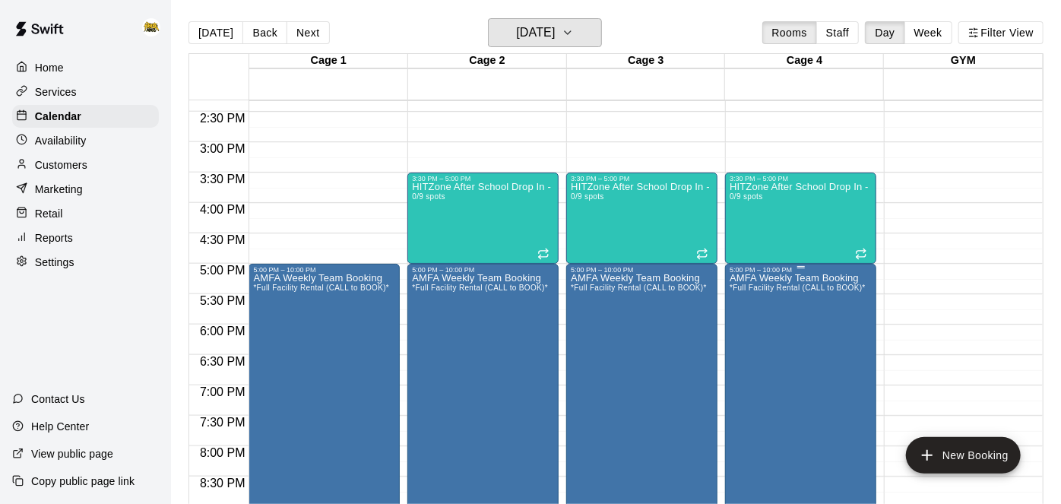
scroll to position [871, 0]
click at [555, 38] on h6 "[DATE]" at bounding box center [535, 32] width 39 height 21
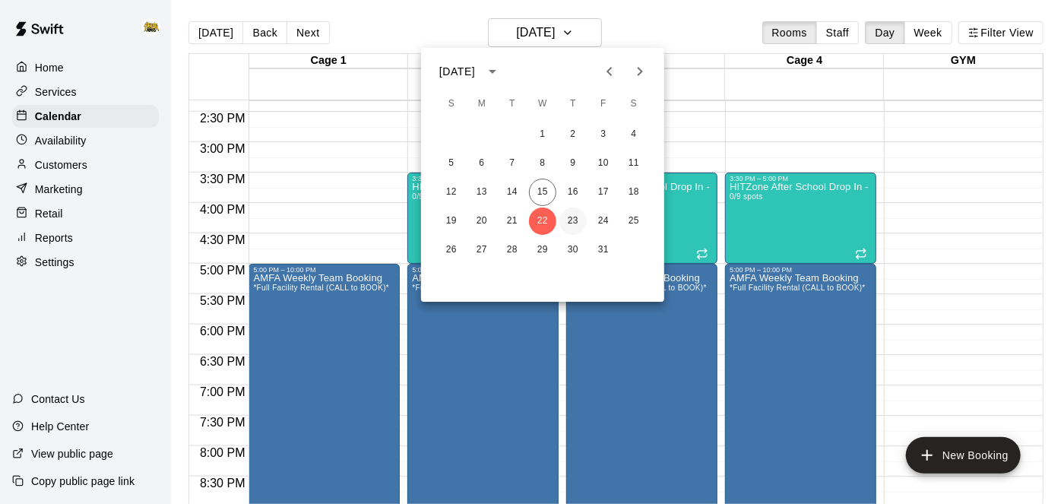
click at [573, 217] on button "23" at bounding box center [572, 220] width 27 height 27
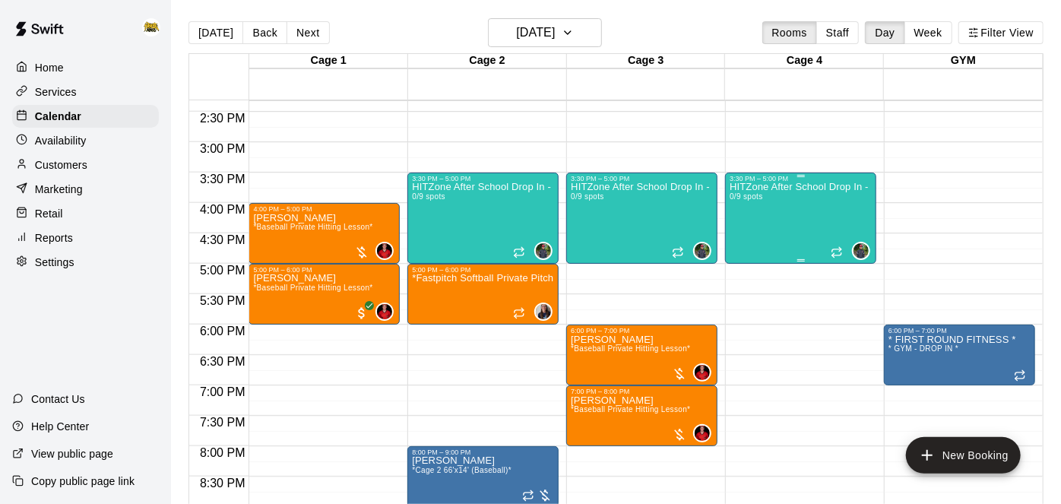
click at [808, 255] on div "HITZone After School Drop In - Registration Required 0/9 spots" at bounding box center [801, 434] width 142 height 504
click at [574, 39] on div at bounding box center [530, 252] width 1061 height 504
click at [555, 39] on h6 "[DATE]" at bounding box center [535, 32] width 39 height 21
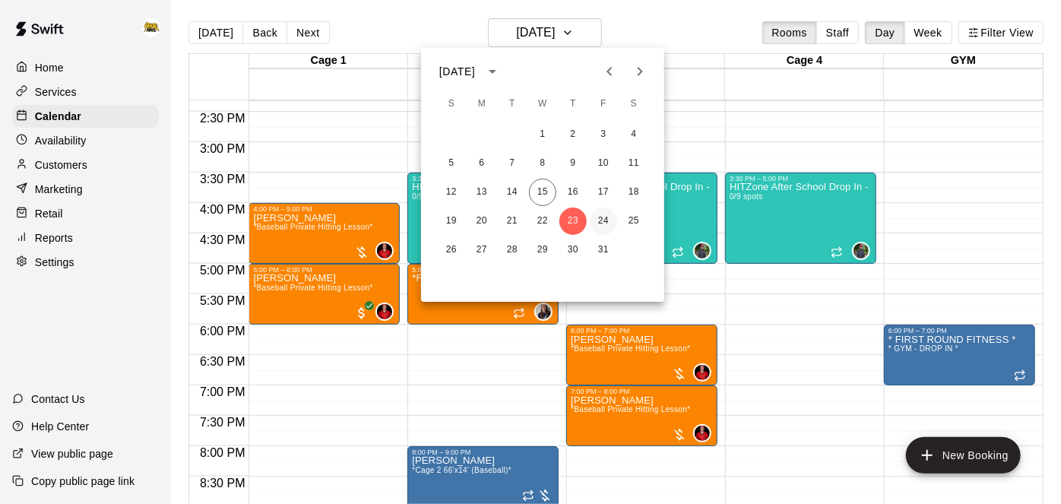
click at [600, 223] on button "24" at bounding box center [603, 220] width 27 height 27
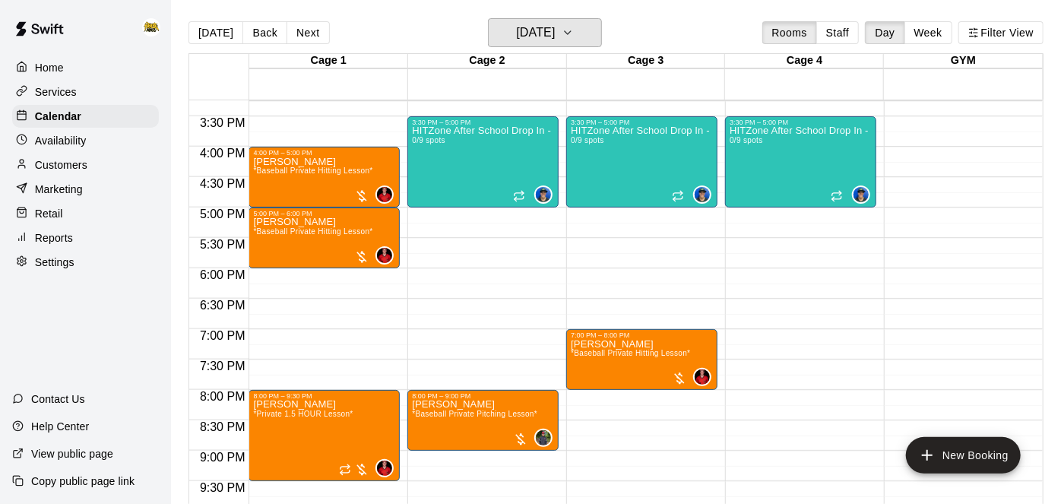
scroll to position [840, 0]
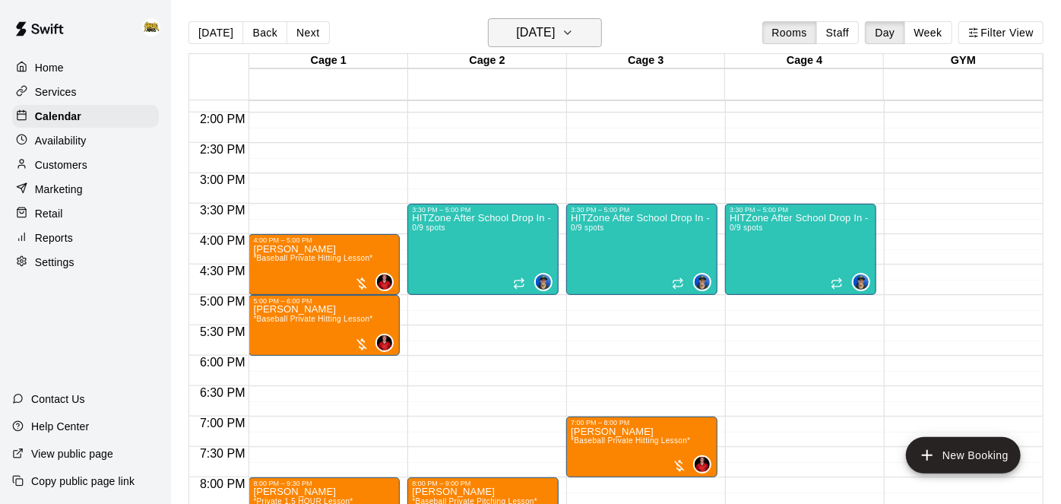
click at [552, 30] on h6 "[DATE]" at bounding box center [535, 32] width 39 height 21
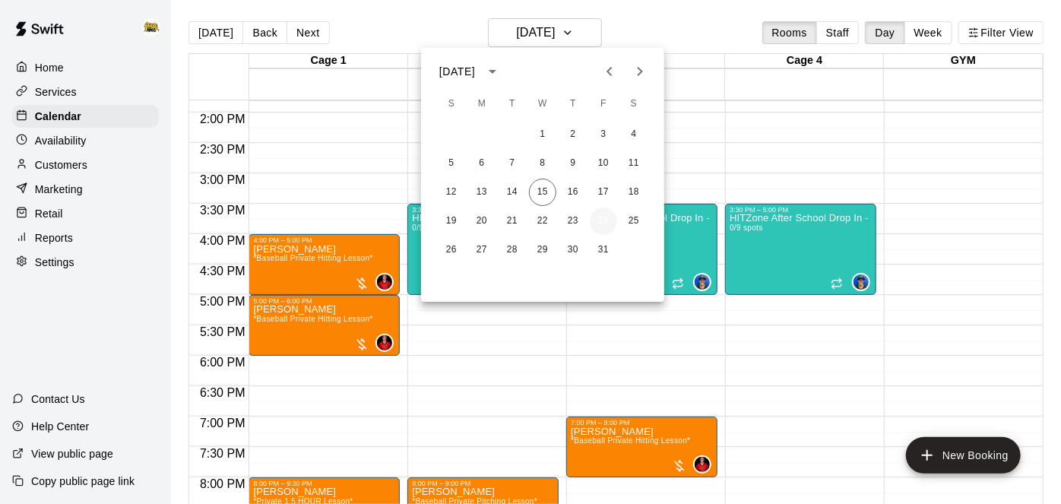
click at [601, 216] on button "24" at bounding box center [603, 220] width 27 height 27
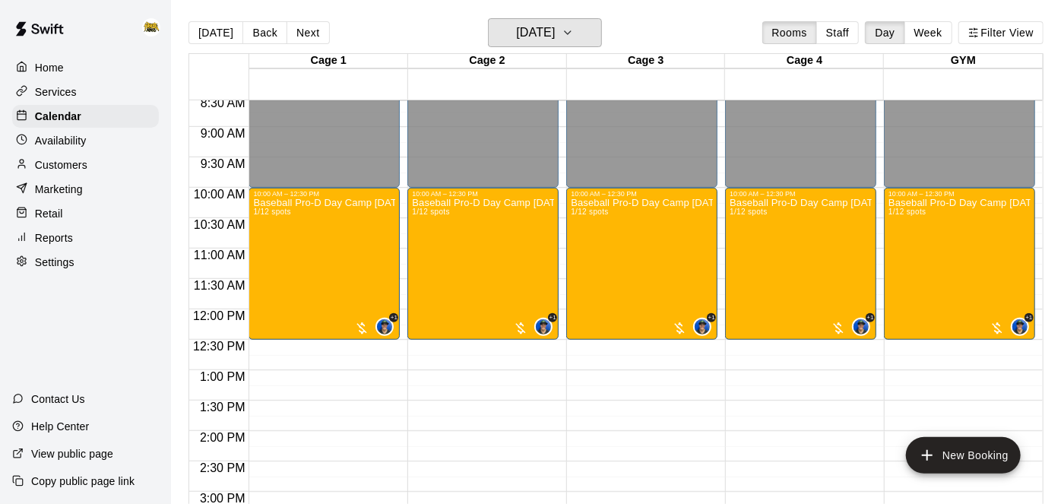
scroll to position [518, 0]
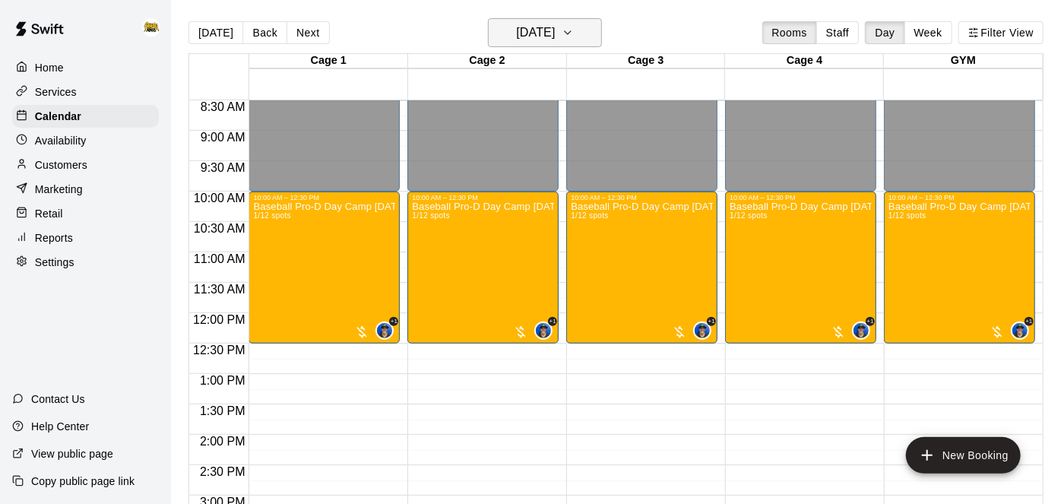
click at [521, 36] on h6 "[DATE]" at bounding box center [535, 32] width 39 height 21
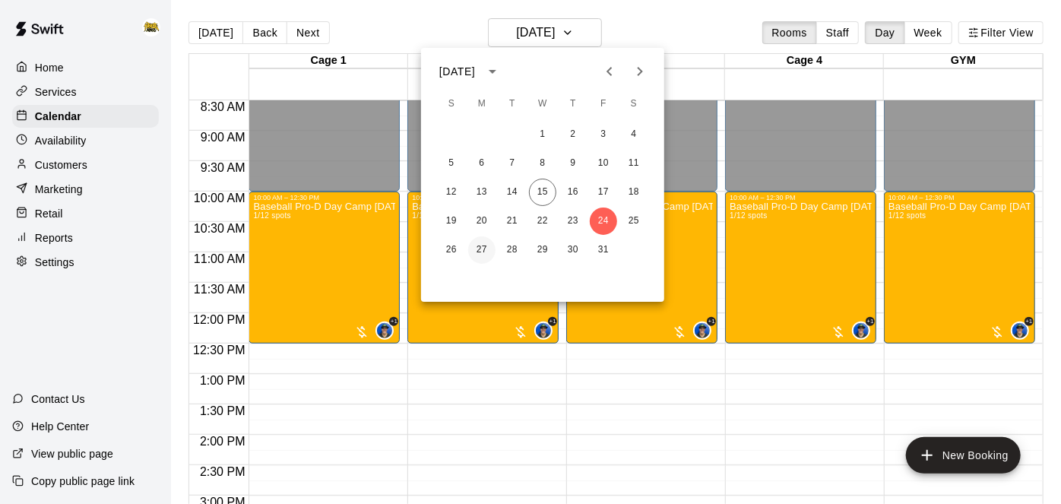
click at [477, 257] on button "27" at bounding box center [481, 249] width 27 height 27
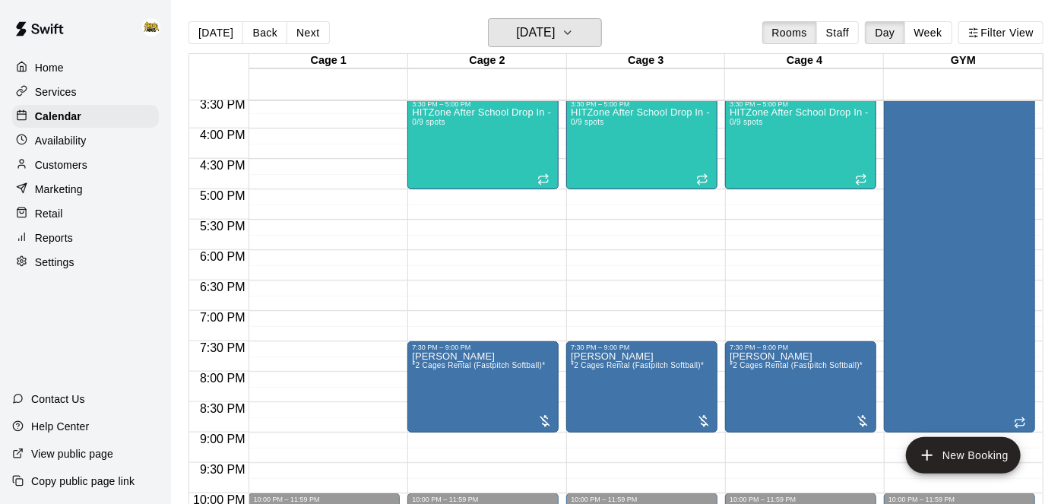
scroll to position [946, 0]
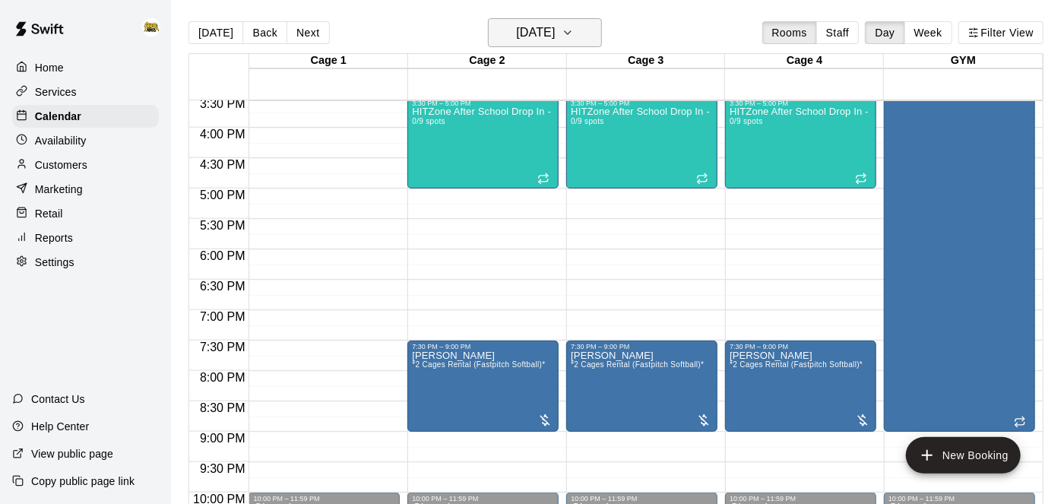
click at [546, 43] on h6 "[DATE]" at bounding box center [535, 32] width 39 height 21
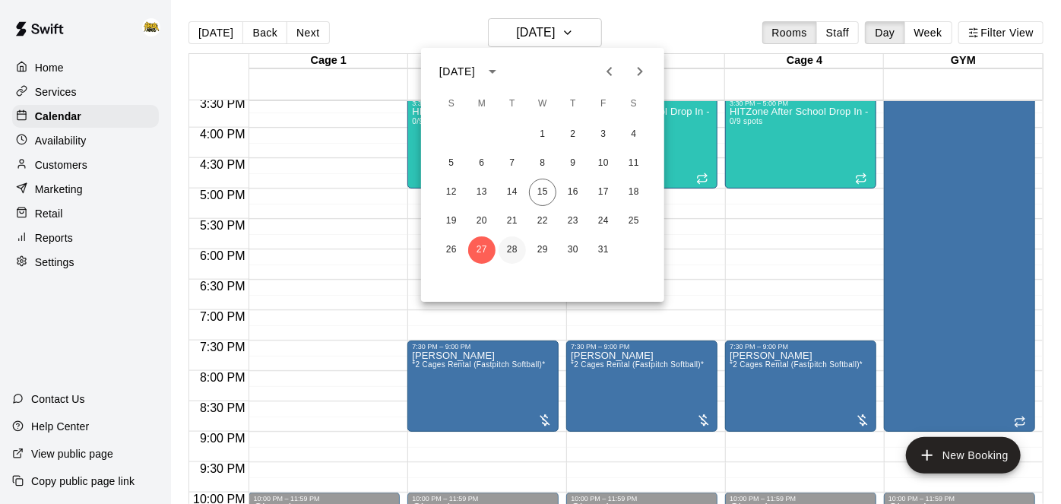
click at [511, 255] on button "28" at bounding box center [512, 249] width 27 height 27
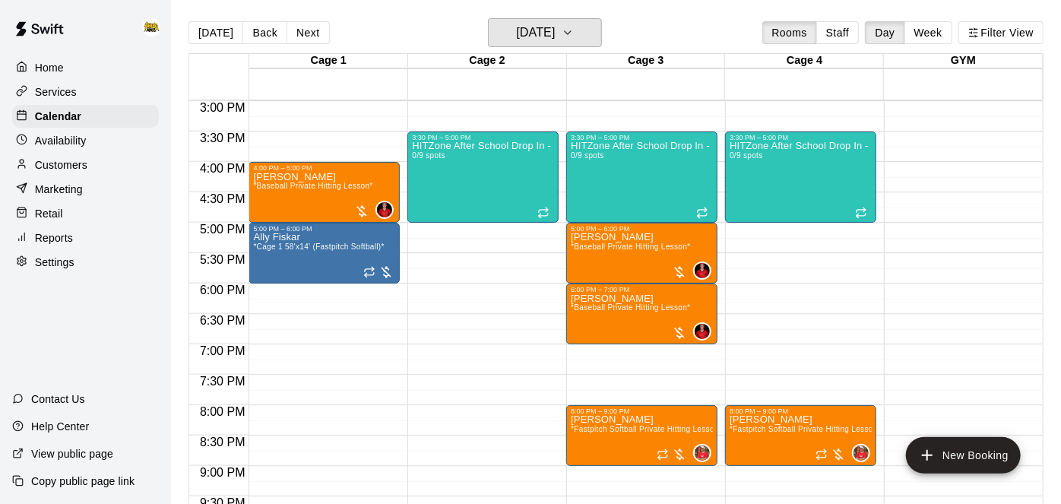
scroll to position [913, 0]
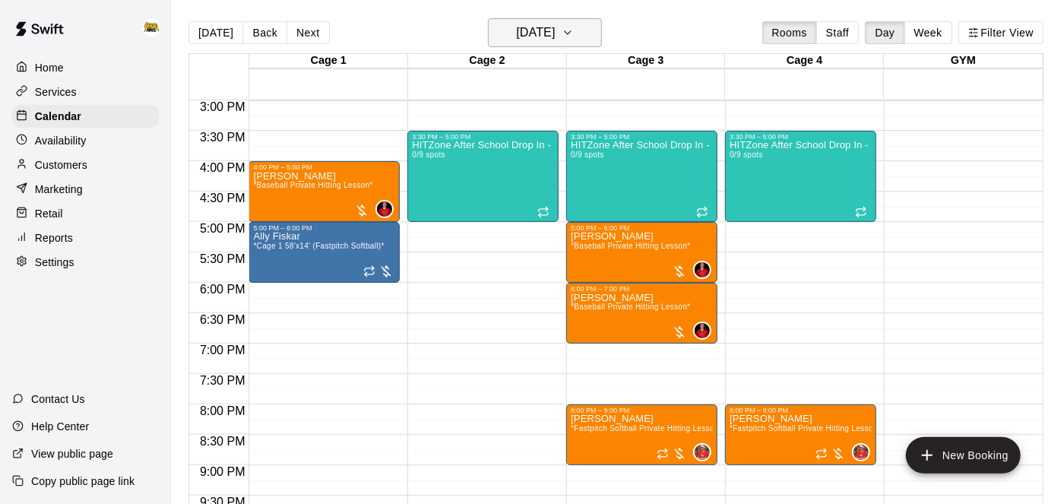
click at [554, 47] on button "[DATE]" at bounding box center [545, 32] width 114 height 29
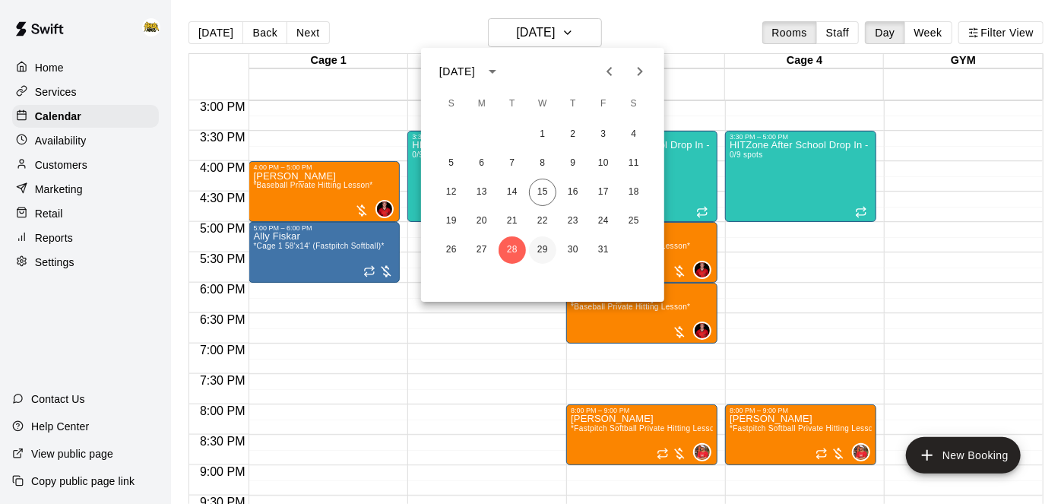
click at [553, 252] on button "29" at bounding box center [542, 249] width 27 height 27
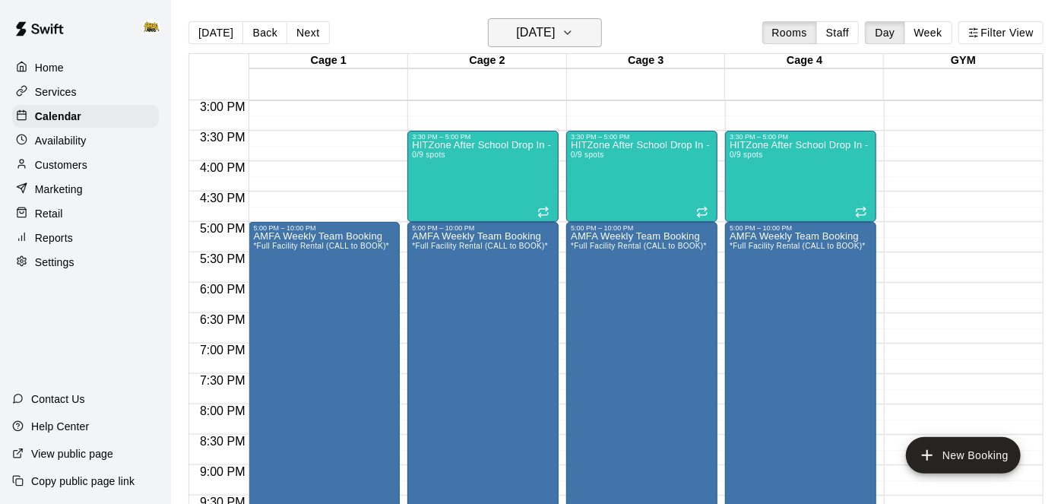
click at [574, 24] on icon "button" at bounding box center [568, 33] width 12 height 18
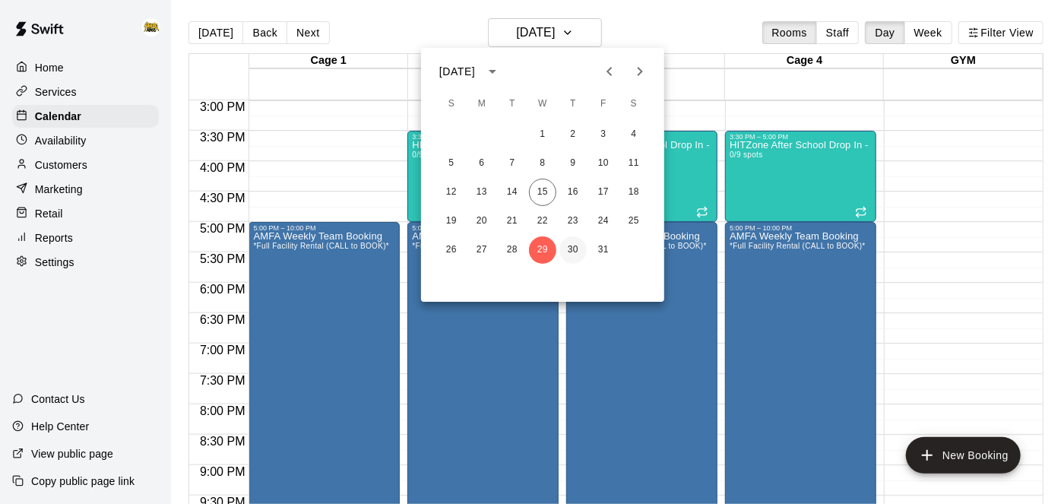
click at [574, 260] on button "30" at bounding box center [572, 249] width 27 height 27
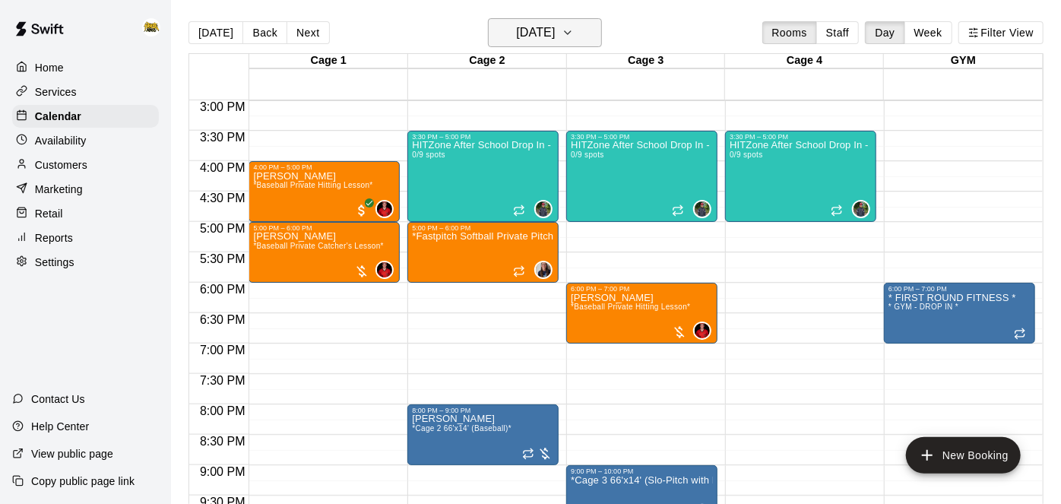
click at [518, 28] on h6 "[DATE]" at bounding box center [535, 32] width 39 height 21
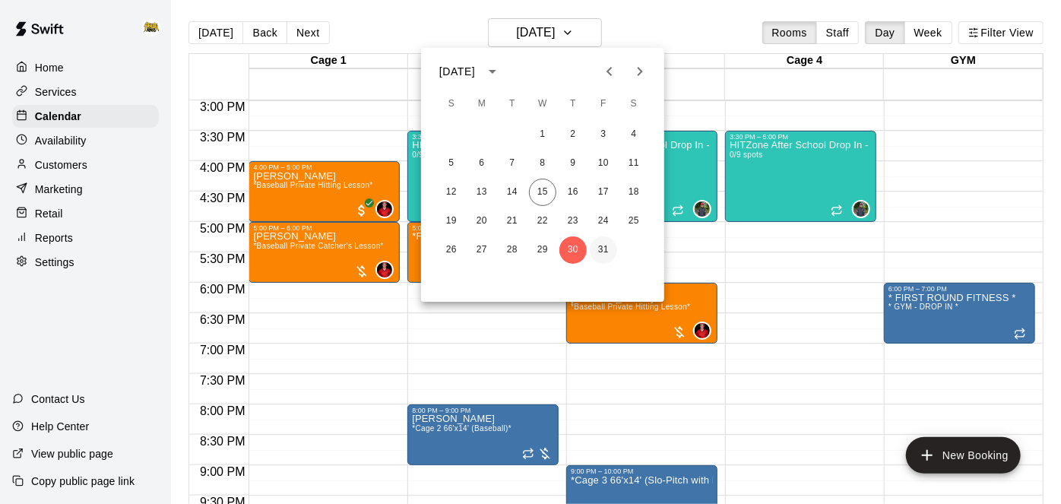
click at [604, 245] on button "31" at bounding box center [603, 249] width 27 height 27
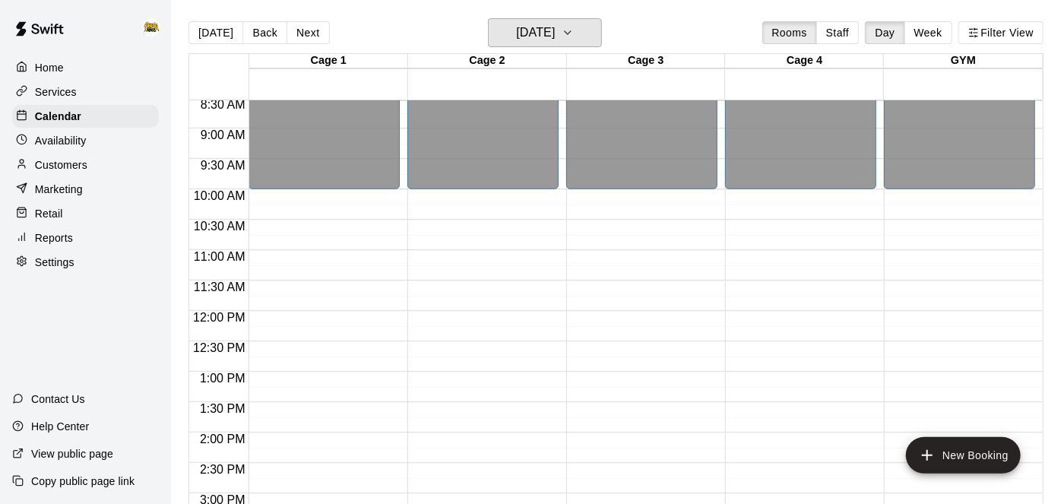
scroll to position [518, 0]
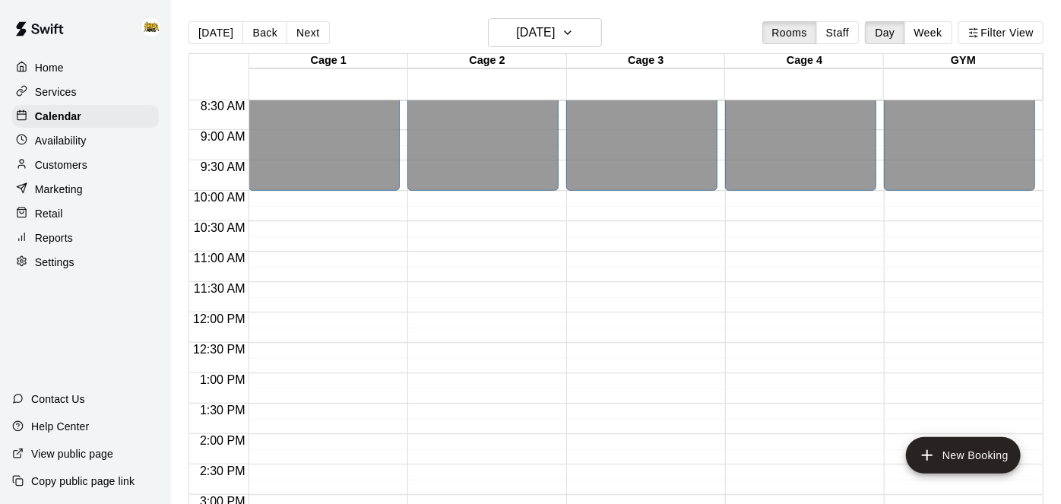
click at [80, 140] on p "Availability" at bounding box center [61, 140] width 52 height 15
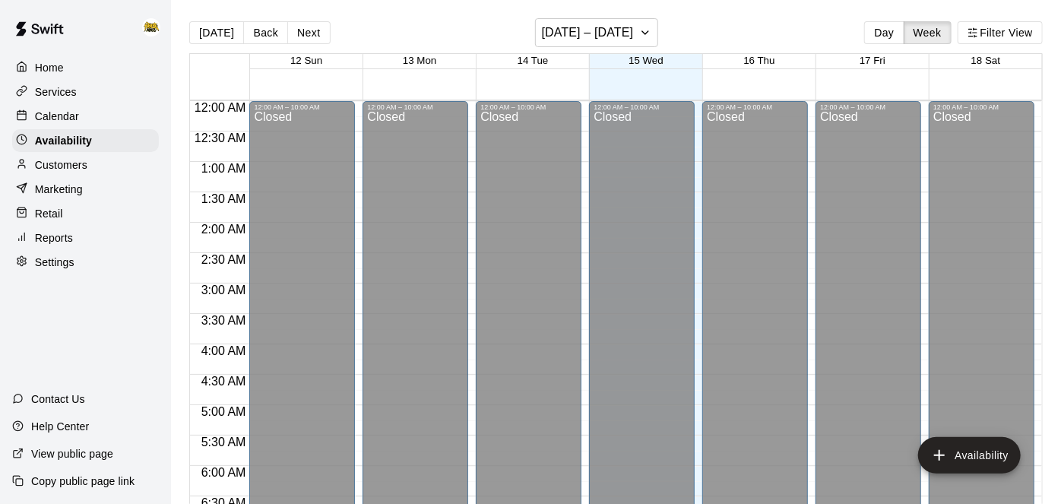
scroll to position [974, 0]
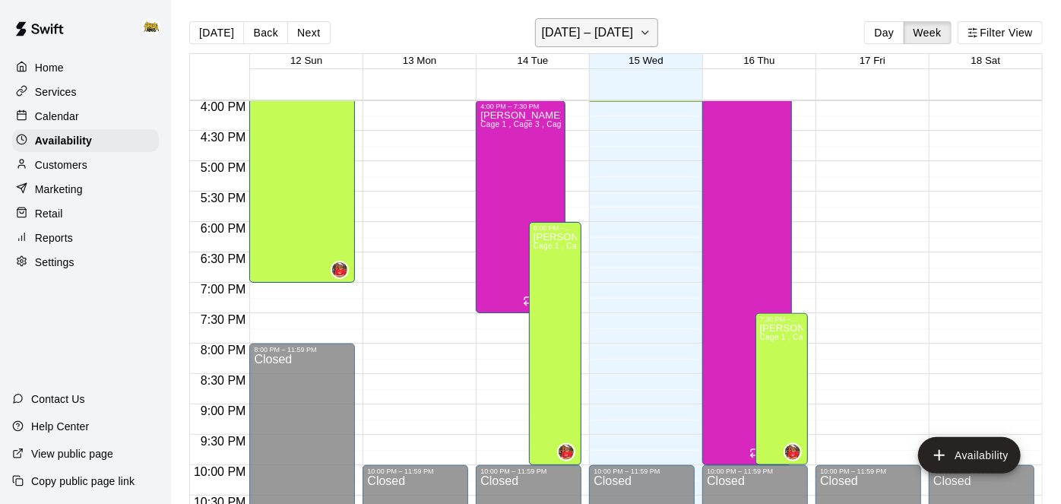
click at [613, 38] on h6 "[DATE] – [DATE]" at bounding box center [588, 32] width 92 height 21
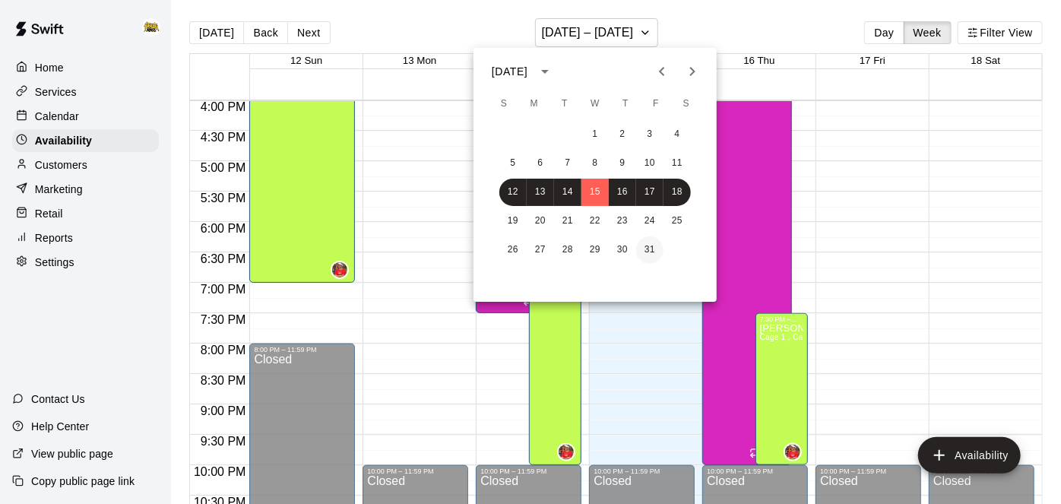
click at [648, 261] on button "31" at bounding box center [649, 249] width 27 height 27
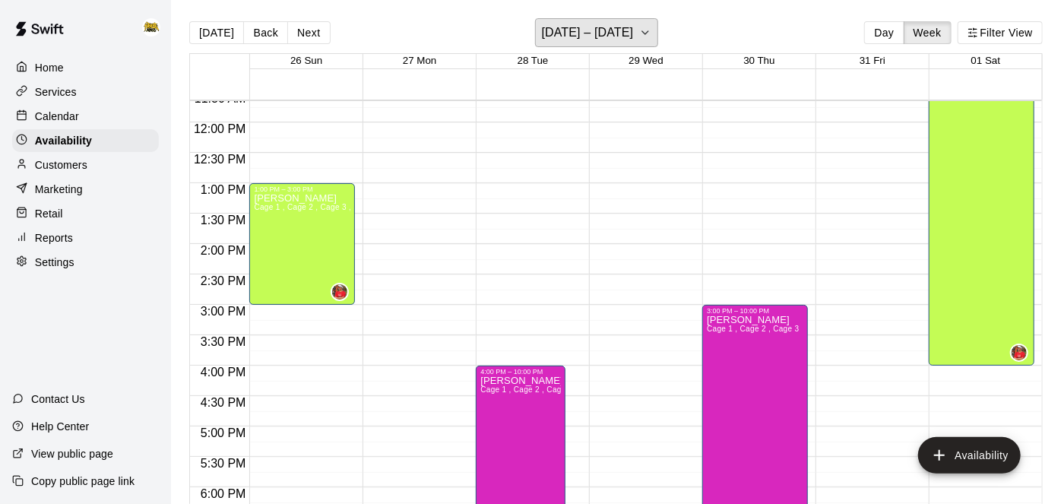
scroll to position [711, 0]
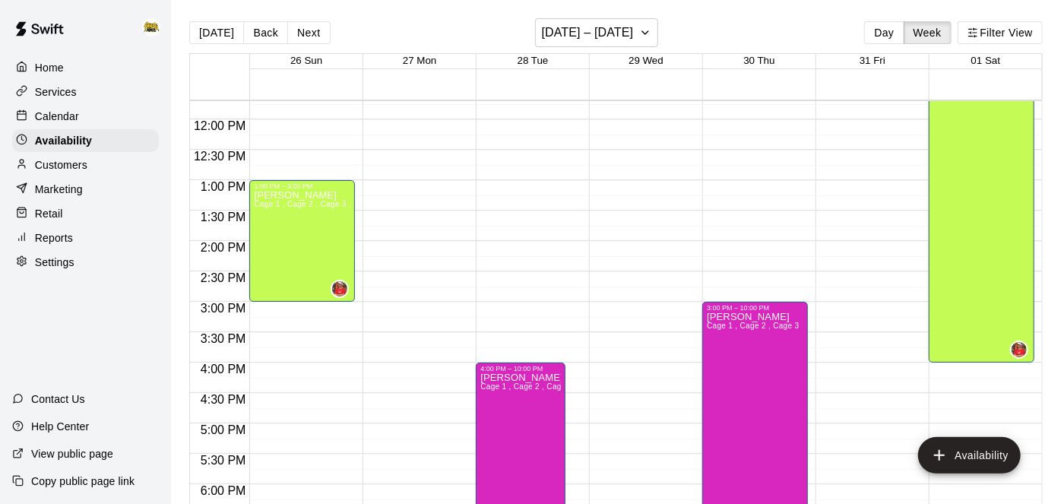
click at [61, 116] on p "Calendar" at bounding box center [57, 116] width 44 height 15
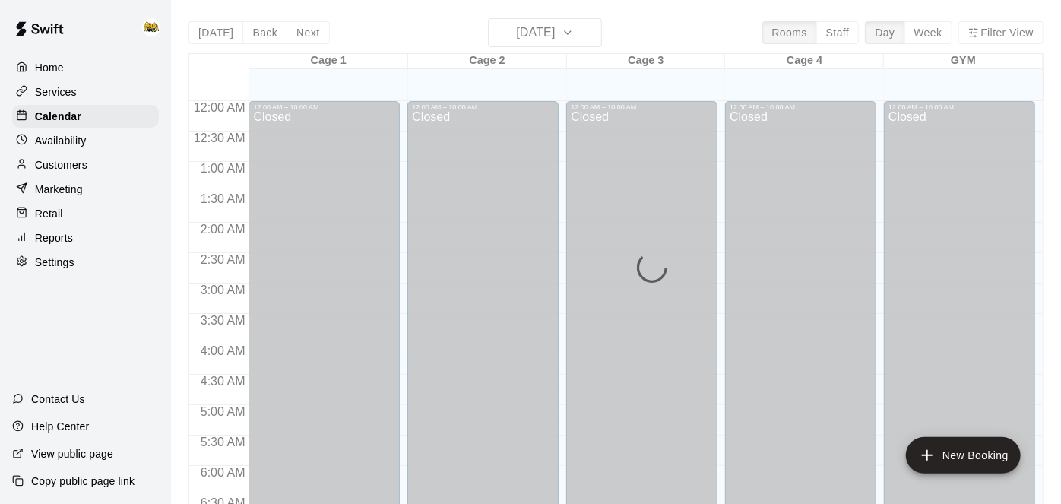
scroll to position [974, 0]
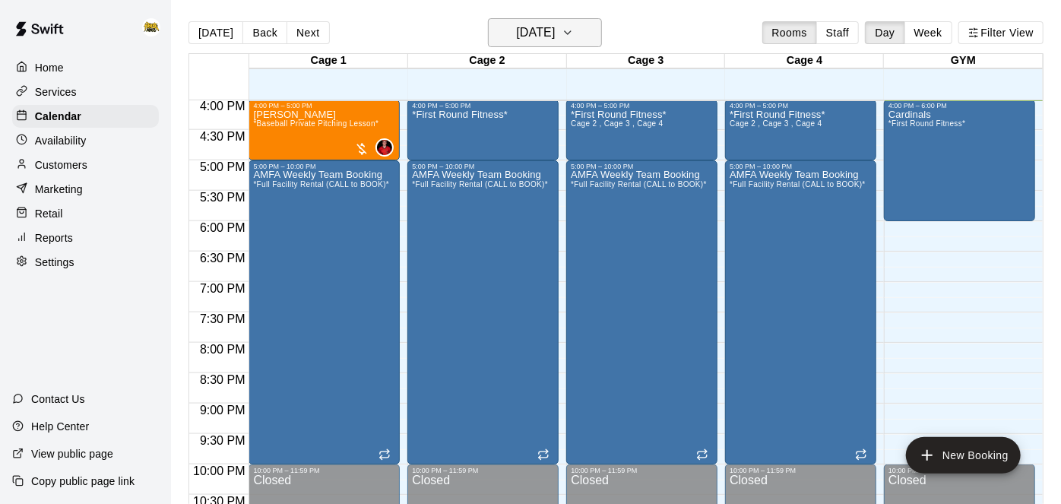
click at [501, 45] on button "[DATE]" at bounding box center [545, 32] width 114 height 29
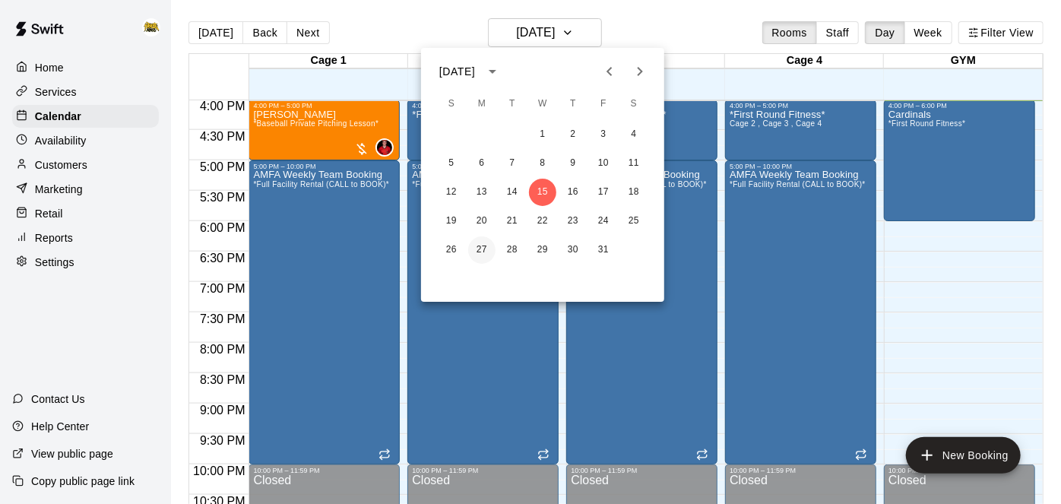
click at [483, 250] on button "27" at bounding box center [481, 249] width 27 height 27
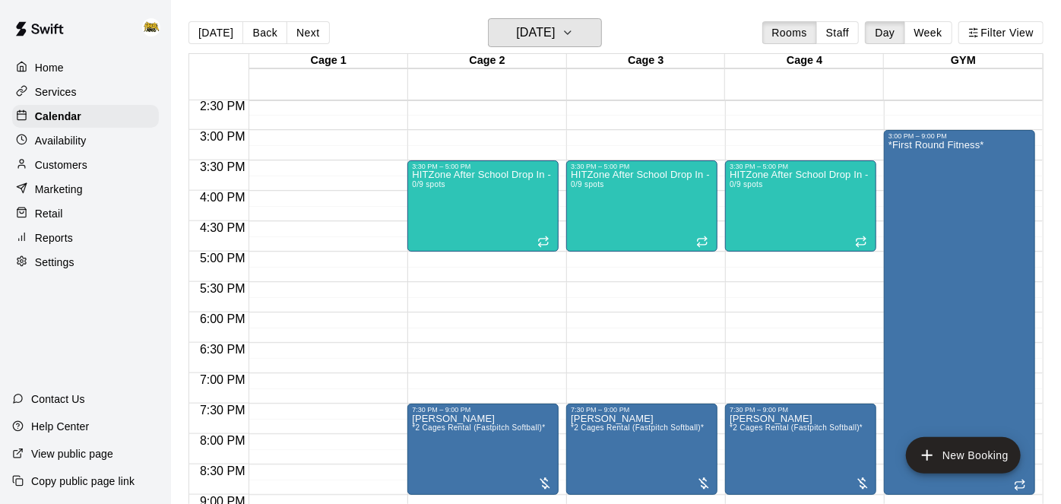
scroll to position [883, 0]
click at [81, 145] on p "Availability" at bounding box center [61, 140] width 52 height 15
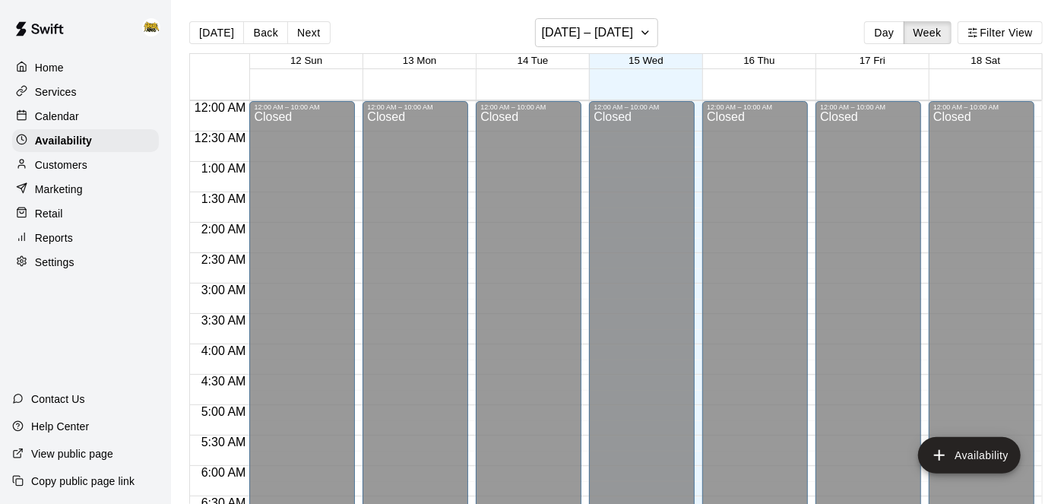
scroll to position [974, 0]
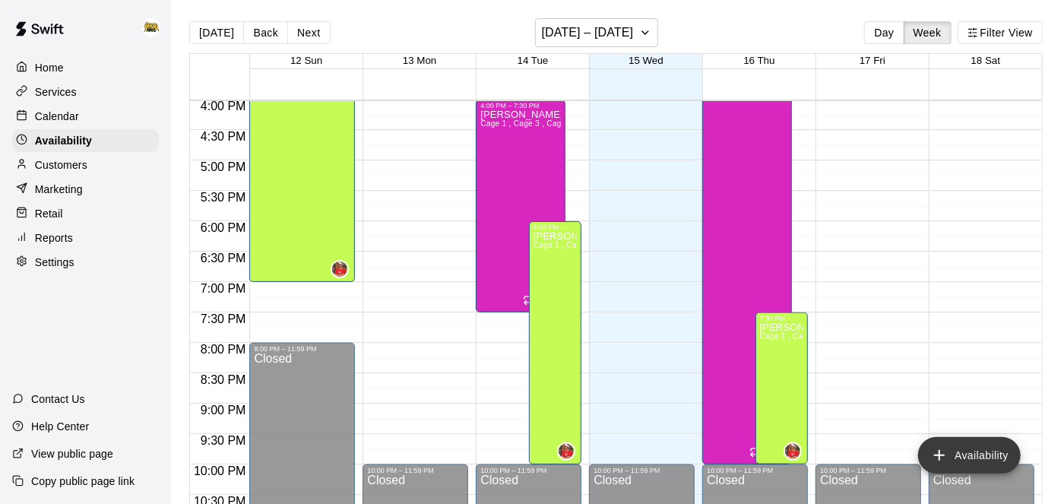
click at [941, 458] on icon "add" at bounding box center [939, 455] width 18 height 18
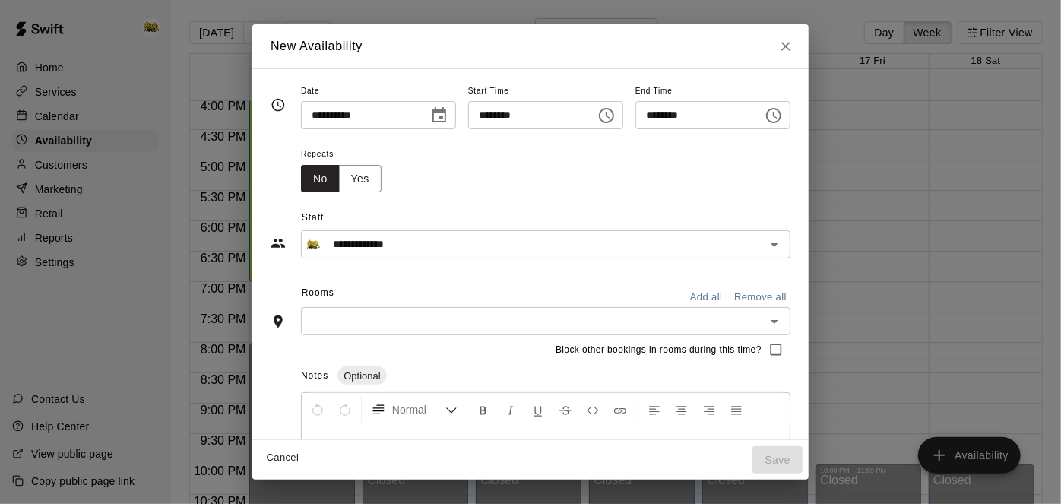
click at [432, 121] on icon "Choose date, selected date is Oct 15, 2025" at bounding box center [439, 114] width 14 height 15
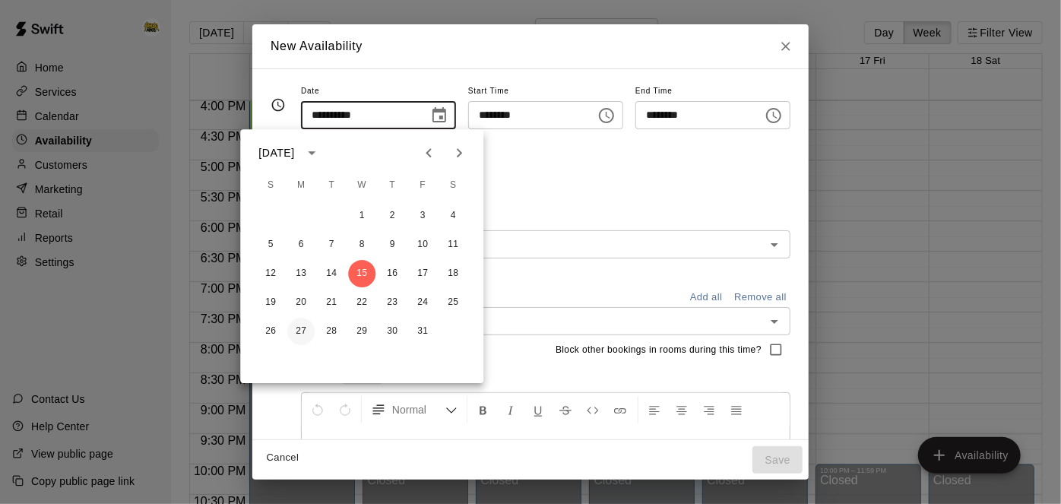
click at [309, 332] on button "27" at bounding box center [300, 331] width 27 height 27
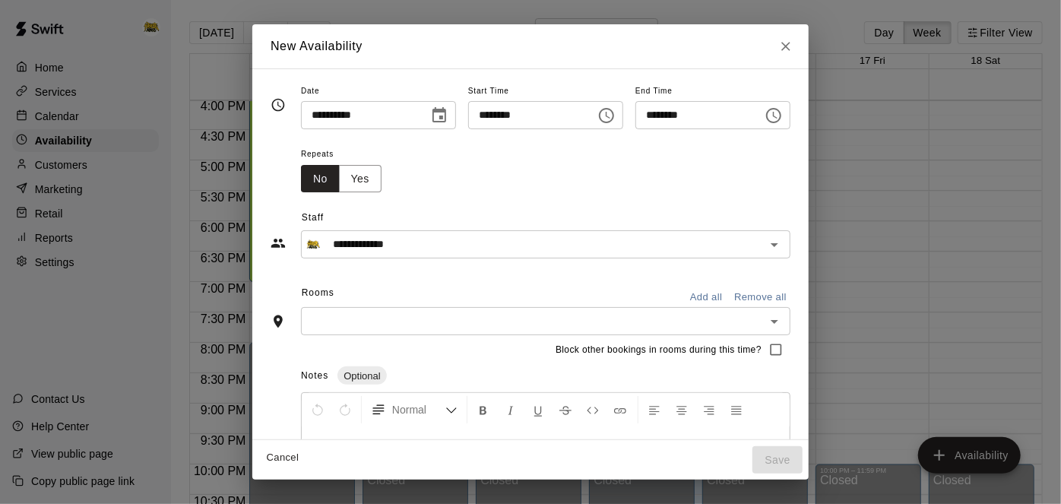
type input "**********"
click at [781, 121] on icon "Choose time, selected time is 4:30 PM" at bounding box center [773, 115] width 15 height 15
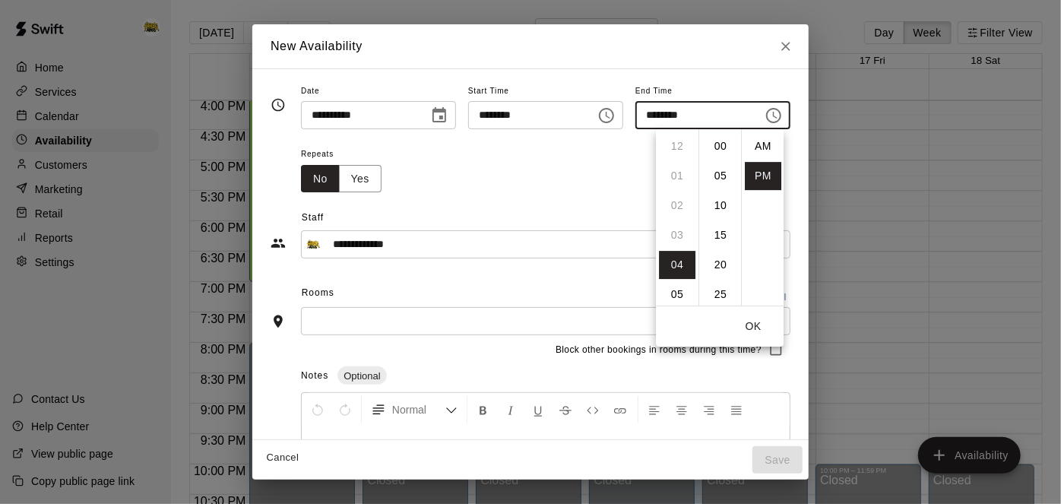
scroll to position [27, 0]
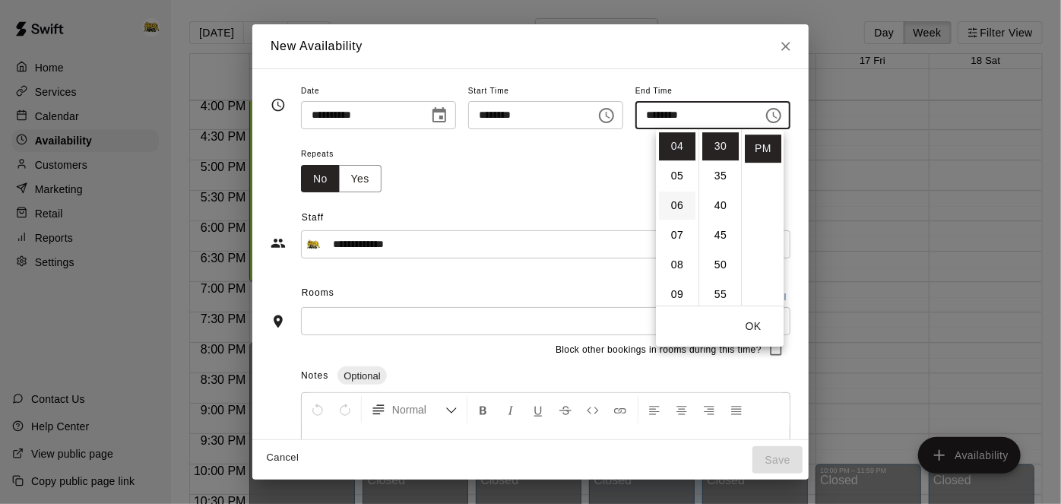
click at [686, 203] on li "06" at bounding box center [677, 206] width 36 height 28
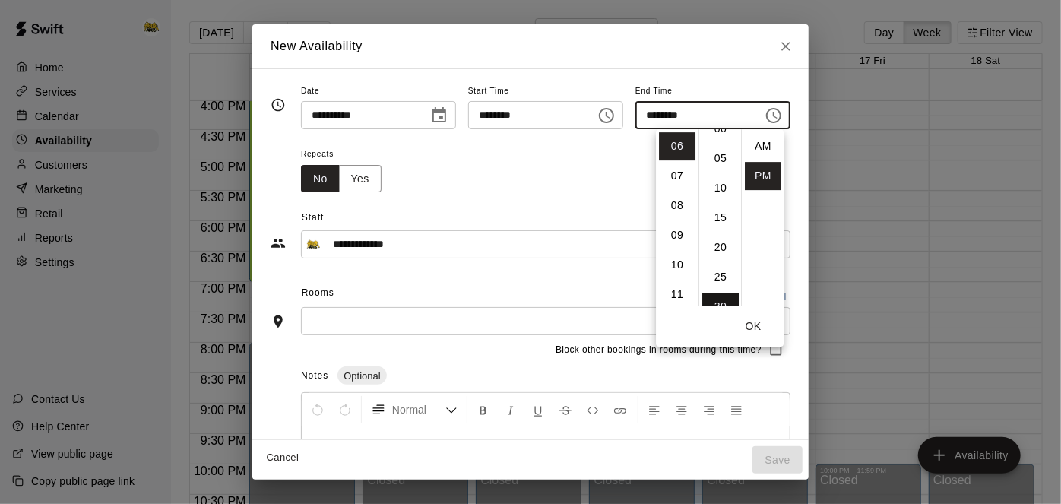
scroll to position [0, 0]
click at [716, 145] on li "00" at bounding box center [720, 146] width 36 height 28
type input "********"
click at [790, 226] on span "Staff" at bounding box center [546, 218] width 489 height 24
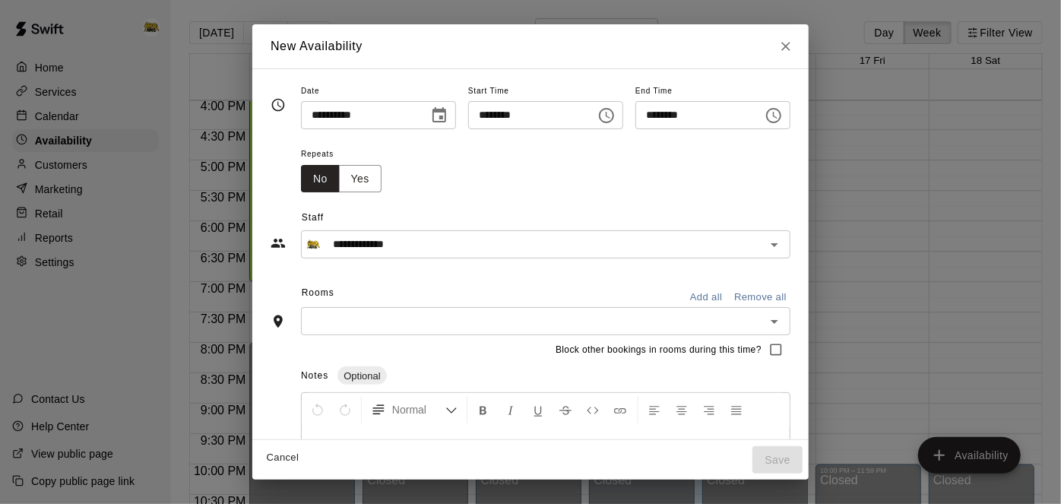
click at [784, 322] on icon "Open" at bounding box center [774, 321] width 18 height 18
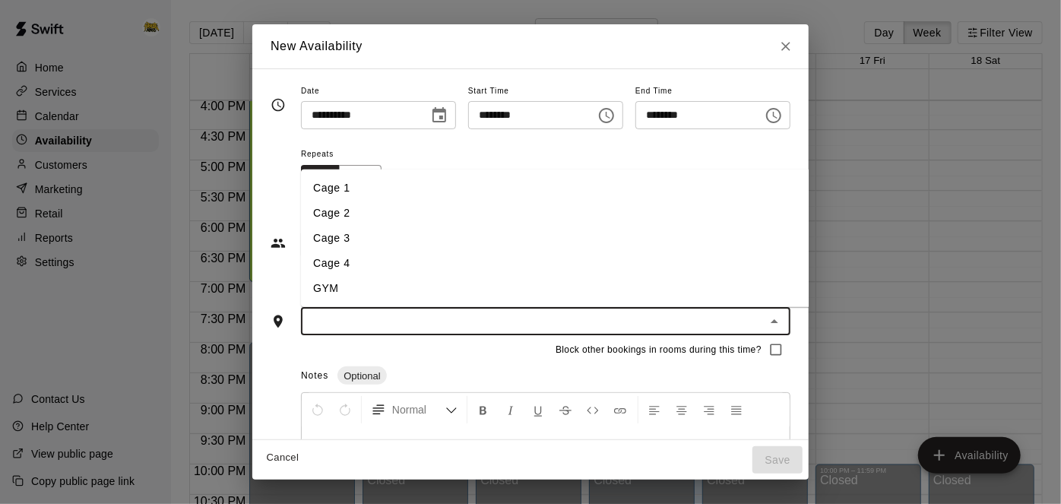
click at [539, 197] on li "Cage 1" at bounding box center [606, 188] width 611 height 25
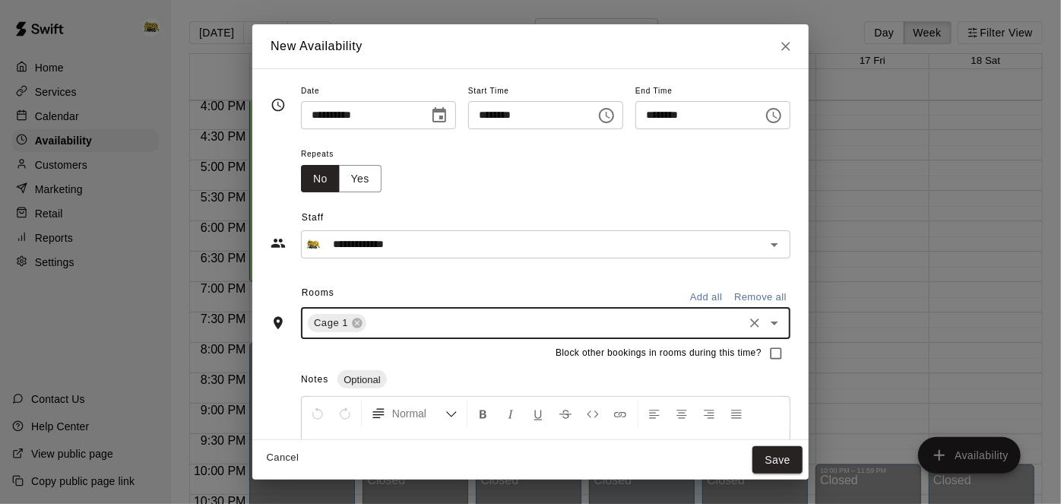
click at [730, 302] on button "Add all" at bounding box center [706, 298] width 49 height 24
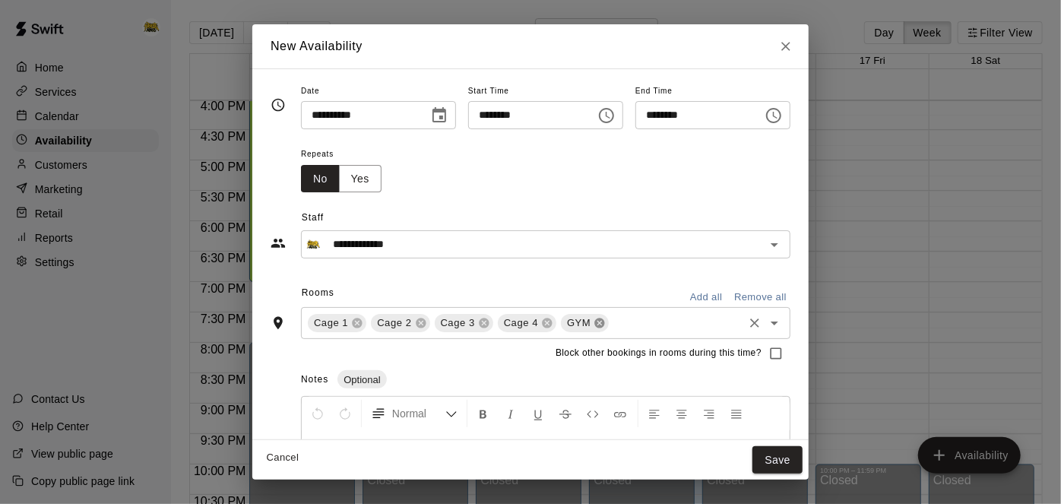
click at [595, 323] on icon at bounding box center [600, 323] width 10 height 10
click at [542, 319] on icon at bounding box center [547, 323] width 10 height 10
click at [784, 246] on icon "Open" at bounding box center [774, 245] width 18 height 18
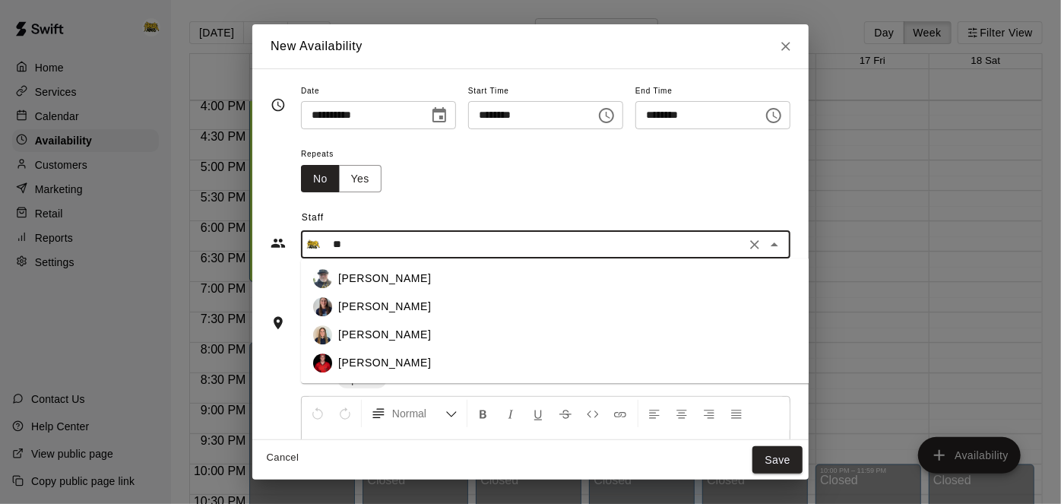
click at [590, 359] on div "[PERSON_NAME]" at bounding box center [619, 364] width 562 height 16
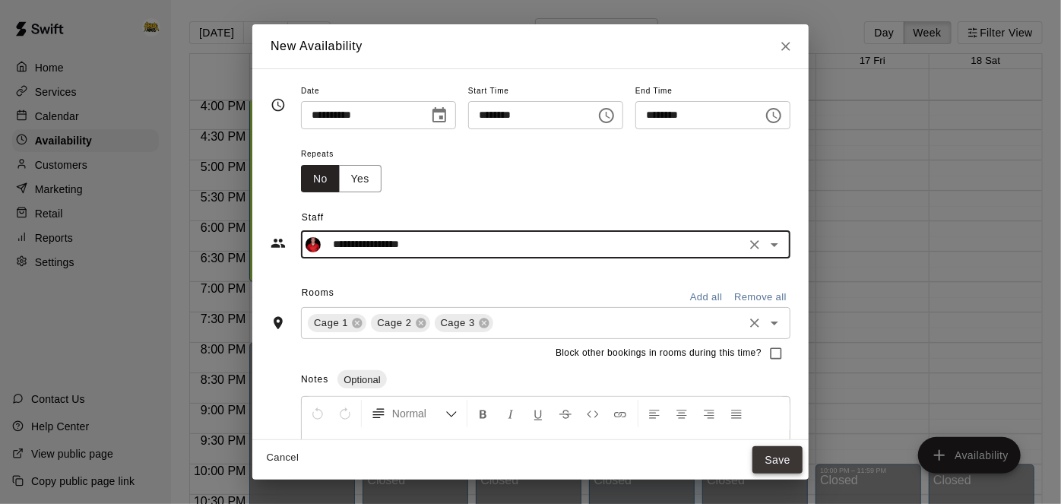
type input "**********"
click at [803, 454] on button "Save" at bounding box center [777, 460] width 50 height 28
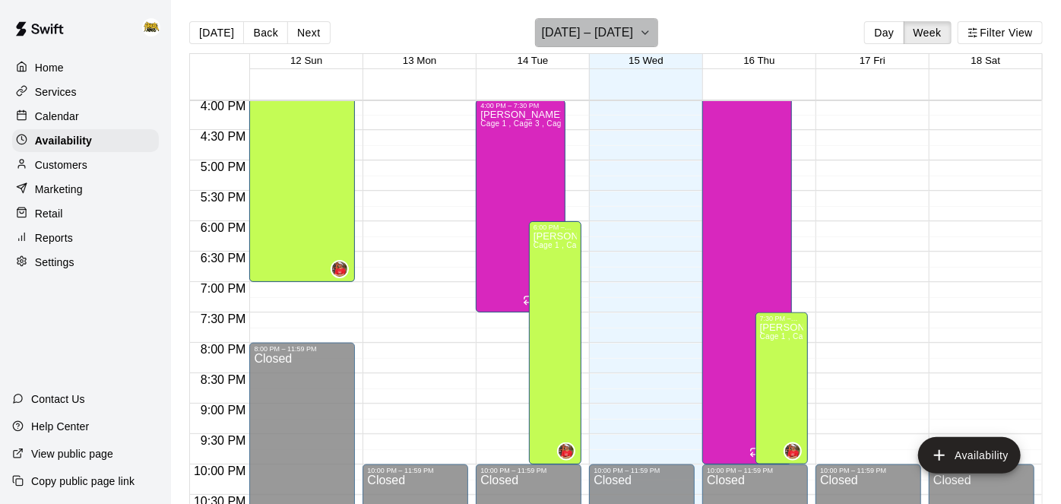
click at [605, 43] on h6 "[DATE] – [DATE]" at bounding box center [588, 32] width 92 height 21
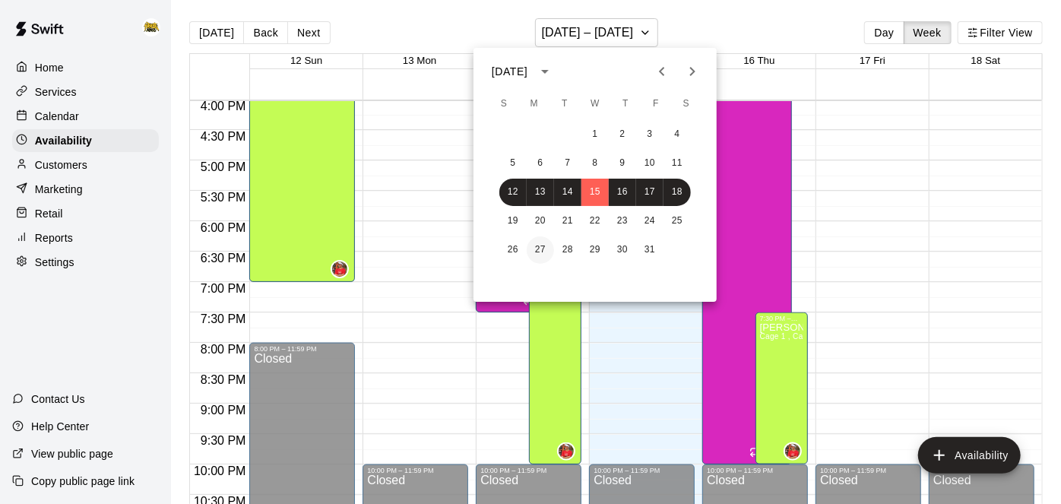
click at [543, 252] on button "27" at bounding box center [540, 249] width 27 height 27
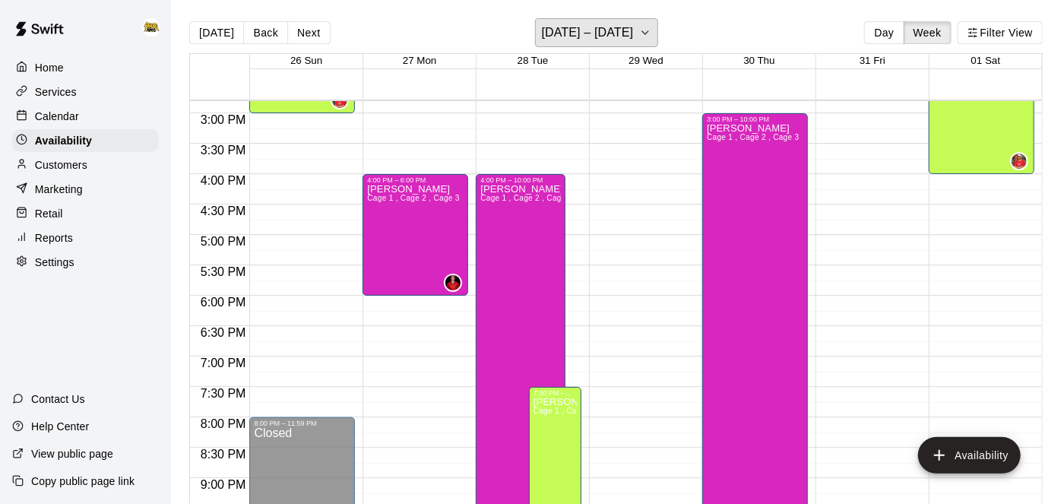
scroll to position [898, 0]
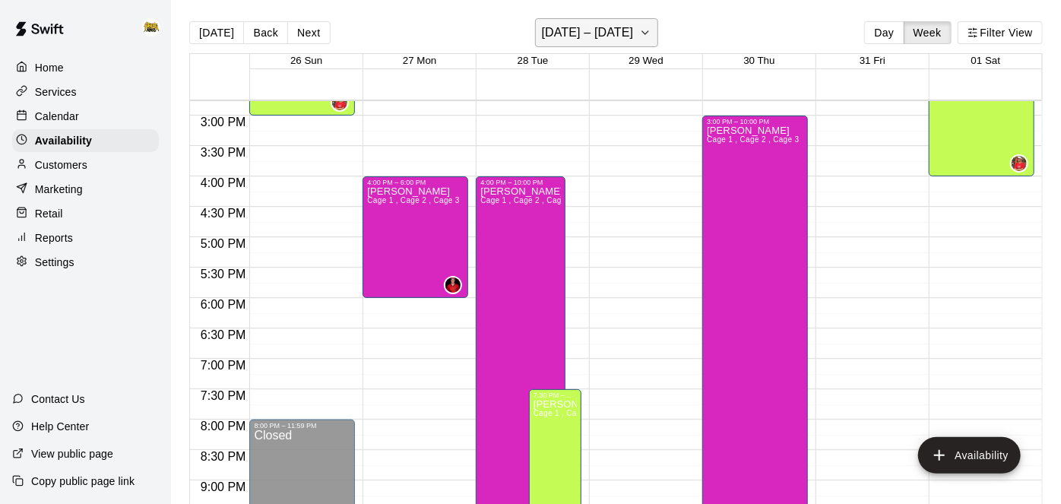
click at [659, 27] on button "[DATE] – [DATE]" at bounding box center [597, 32] width 124 height 29
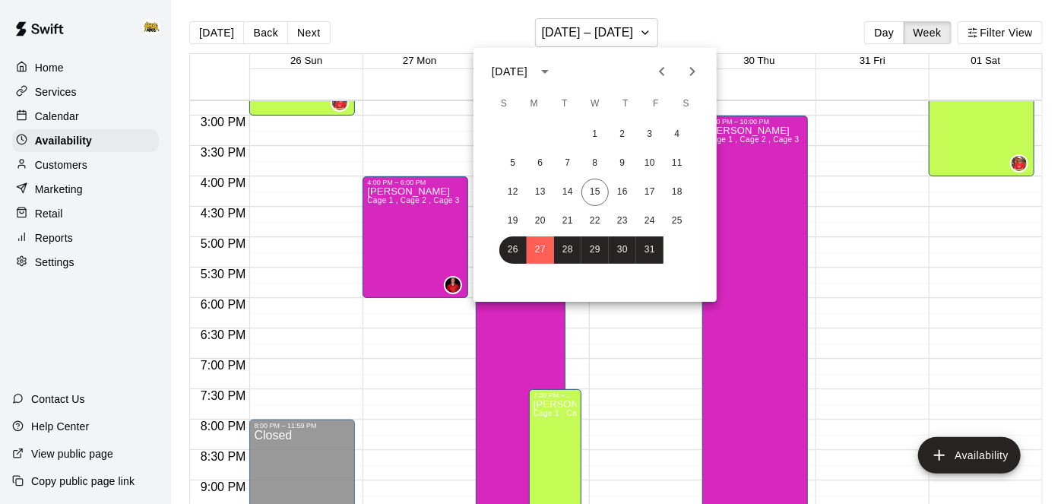
click at [838, 176] on div at bounding box center [530, 252] width 1061 height 504
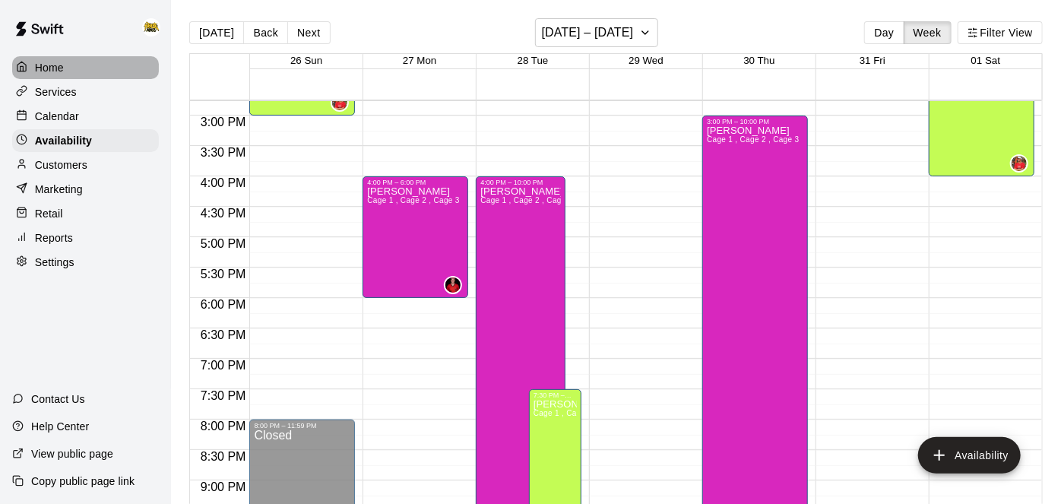
click at [53, 62] on p "Home" at bounding box center [49, 67] width 29 height 15
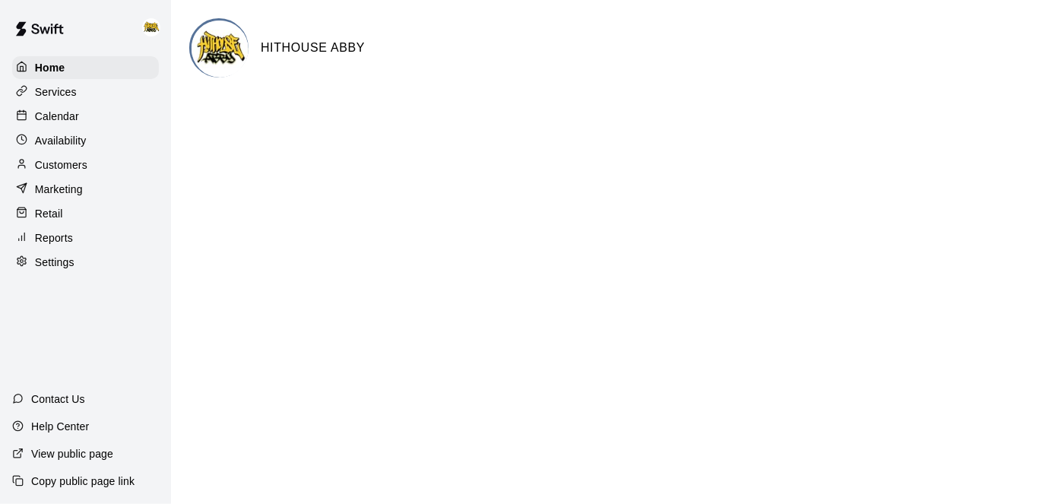
click at [72, 114] on p "Calendar" at bounding box center [57, 116] width 44 height 15
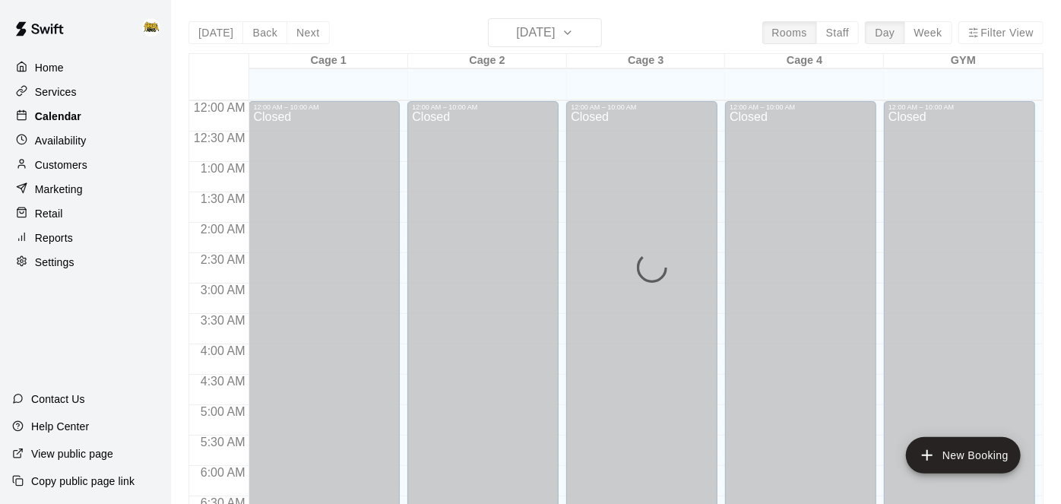
scroll to position [976, 0]
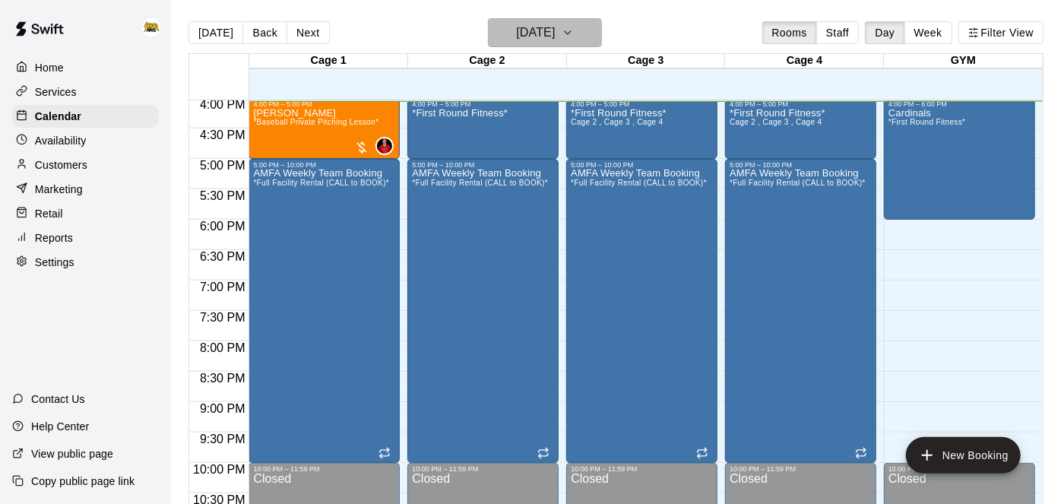
click at [574, 25] on icon "button" at bounding box center [568, 33] width 12 height 18
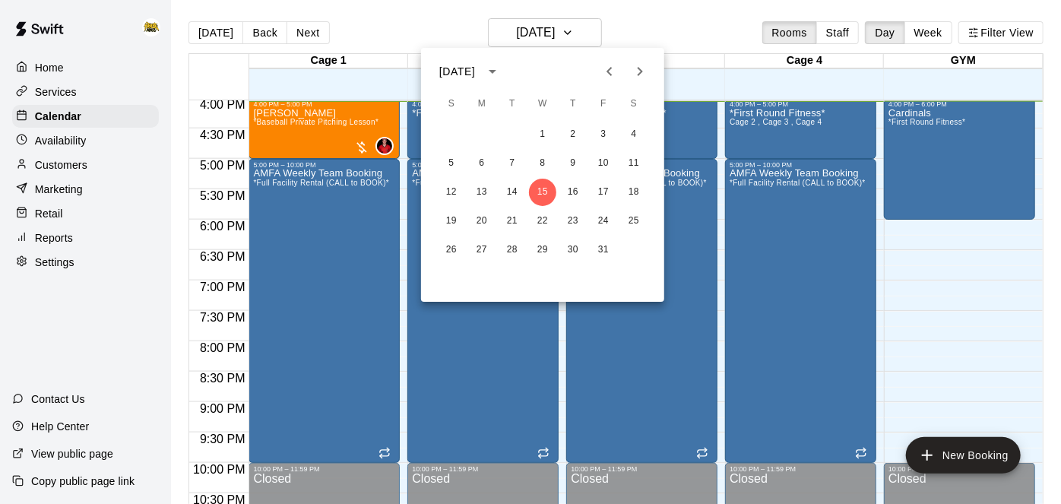
click at [932, 340] on div at bounding box center [530, 252] width 1061 height 504
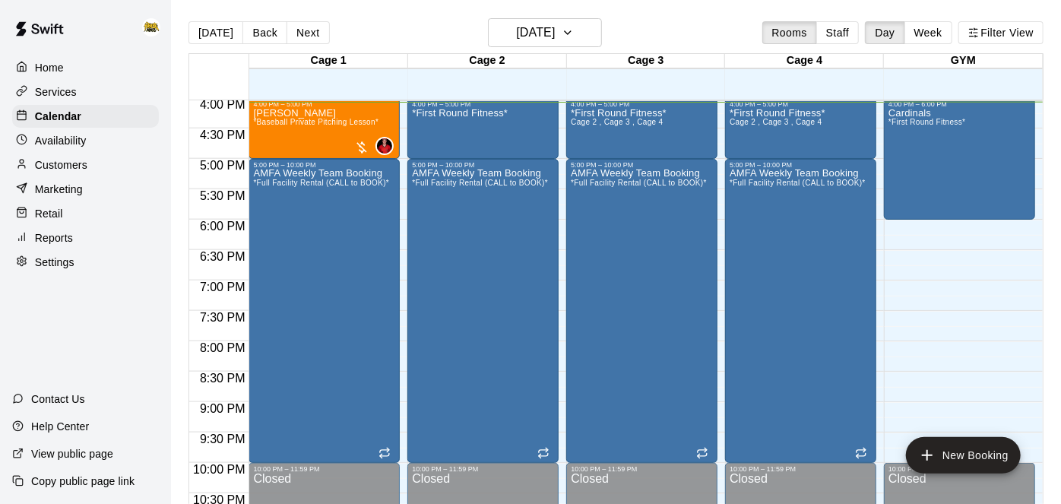
click at [514, 52] on div "[DATE] Back [DATE][DATE] Rooms Staff Day Week Filter View" at bounding box center [615, 35] width 855 height 35
click at [533, 30] on h6 "[DATE]" at bounding box center [535, 32] width 39 height 21
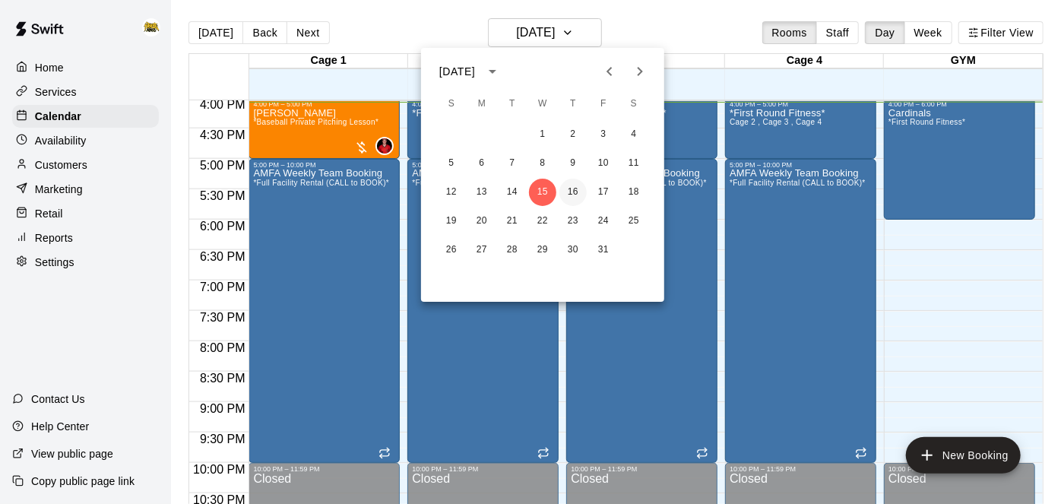
click at [566, 198] on button "16" at bounding box center [572, 192] width 27 height 27
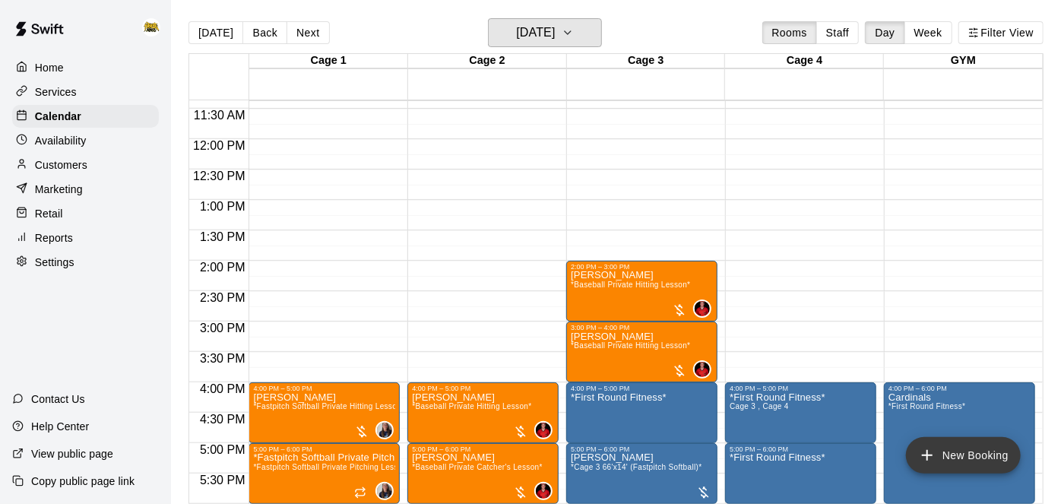
scroll to position [687, 0]
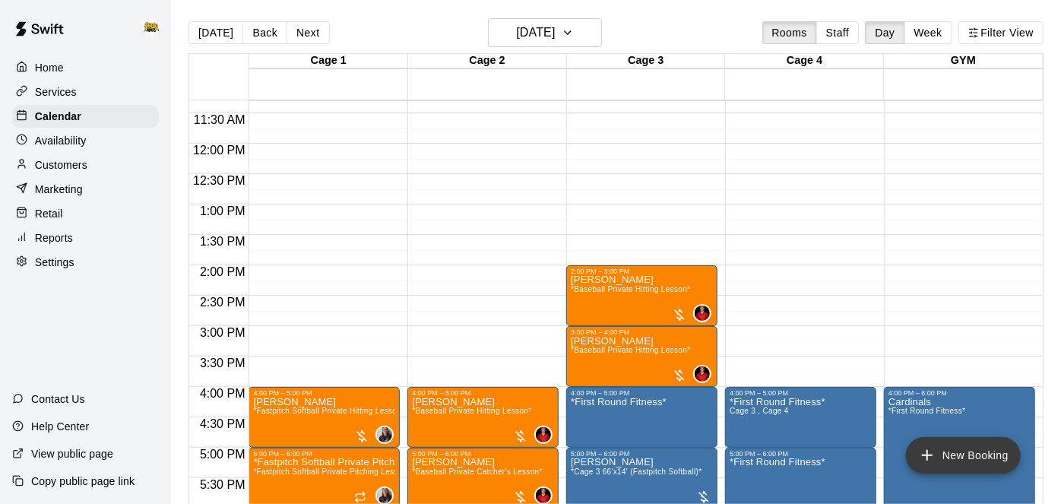
click at [934, 455] on icon "add" at bounding box center [927, 455] width 18 height 18
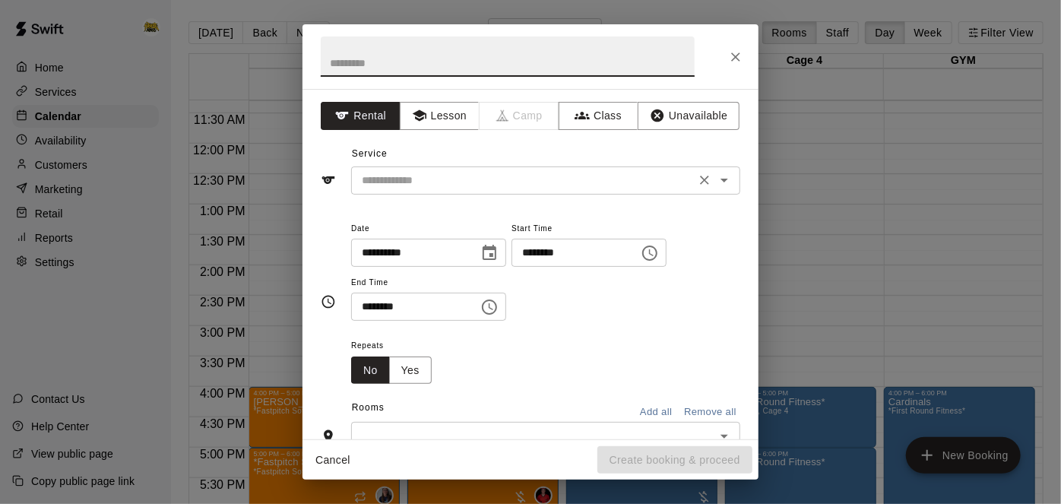
click at [727, 186] on icon "Open" at bounding box center [724, 180] width 18 height 18
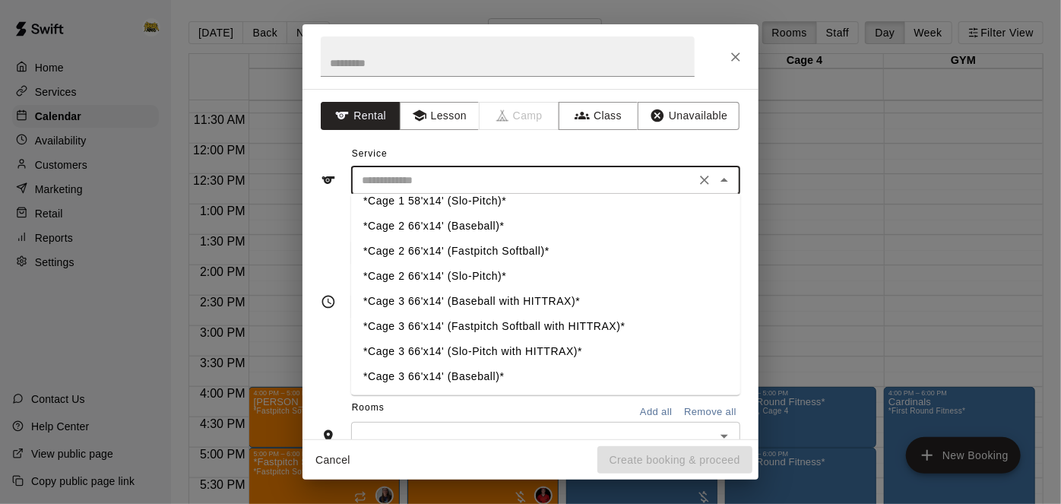
scroll to position [65, 0]
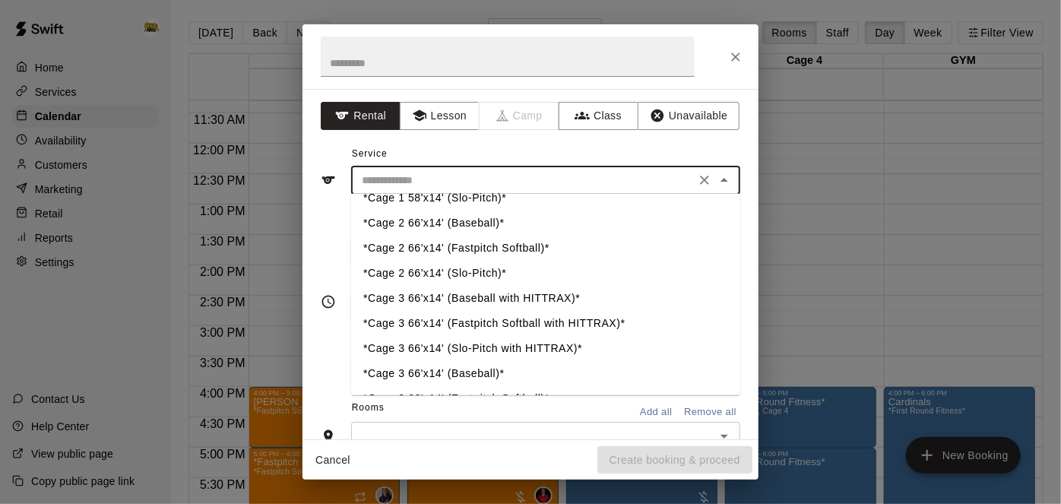
click at [527, 299] on li "*Cage 3 66'x14' (Baseball with HITTRAX)*" at bounding box center [545, 298] width 389 height 25
type input "**********"
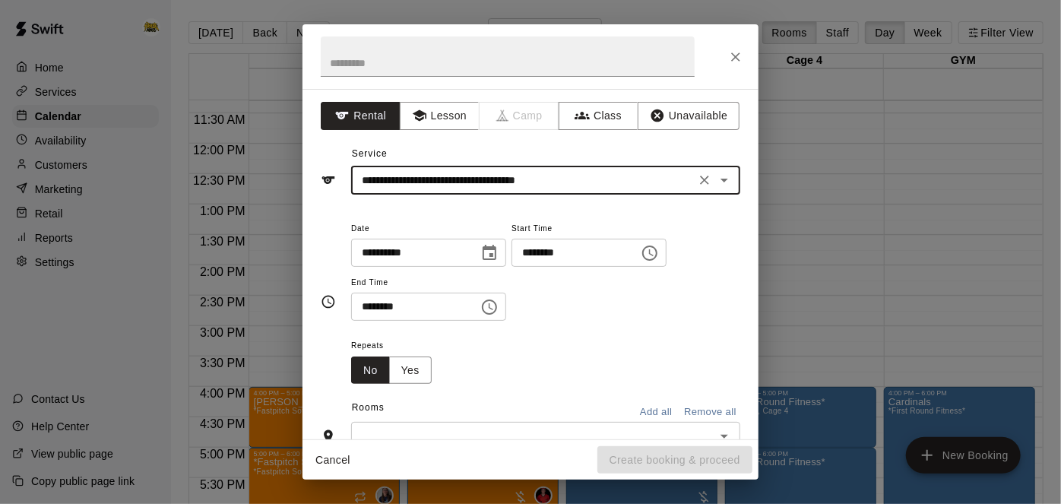
click at [511, 267] on input "********" at bounding box center [569, 253] width 117 height 28
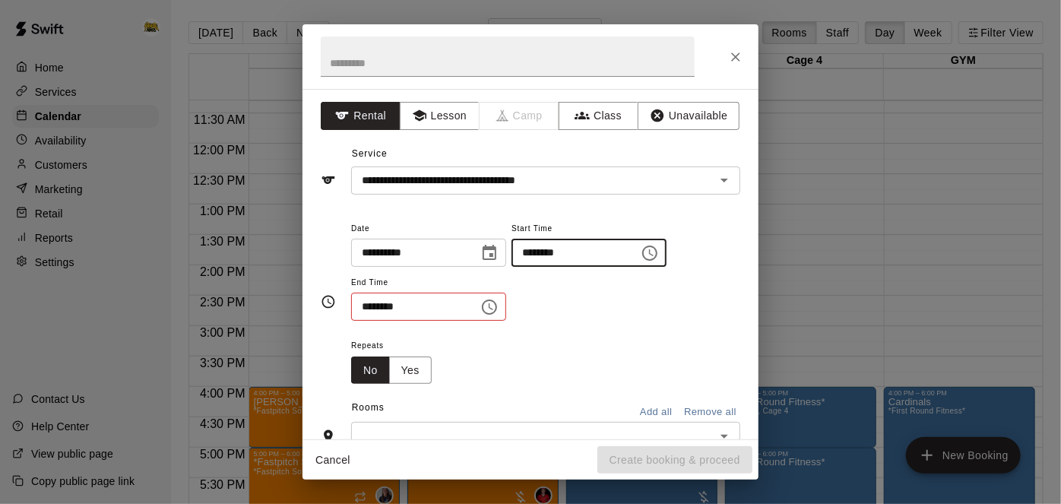
type input "********"
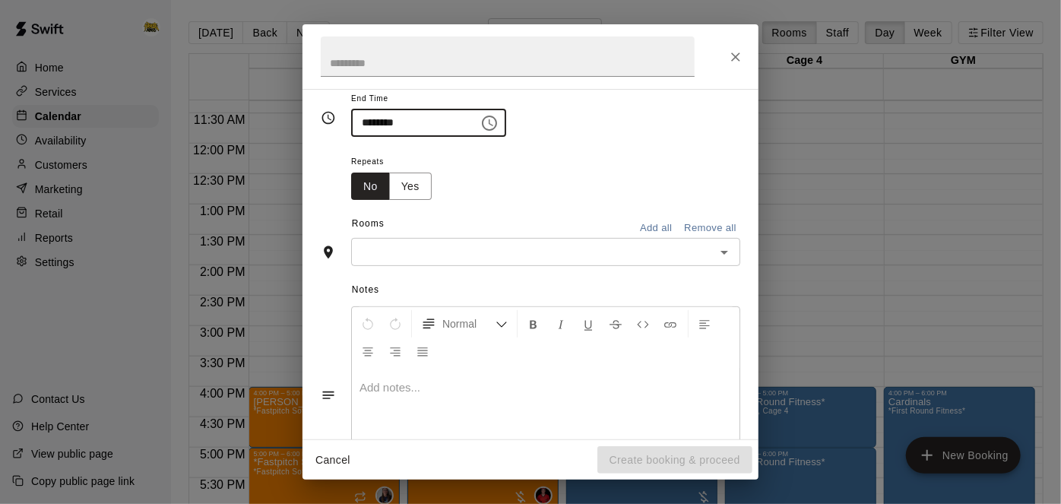
scroll to position [267, 0]
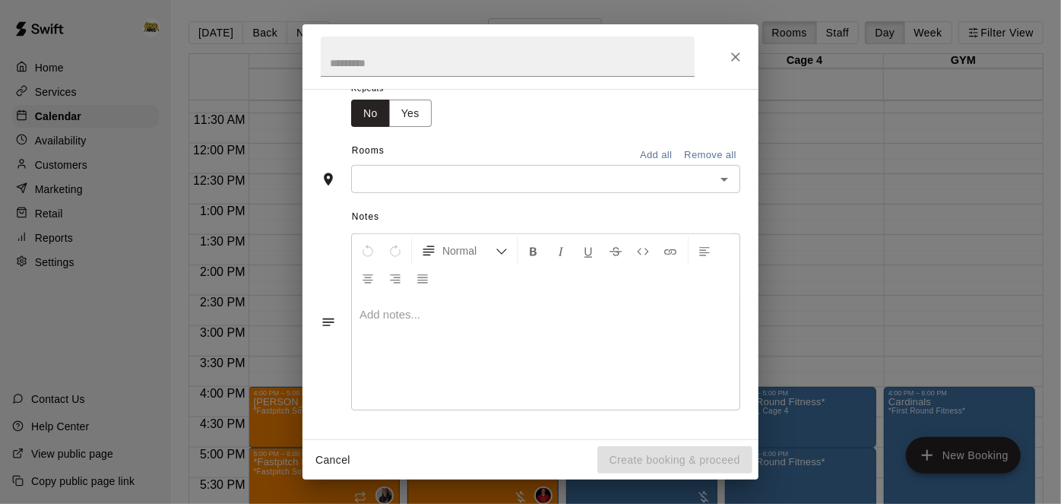
click at [725, 182] on icon "Open" at bounding box center [724, 180] width 8 height 4
type input "********"
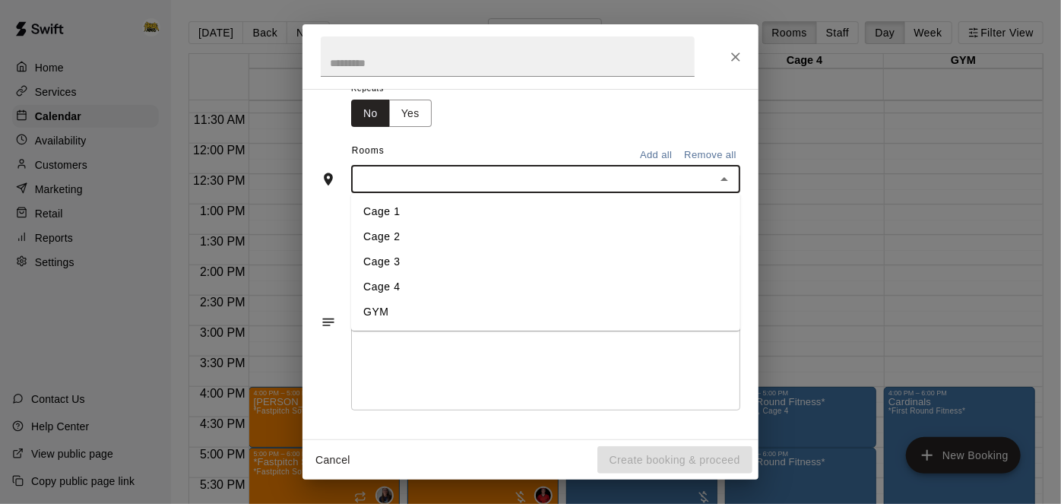
click at [470, 275] on li "Cage 3" at bounding box center [545, 262] width 389 height 25
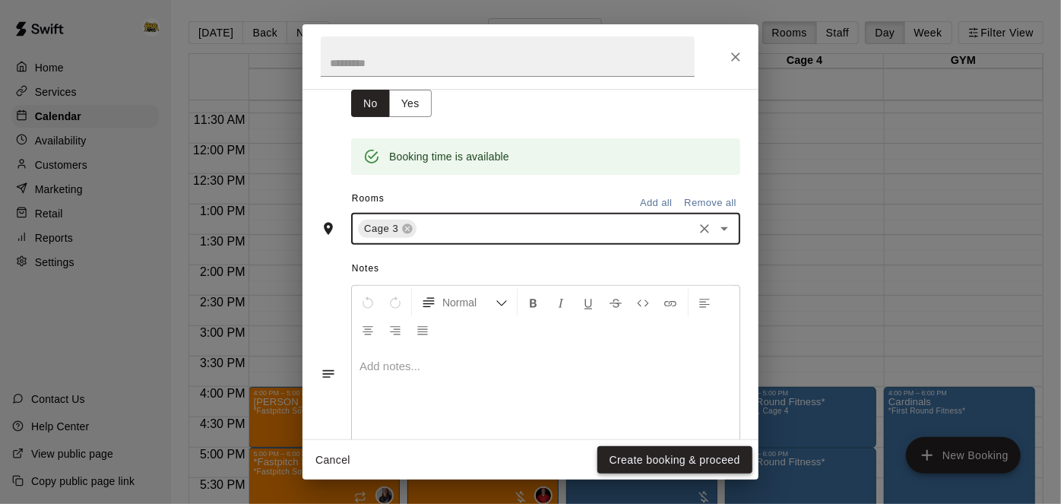
click at [630, 464] on button "Create booking & proceed" at bounding box center [674, 460] width 155 height 28
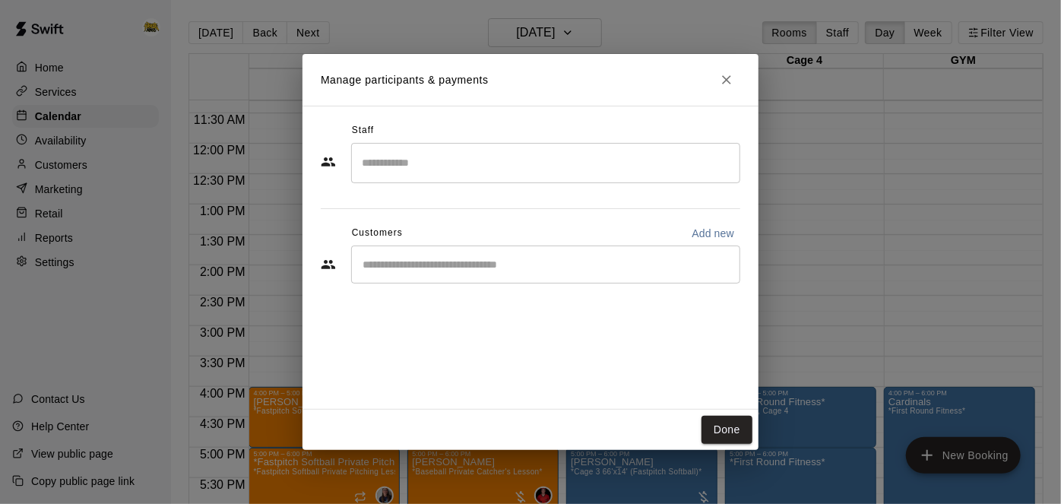
click at [530, 264] on input "Start typing to search customers..." at bounding box center [545, 264] width 375 height 15
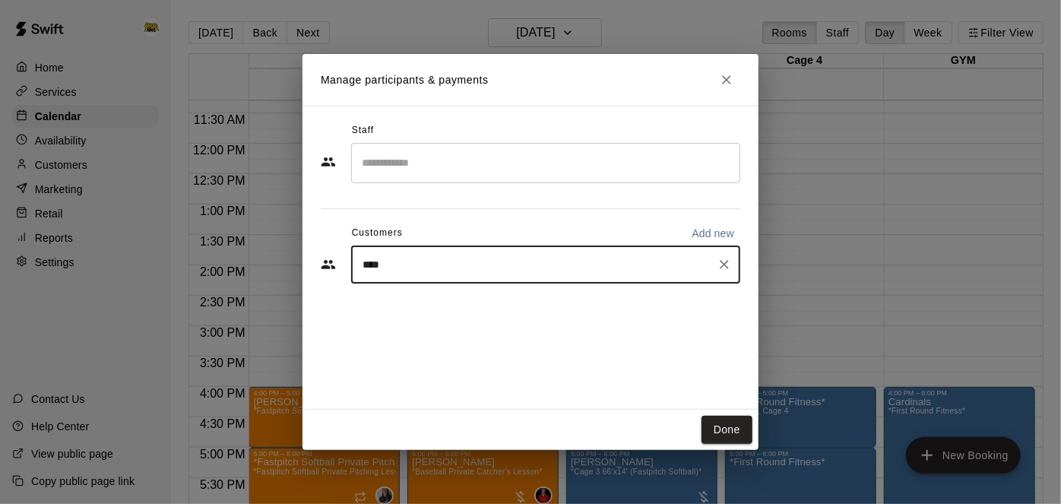
type input "*****"
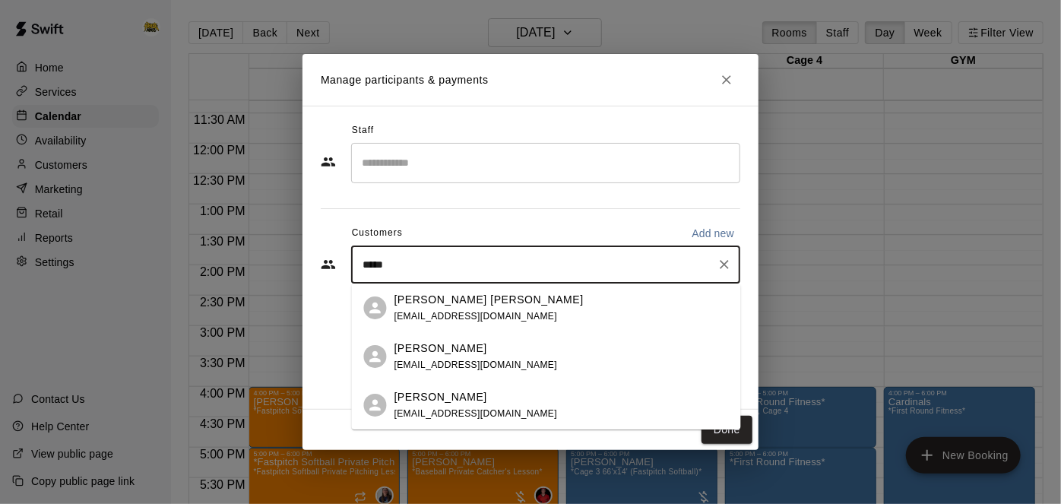
click at [480, 301] on div "[PERSON_NAME] [PERSON_NAME]" at bounding box center [488, 300] width 189 height 16
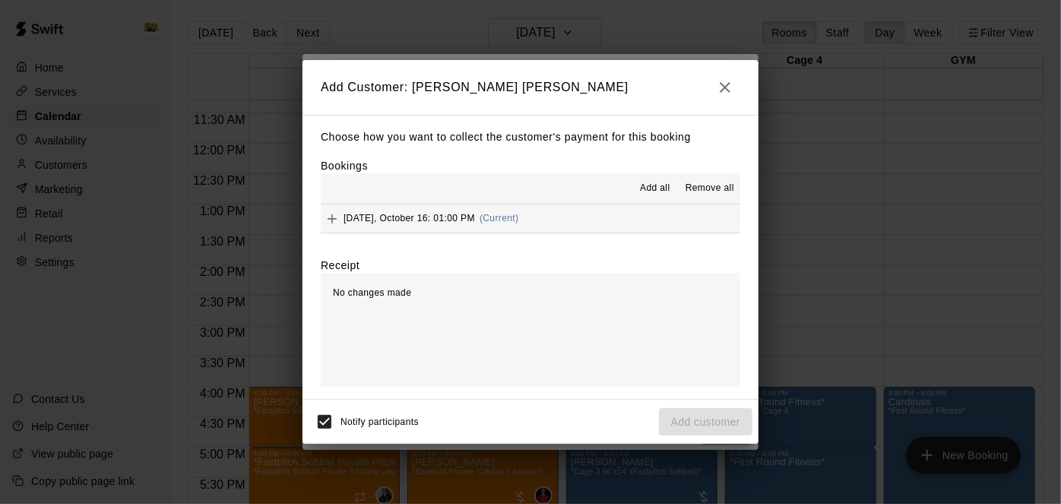
click at [654, 184] on span "Add all" at bounding box center [655, 188] width 30 height 15
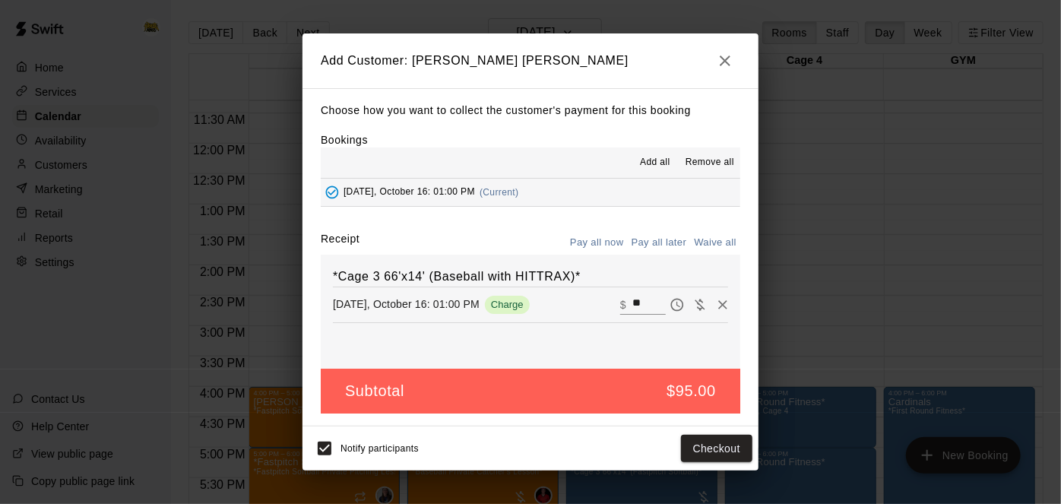
click at [720, 245] on button "Waive all" at bounding box center [715, 243] width 50 height 24
type input "*"
click at [701, 457] on button "Add customer" at bounding box center [705, 449] width 93 height 28
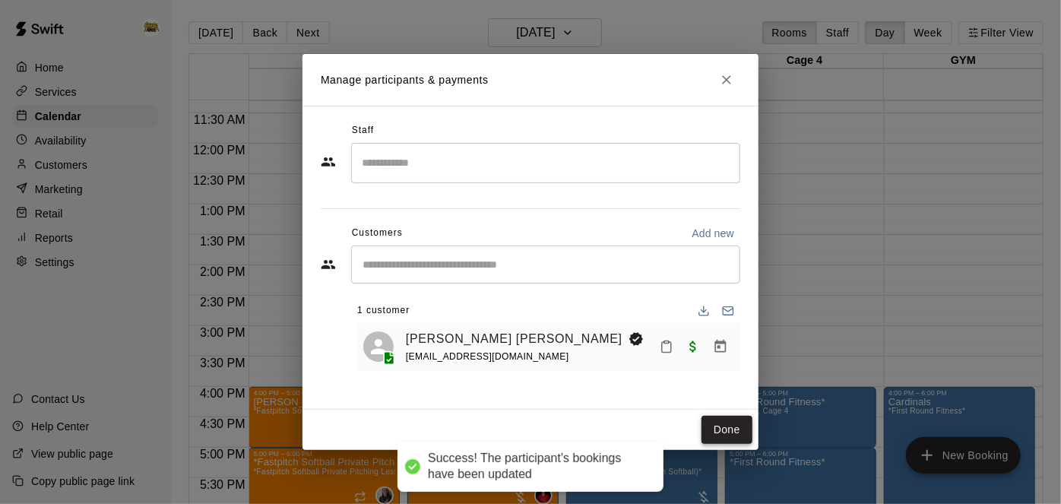
click at [731, 433] on button "Done" at bounding box center [726, 430] width 51 height 28
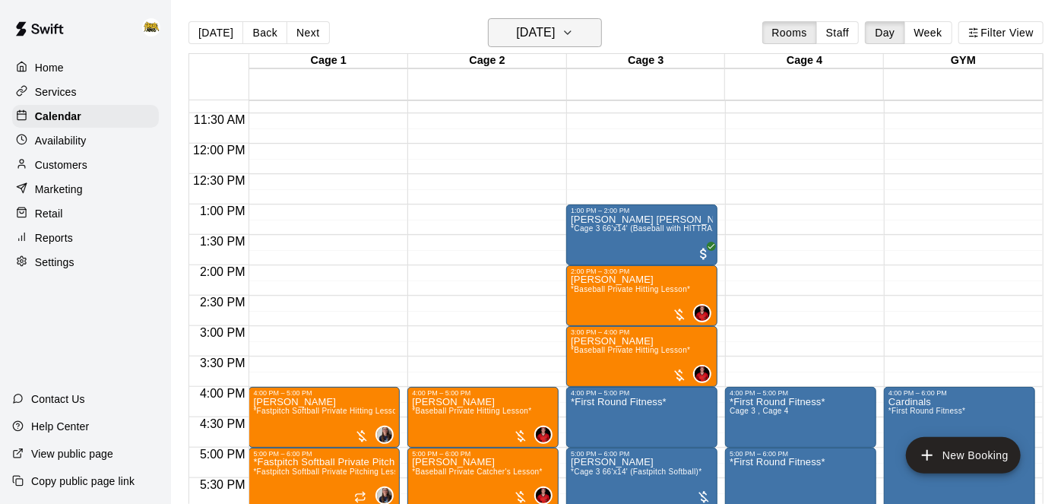
click at [584, 38] on button "[DATE]" at bounding box center [545, 32] width 114 height 29
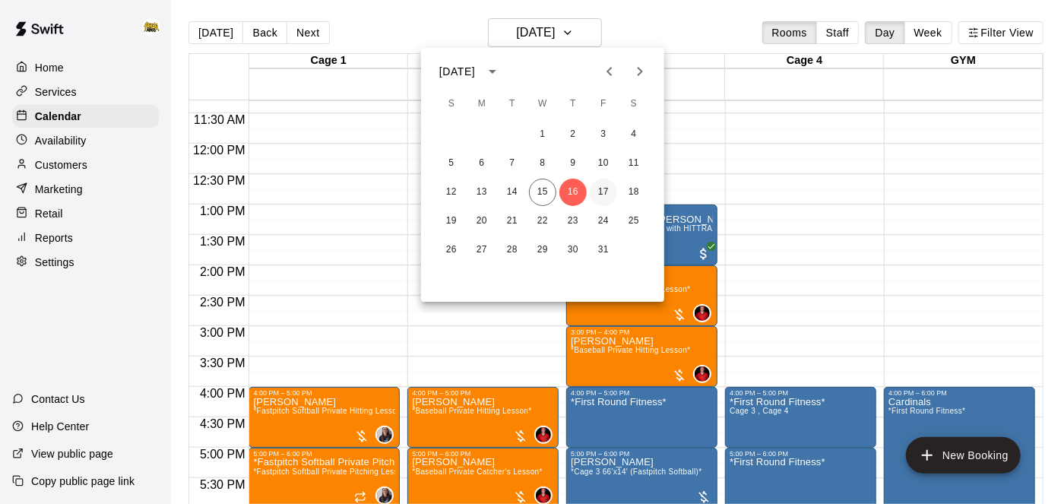
click at [602, 191] on button "17" at bounding box center [603, 192] width 27 height 27
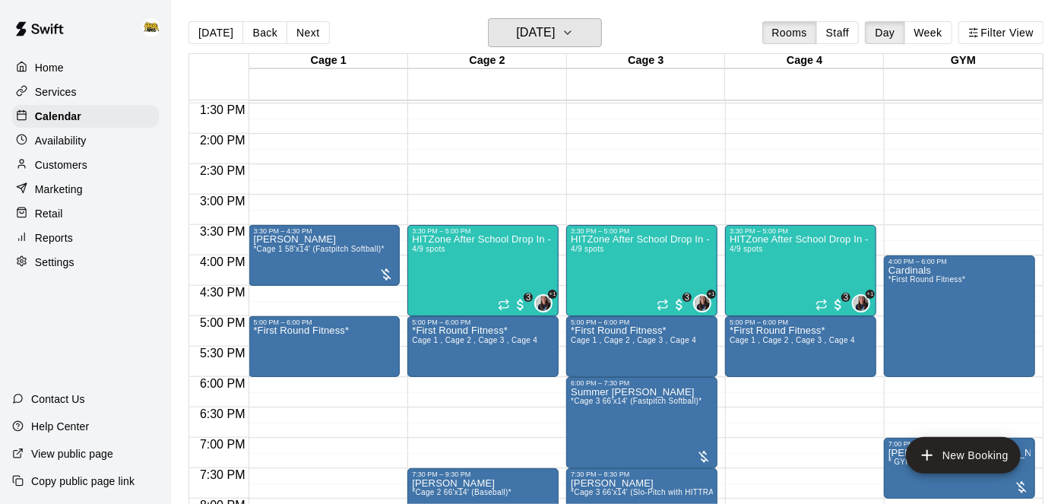
scroll to position [820, 0]
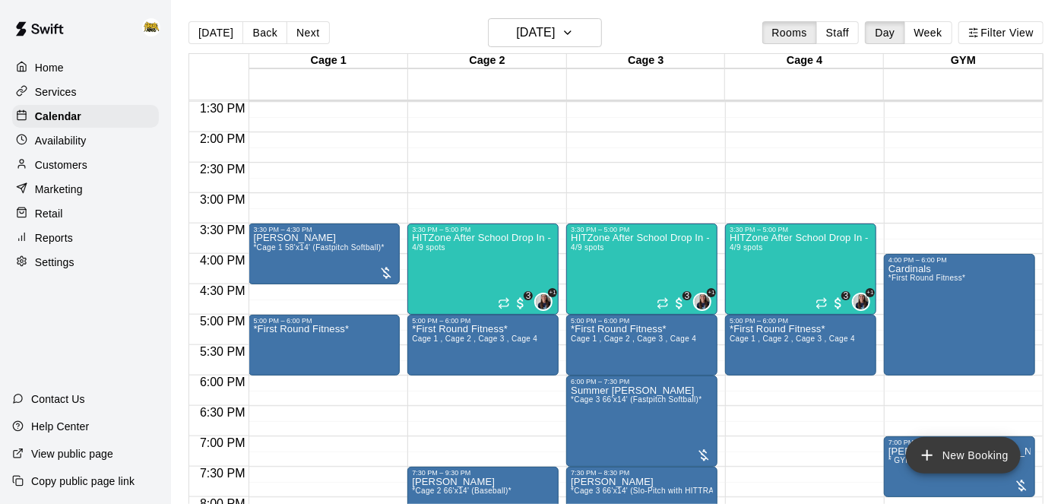
click at [936, 454] on icon "add" at bounding box center [927, 455] width 18 height 18
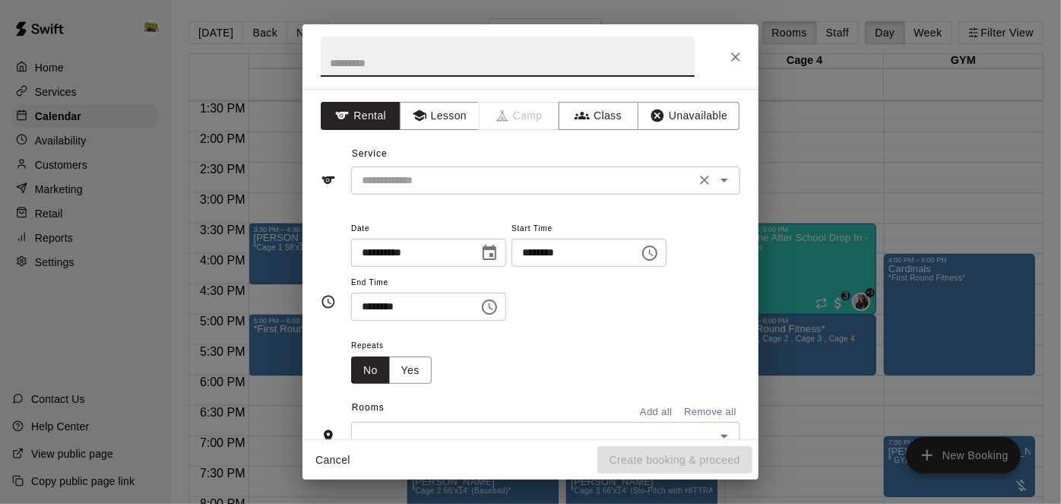
click at [412, 182] on input "text" at bounding box center [523, 180] width 335 height 19
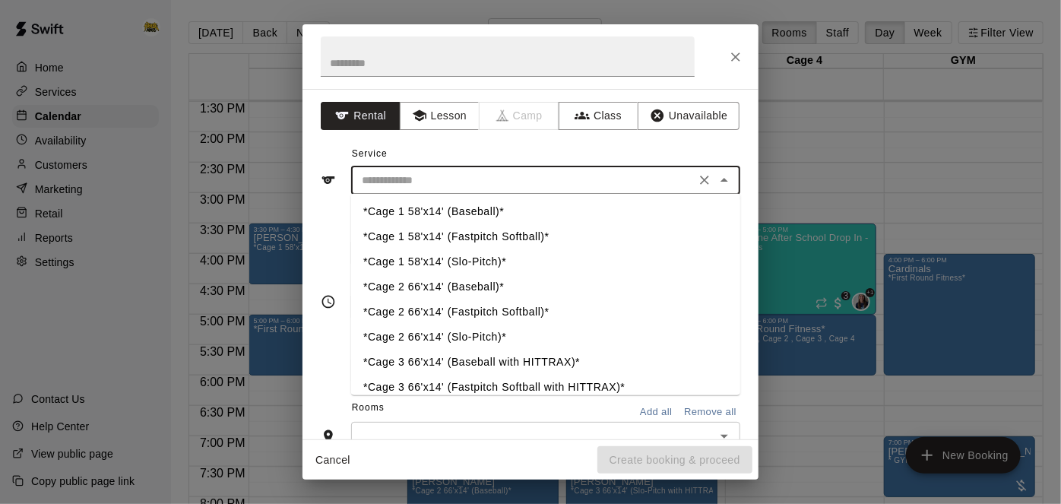
click at [473, 291] on li "*Cage 2 66'x14' (Baseball)*" at bounding box center [545, 287] width 389 height 25
type input "**********"
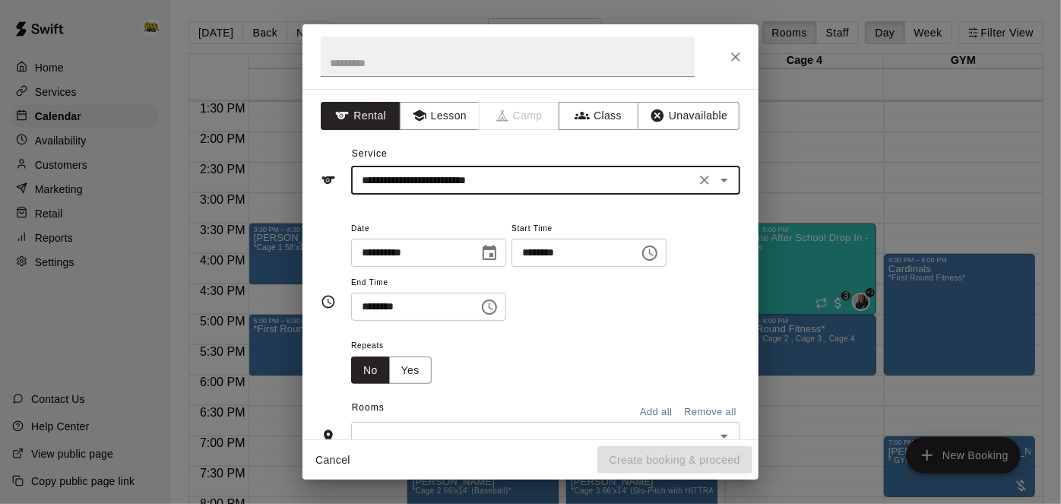
click at [343, 460] on button "Cancel" at bounding box center [333, 460] width 49 height 28
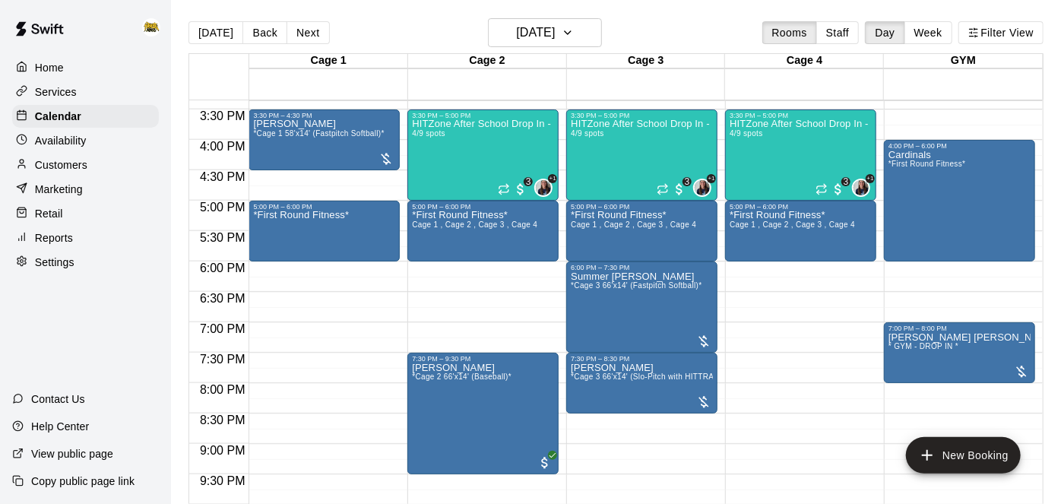
scroll to position [935, 0]
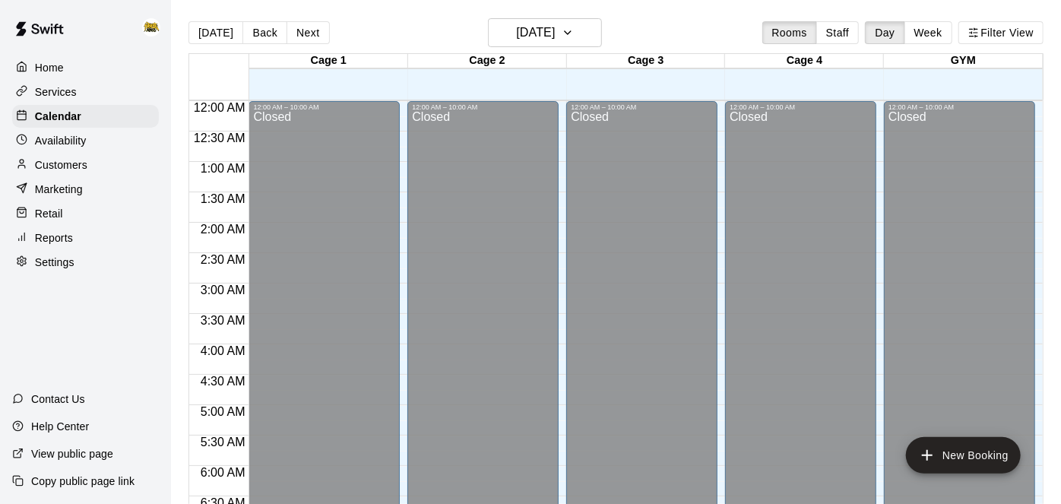
scroll to position [993, 0]
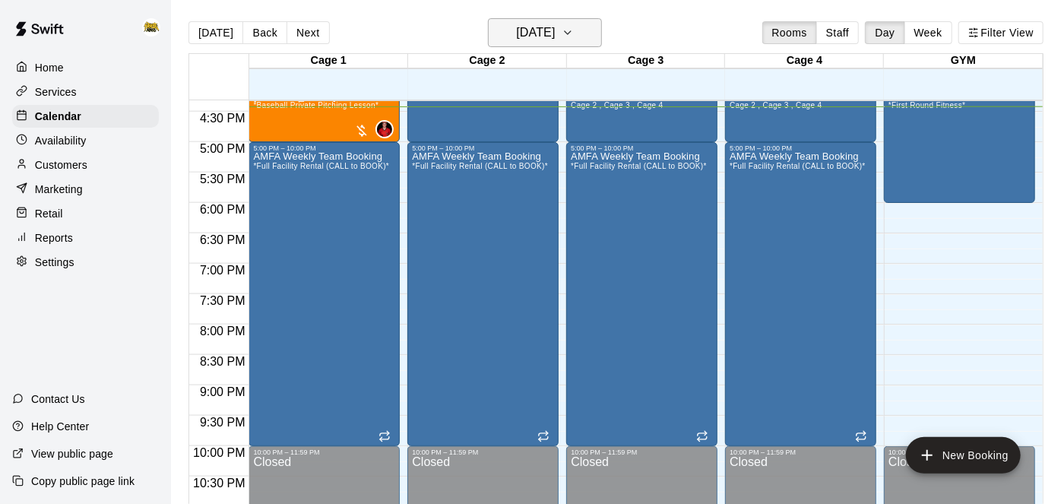
click at [555, 40] on h6 "[DATE]" at bounding box center [535, 32] width 39 height 21
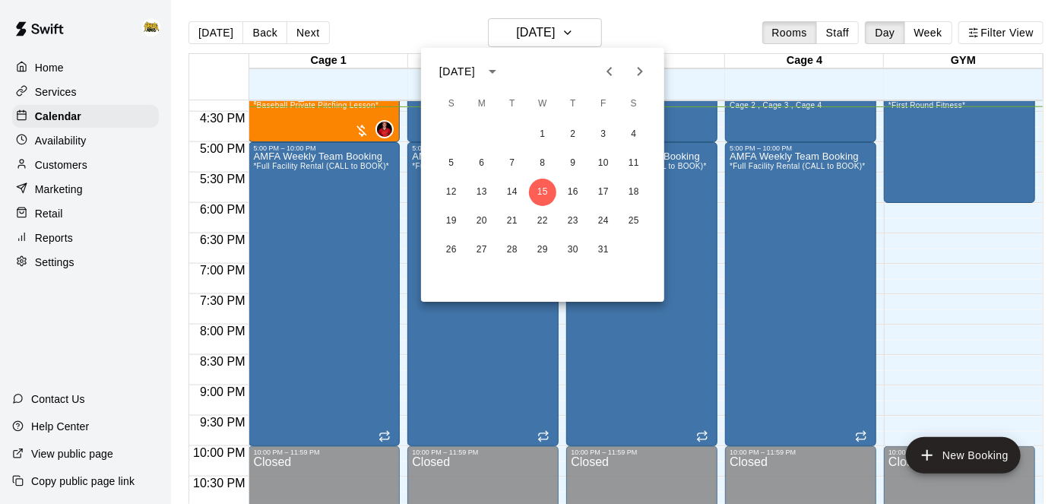
click at [641, 70] on icon "Next month" at bounding box center [640, 71] width 5 height 9
click at [574, 161] on button "6" at bounding box center [572, 163] width 27 height 27
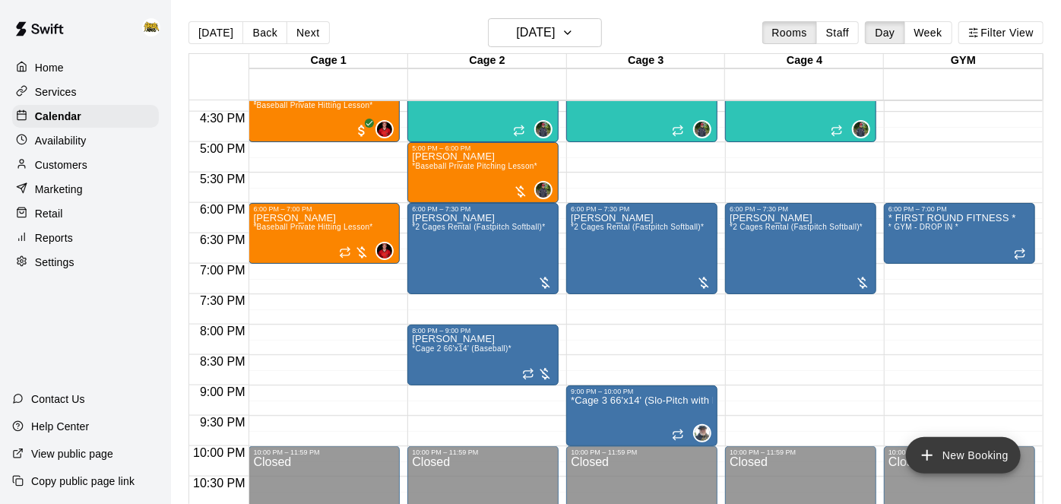
click at [929, 457] on icon "add" at bounding box center [927, 455] width 18 height 18
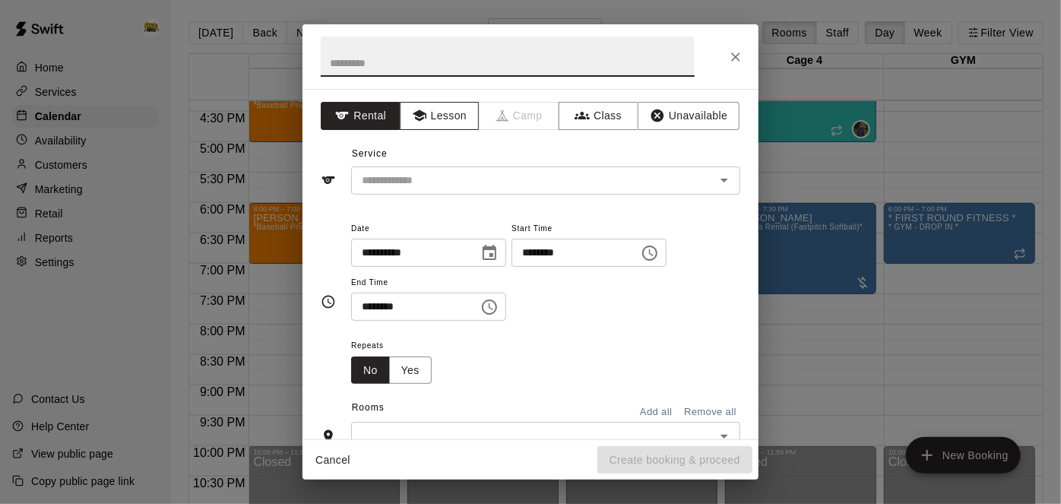
click at [444, 122] on button "Lesson" at bounding box center [440, 116] width 80 height 28
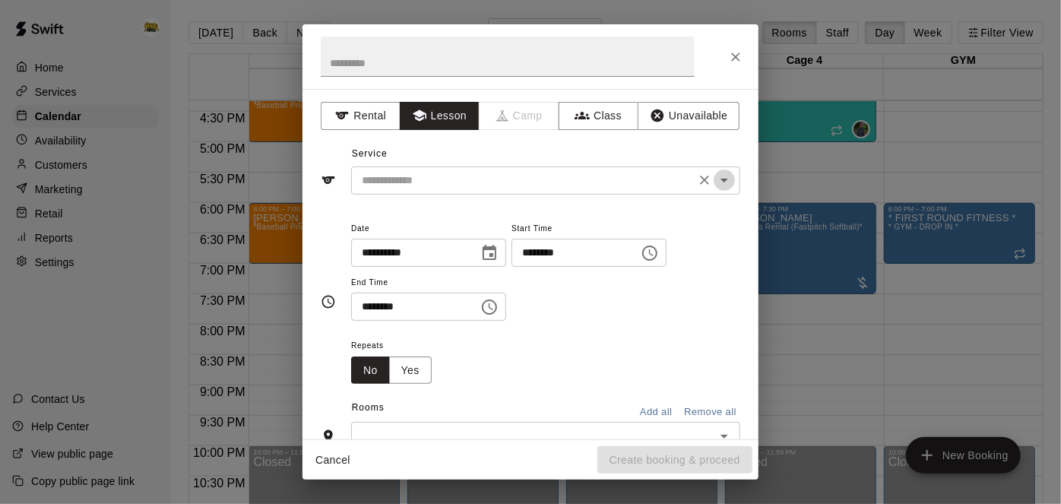
click at [723, 186] on icon "Open" at bounding box center [724, 180] width 18 height 18
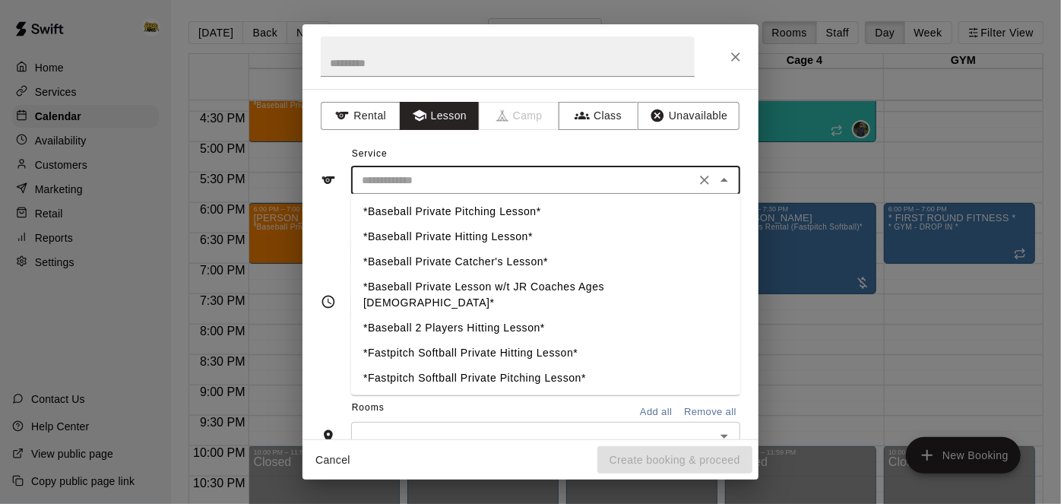
click at [509, 344] on li "*Fastpitch Softball Private Hitting Lesson*" at bounding box center [545, 353] width 389 height 25
type input "**********"
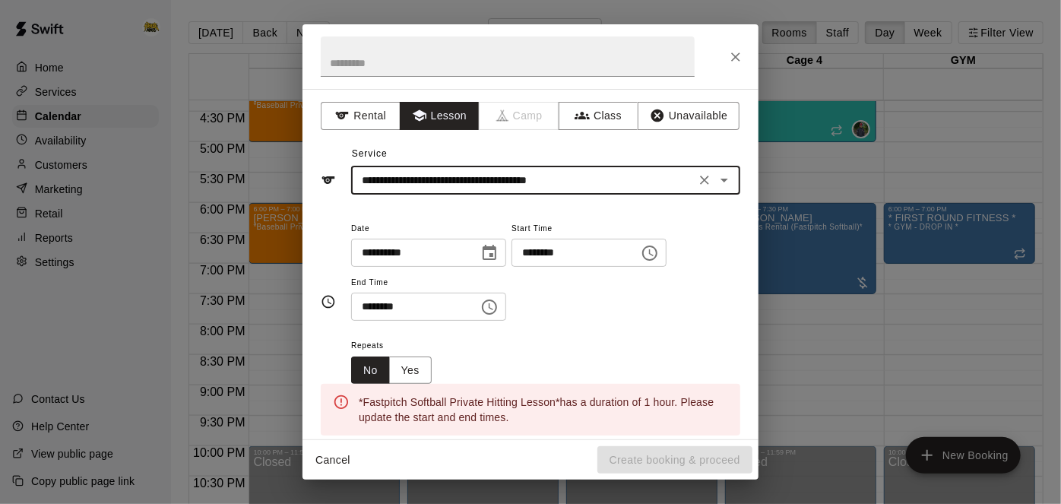
click at [511, 267] on input "********" at bounding box center [569, 253] width 117 height 28
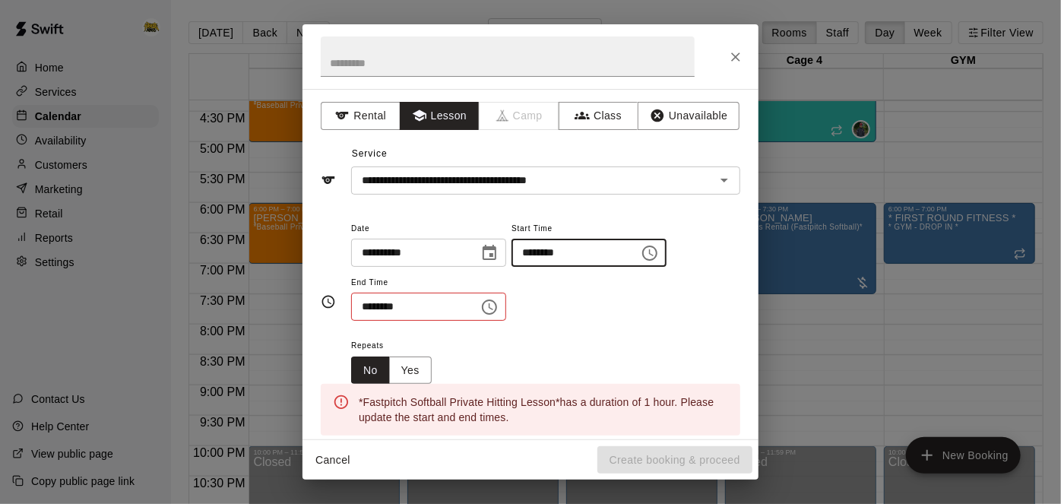
type input "********"
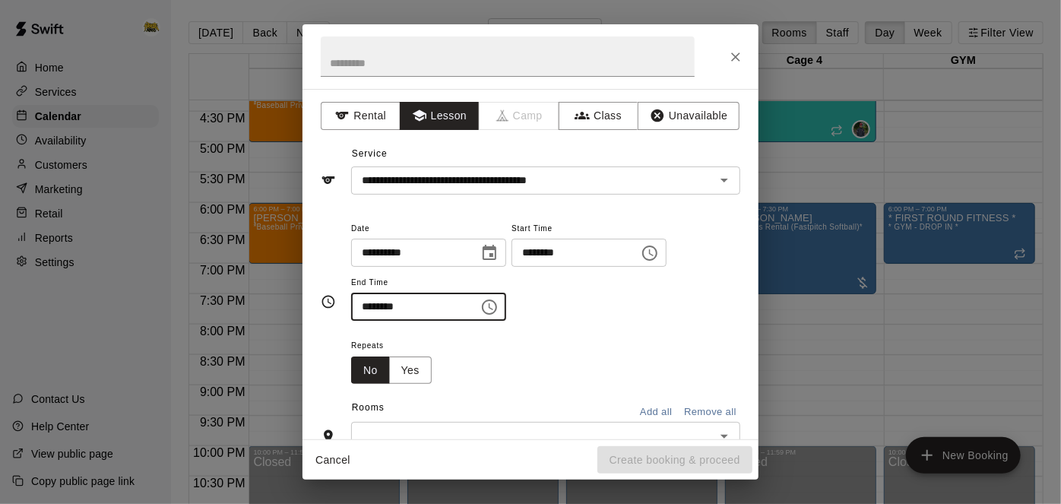
type input "********"
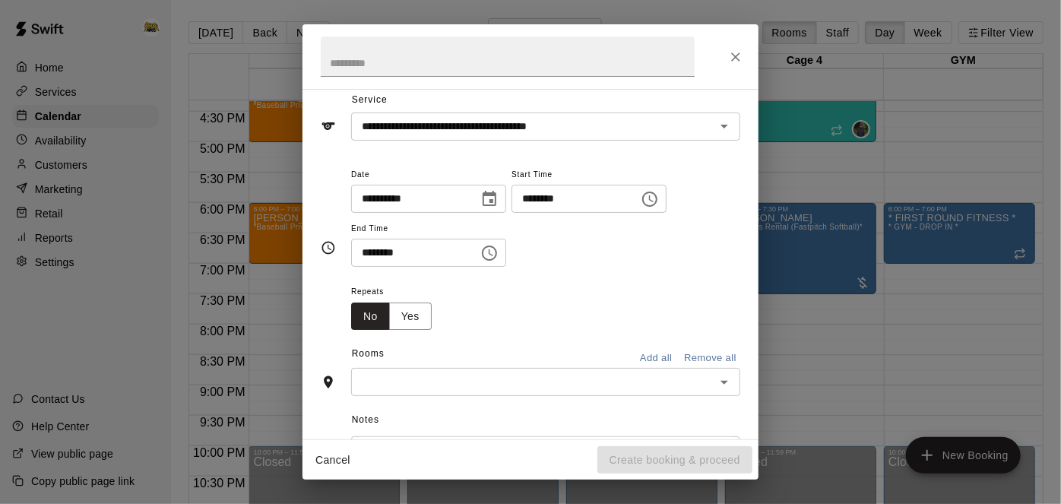
scroll to position [72, 0]
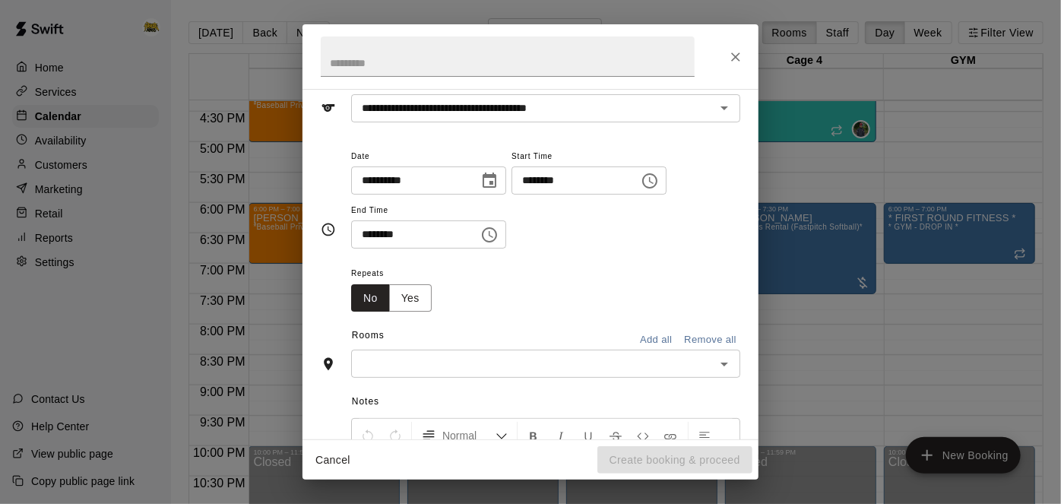
click at [724, 366] on icon "Open" at bounding box center [724, 365] width 8 height 4
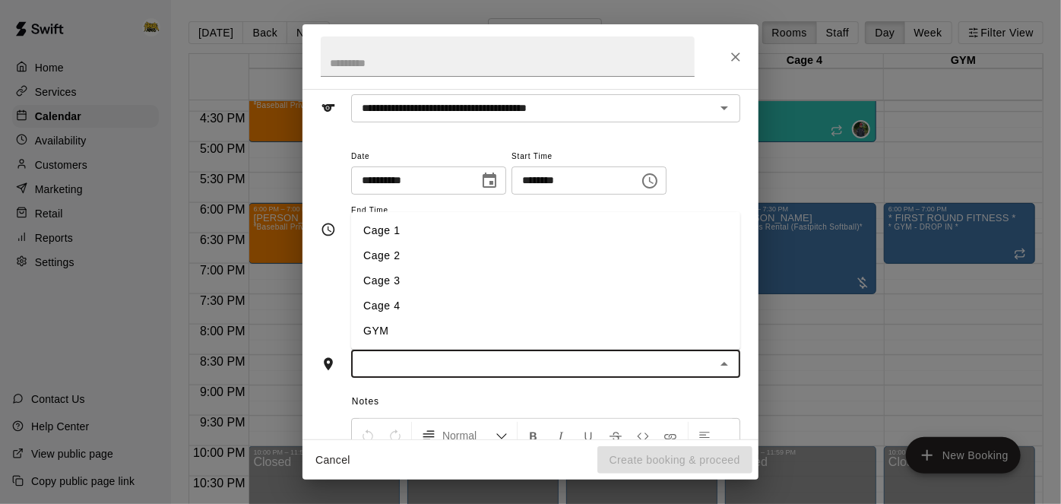
click at [486, 293] on li "Cage 3" at bounding box center [545, 280] width 389 height 25
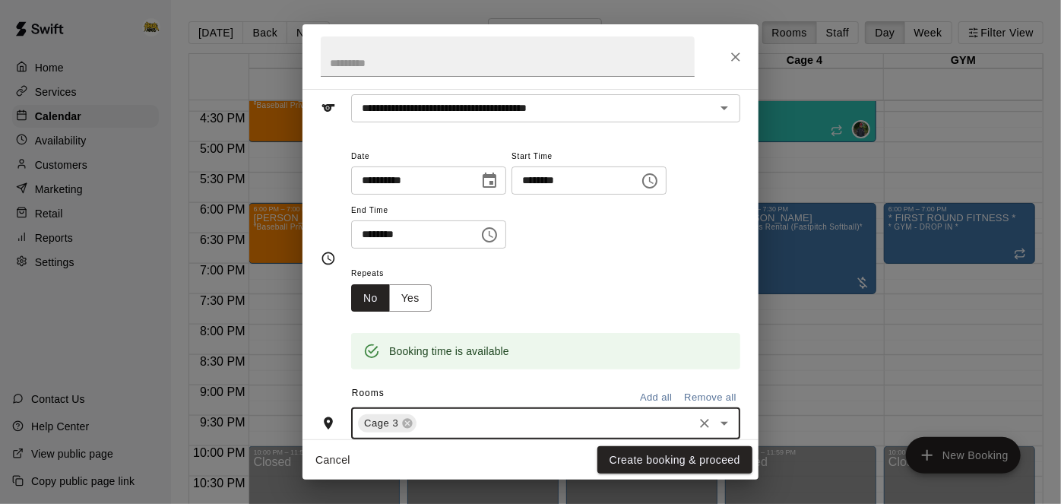
scroll to position [184, 0]
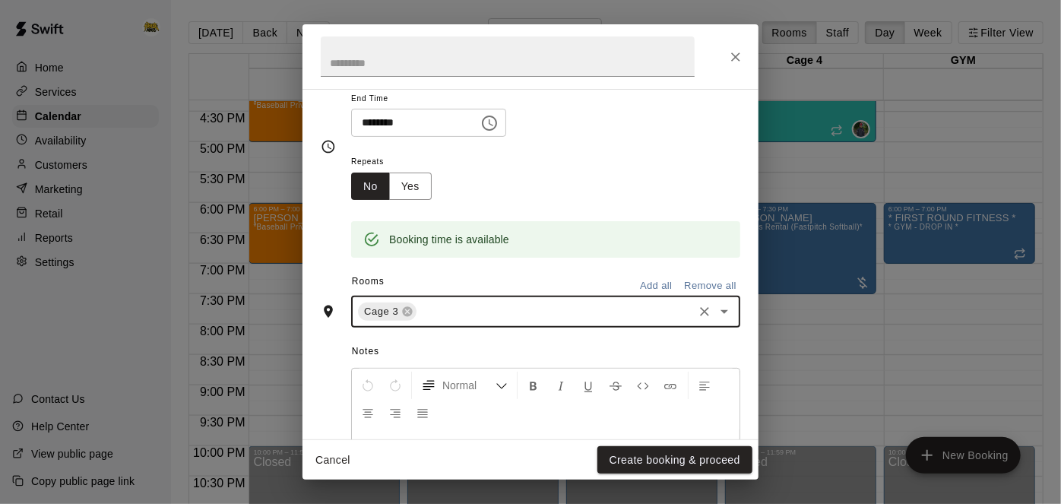
click at [727, 321] on icon "Open" at bounding box center [724, 311] width 18 height 18
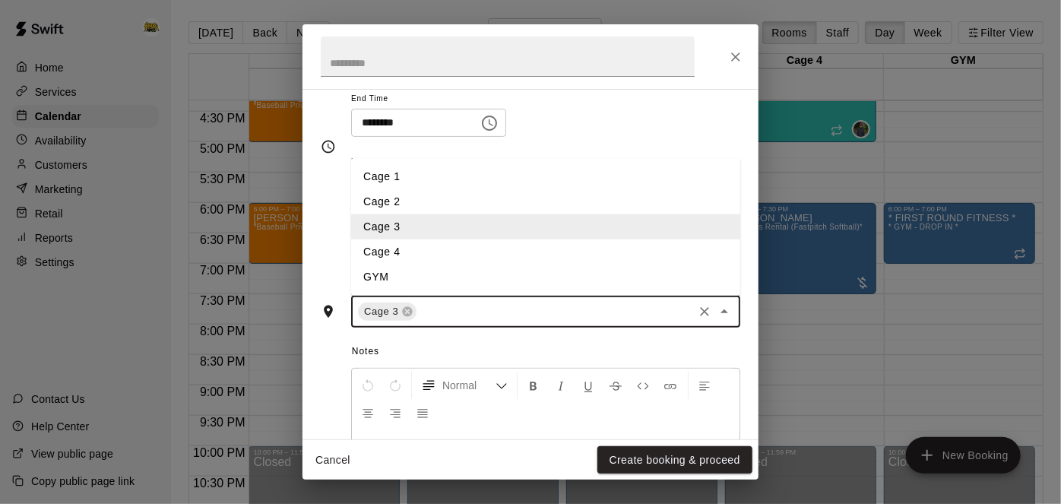
click at [563, 264] on li "Cage 4" at bounding box center [545, 251] width 389 height 25
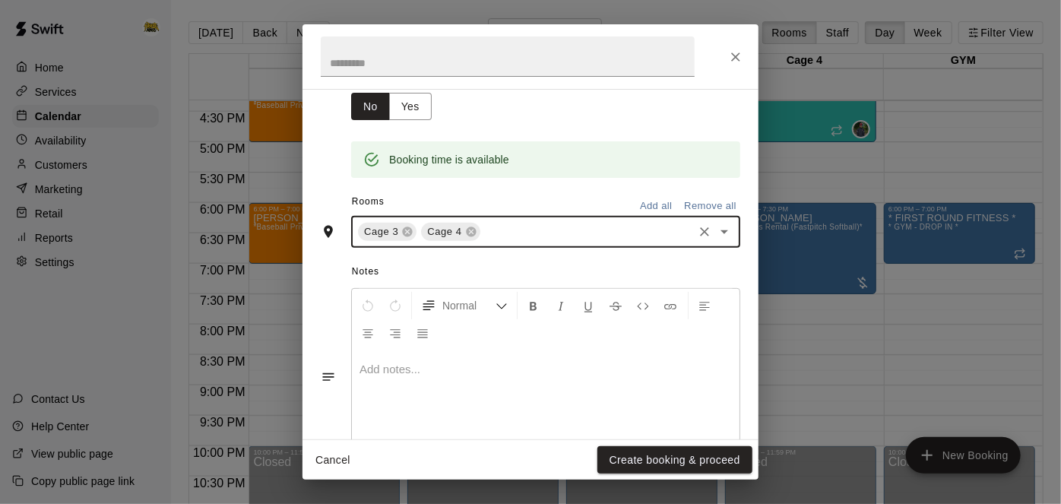
scroll to position [269, 0]
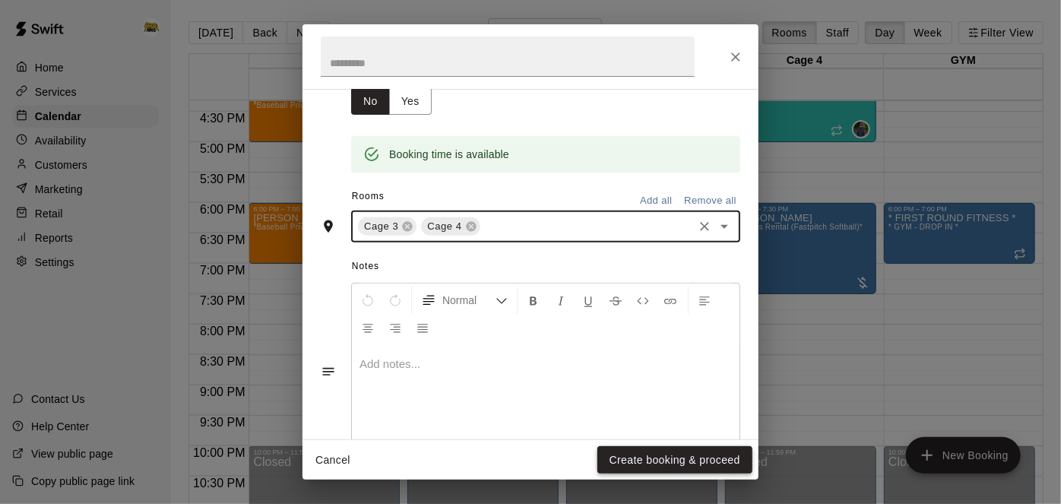
click at [641, 461] on button "Create booking & proceed" at bounding box center [674, 460] width 155 height 28
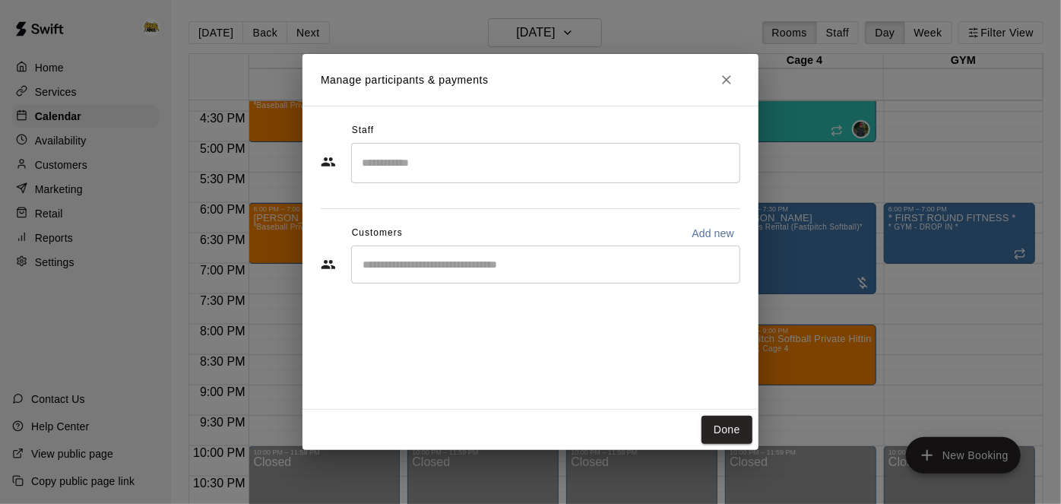
click at [561, 169] on input "Search staff" at bounding box center [545, 163] width 375 height 27
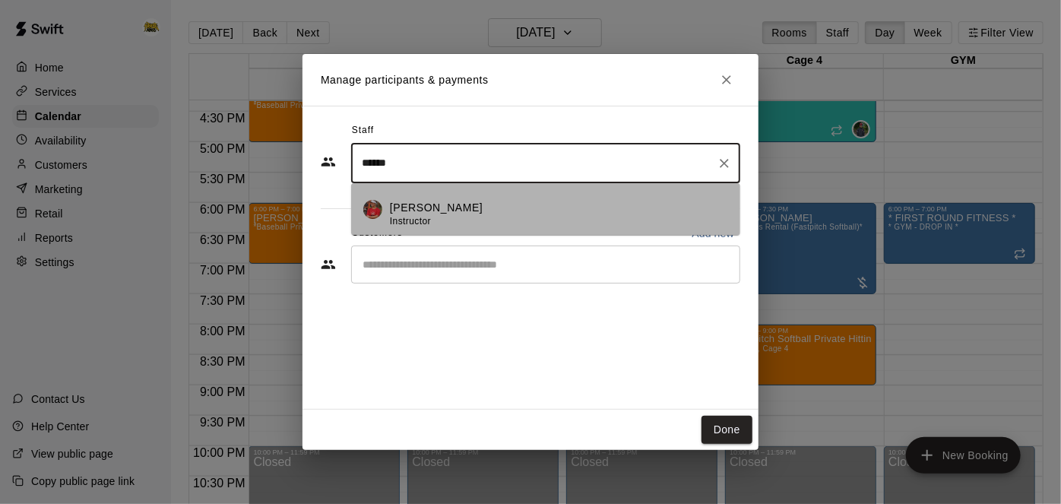
click at [511, 214] on div "Keyara Brown Instructor" at bounding box center [559, 215] width 338 height 30
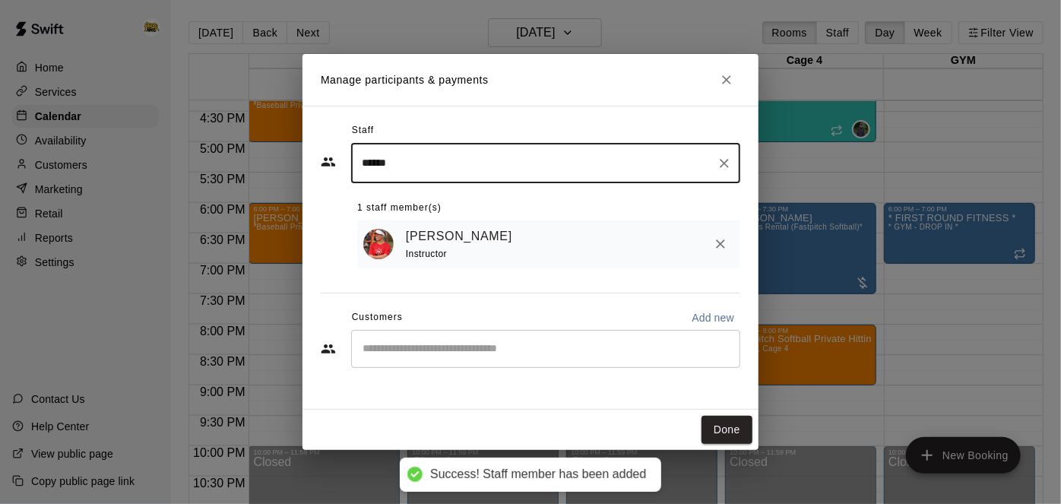
type input "******"
click at [491, 341] on input "Start typing to search customers..." at bounding box center [545, 348] width 375 height 15
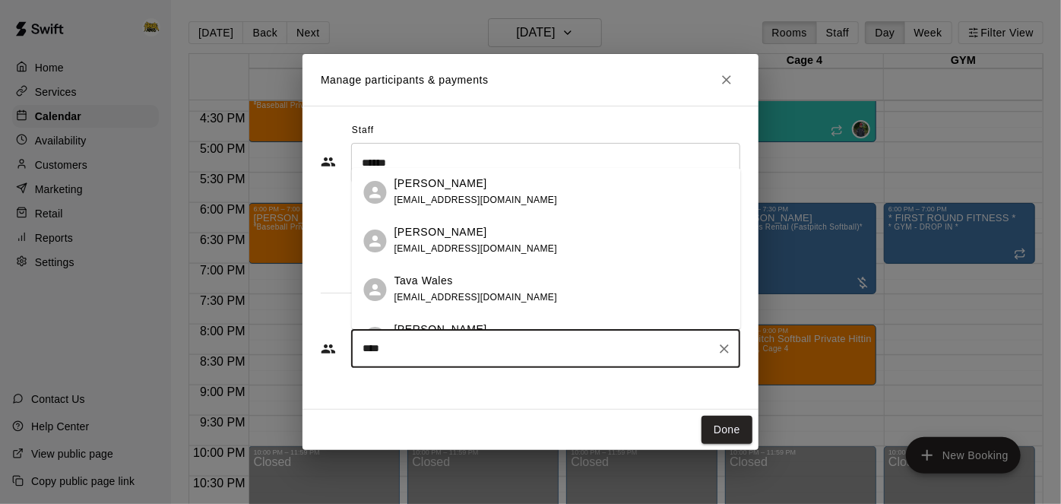
type input "*****"
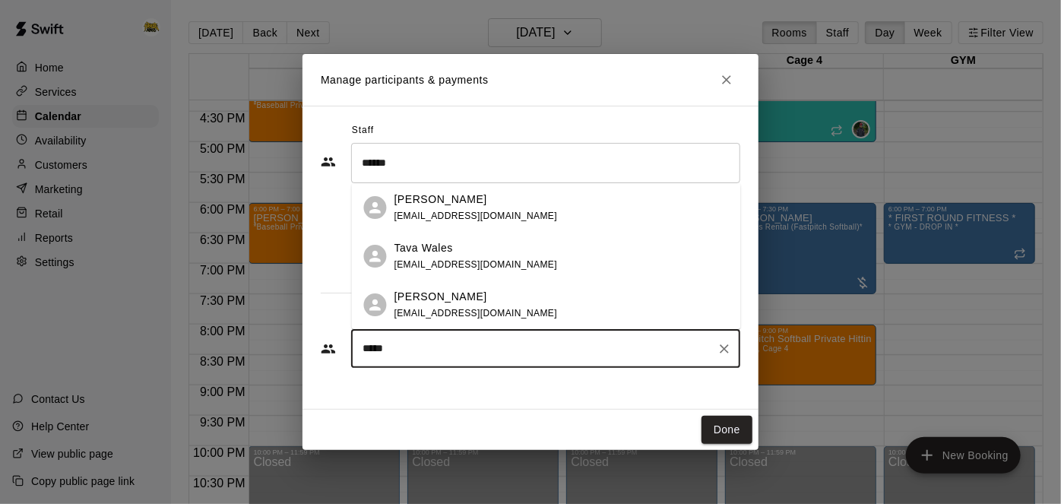
click at [458, 213] on span "ava.wald@icloud.com" at bounding box center [475, 216] width 163 height 11
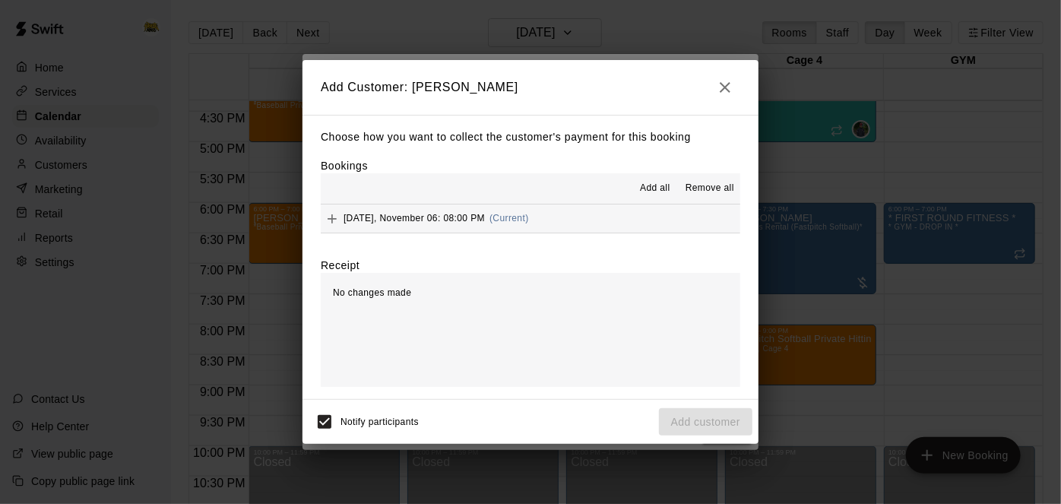
click at [648, 190] on span "Add all" at bounding box center [655, 188] width 30 height 15
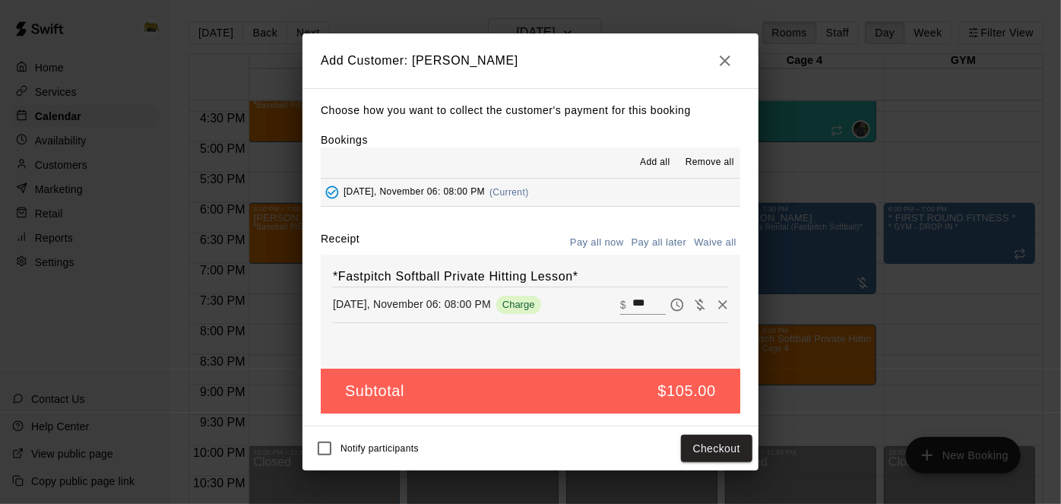
click at [669, 236] on button "Pay all later" at bounding box center [659, 243] width 63 height 24
click at [701, 448] on button "Add customer" at bounding box center [705, 449] width 93 height 28
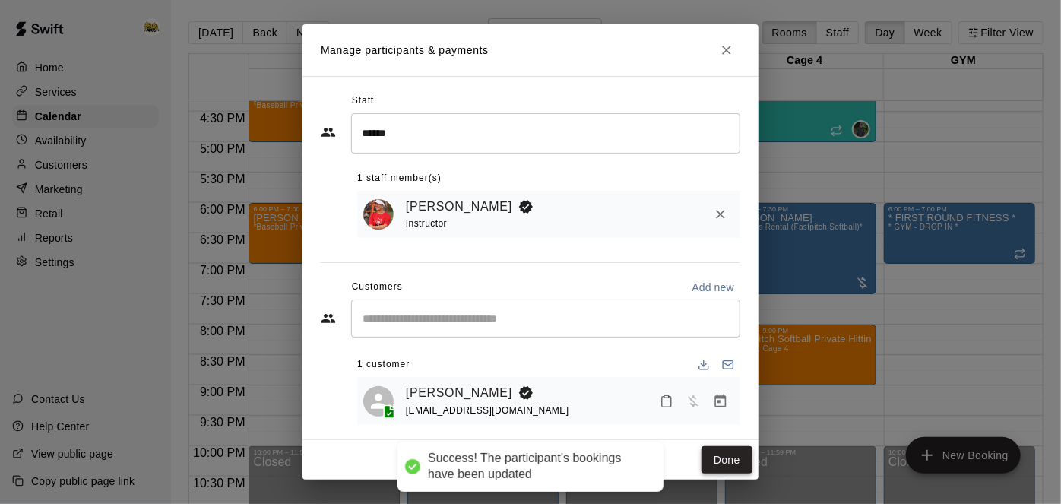
click at [723, 454] on button "Done" at bounding box center [726, 460] width 51 height 28
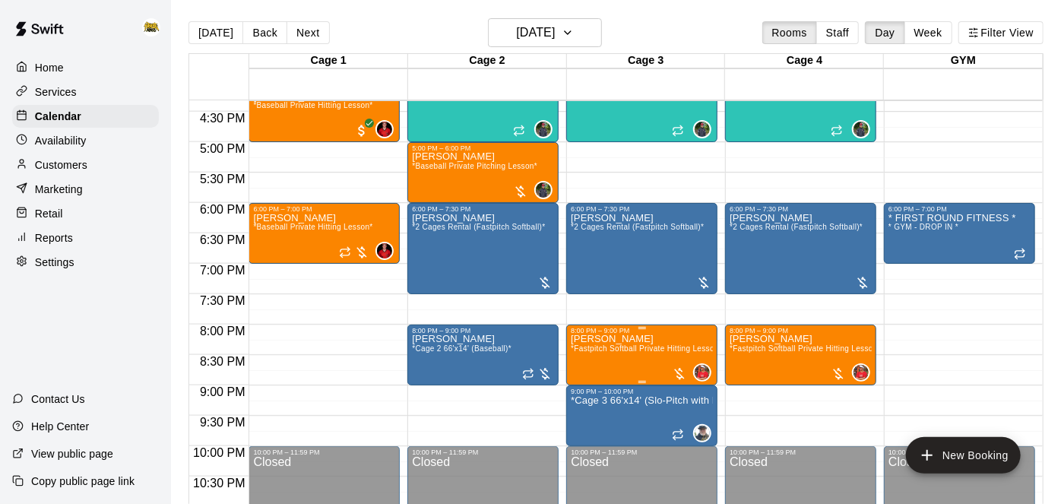
click at [649, 350] on span "*Fastpitch Softball Private Hitting Lesson*" at bounding box center [646, 348] width 151 height 8
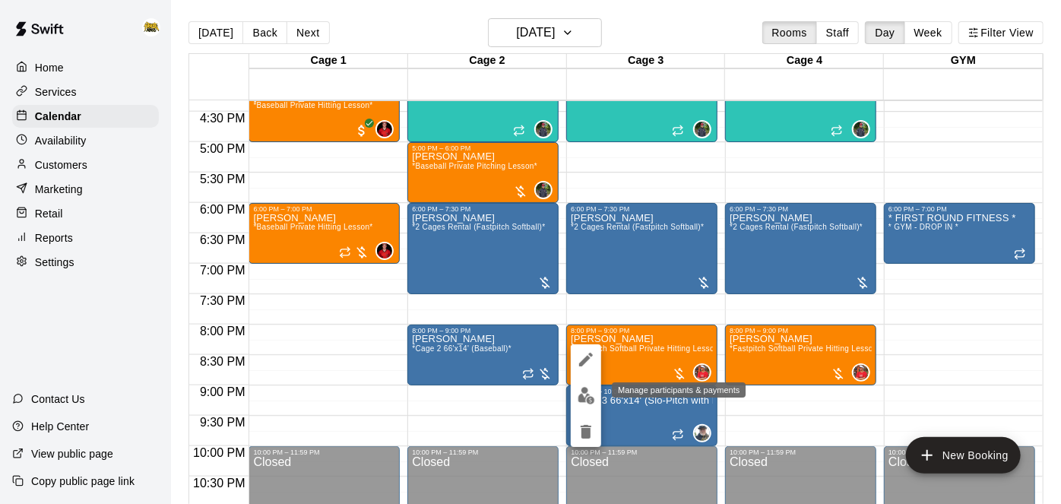
click at [591, 404] on img "edit" at bounding box center [586, 395] width 17 height 17
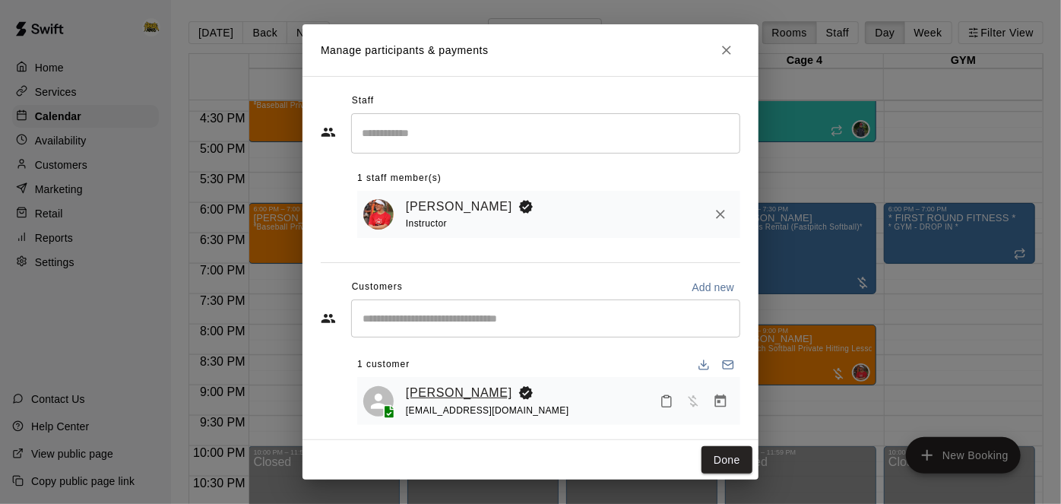
click at [473, 397] on link "[PERSON_NAME]" at bounding box center [459, 393] width 106 height 20
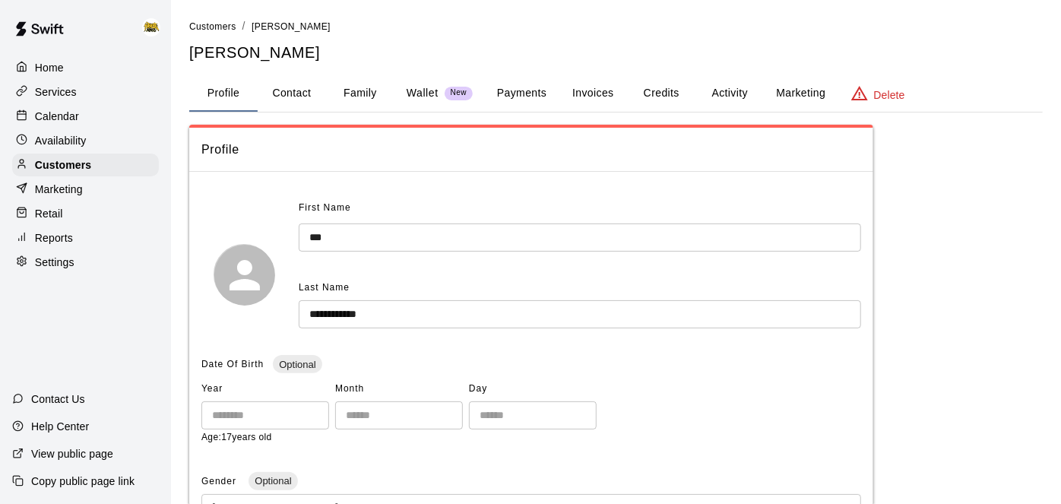
click at [312, 244] on input "***" at bounding box center [580, 237] width 562 height 28
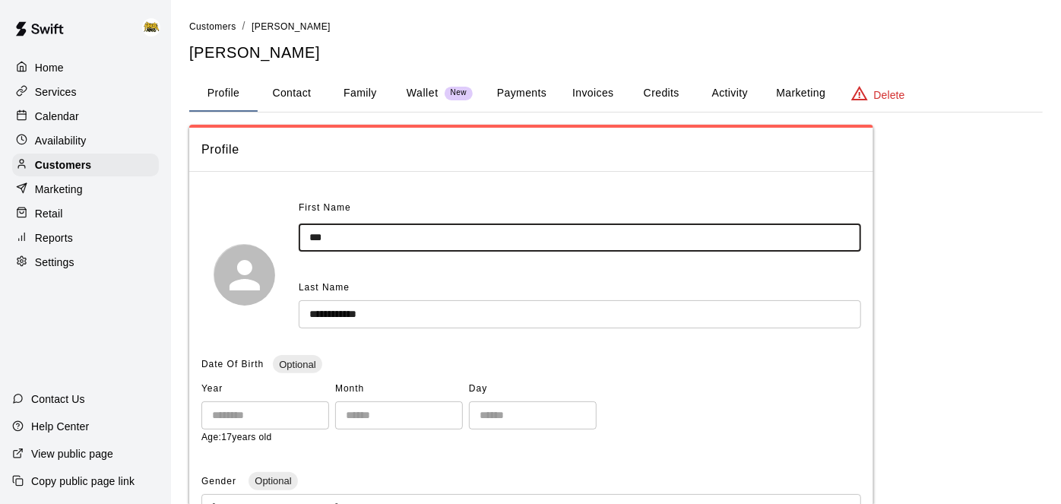
type input "***"
click at [318, 312] on input "**********" at bounding box center [580, 314] width 562 height 28
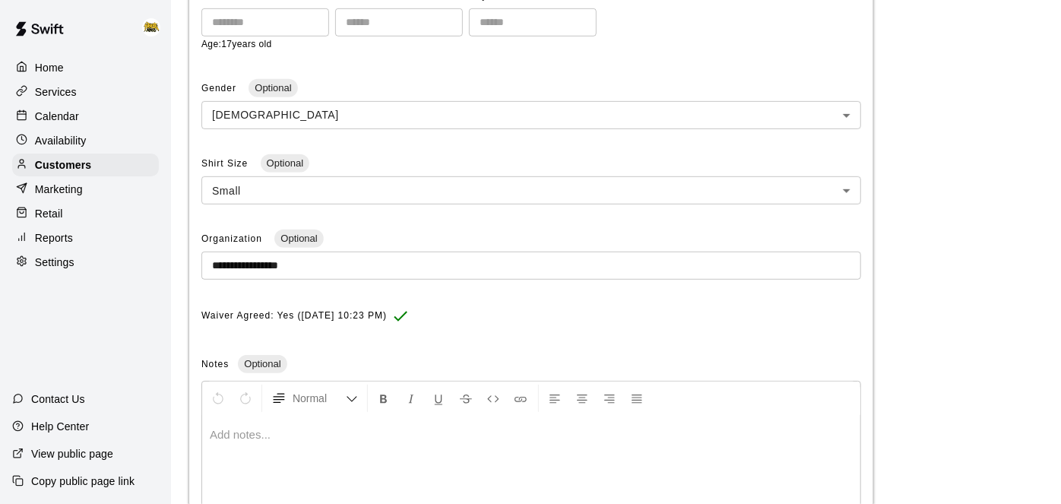
scroll to position [530, 0]
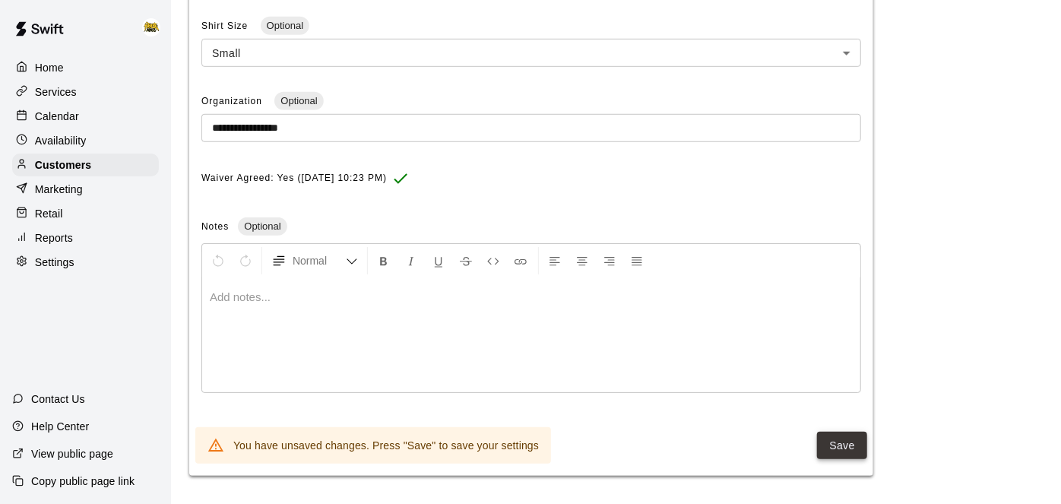
type input "**********"
click at [841, 435] on button "Save" at bounding box center [842, 446] width 50 height 28
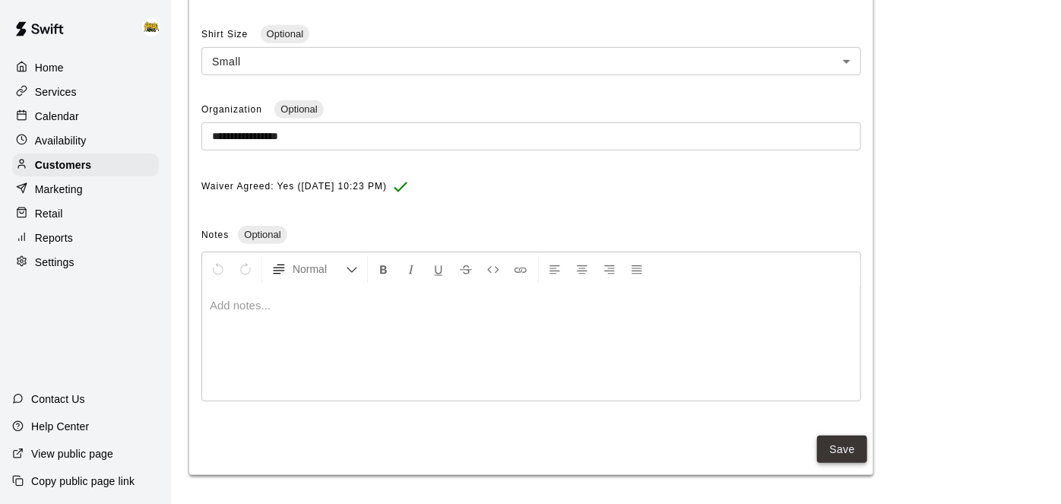
click at [835, 460] on button "Save" at bounding box center [842, 449] width 50 height 28
click at [64, 62] on div "Home" at bounding box center [85, 67] width 147 height 23
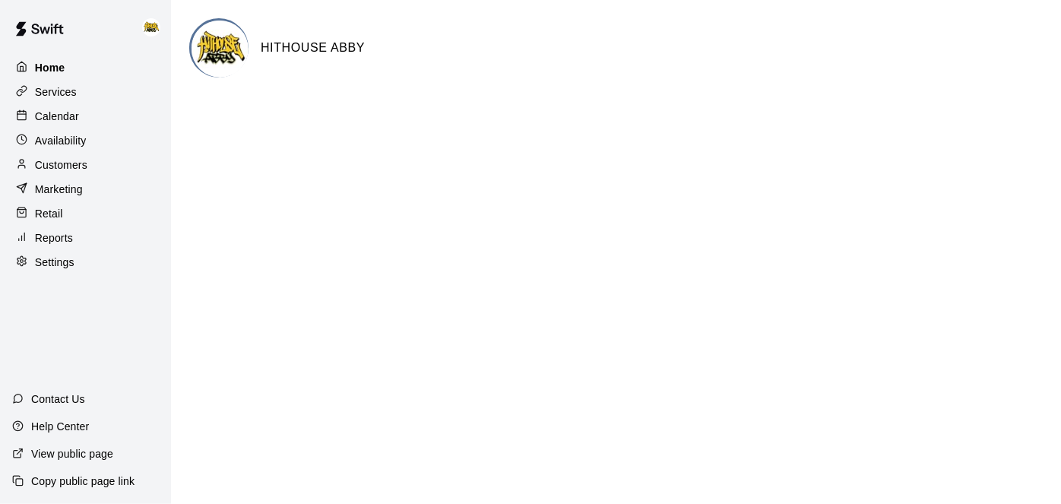
click at [64, 62] on div "Home" at bounding box center [85, 67] width 147 height 23
click at [80, 120] on div "Calendar" at bounding box center [85, 116] width 147 height 23
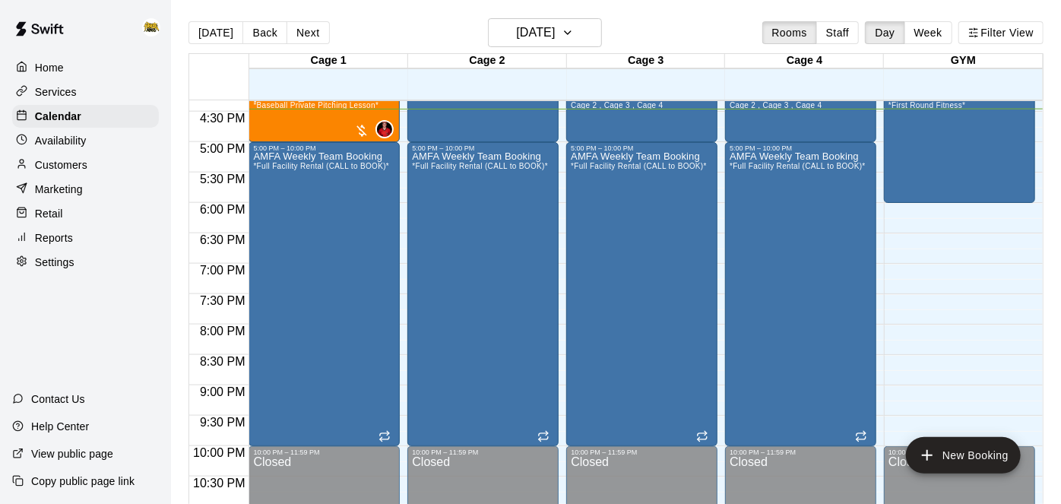
scroll to position [804, 0]
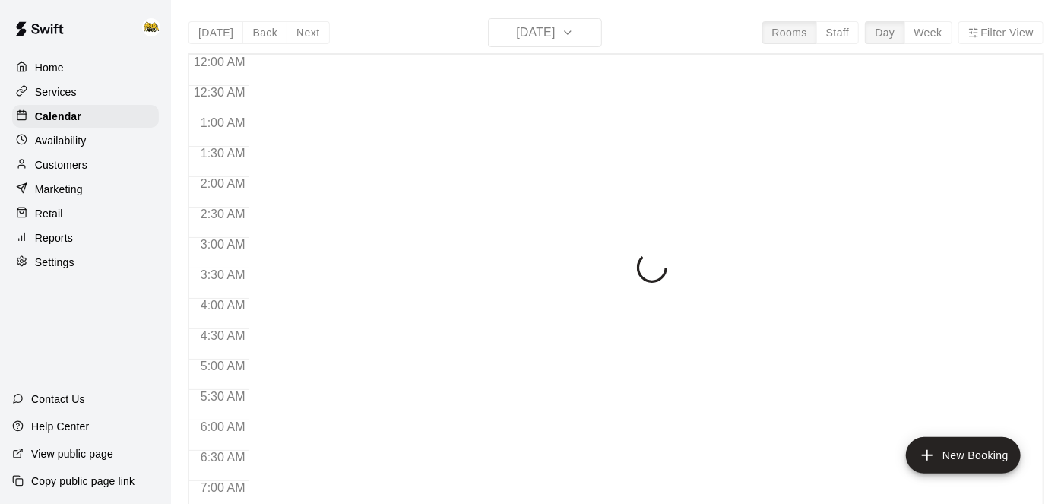
scroll to position [993, 0]
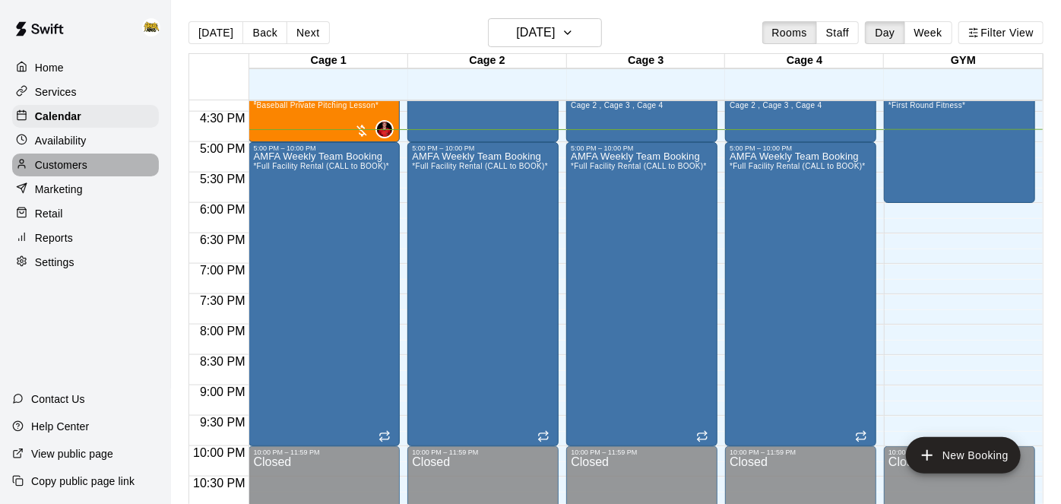
click at [45, 154] on div "Customers" at bounding box center [85, 165] width 147 height 23
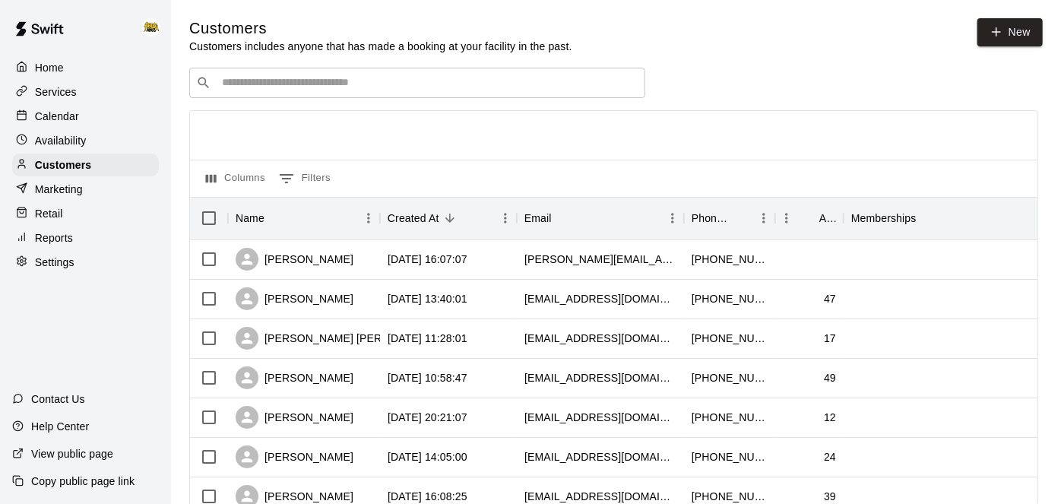
click at [371, 81] on input "Search customers by name or email" at bounding box center [427, 82] width 421 height 15
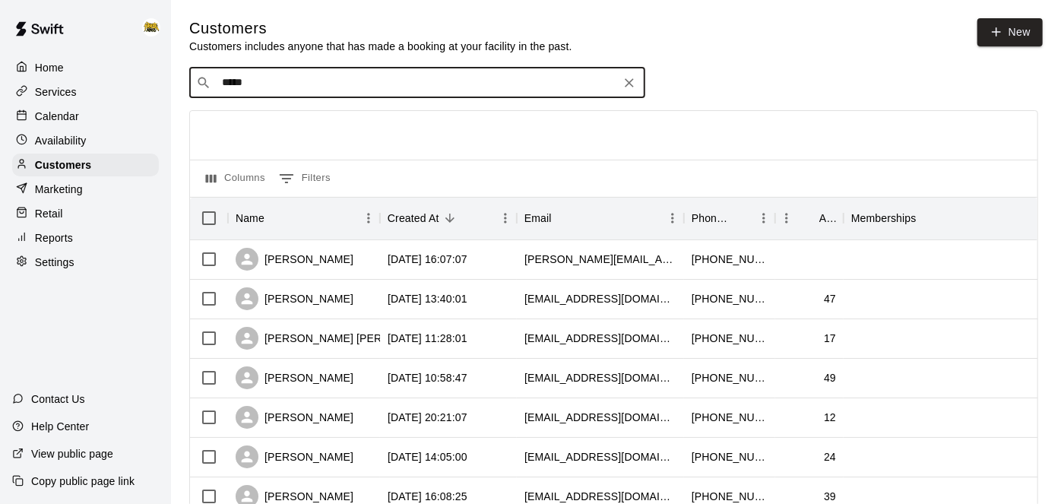
type input "****"
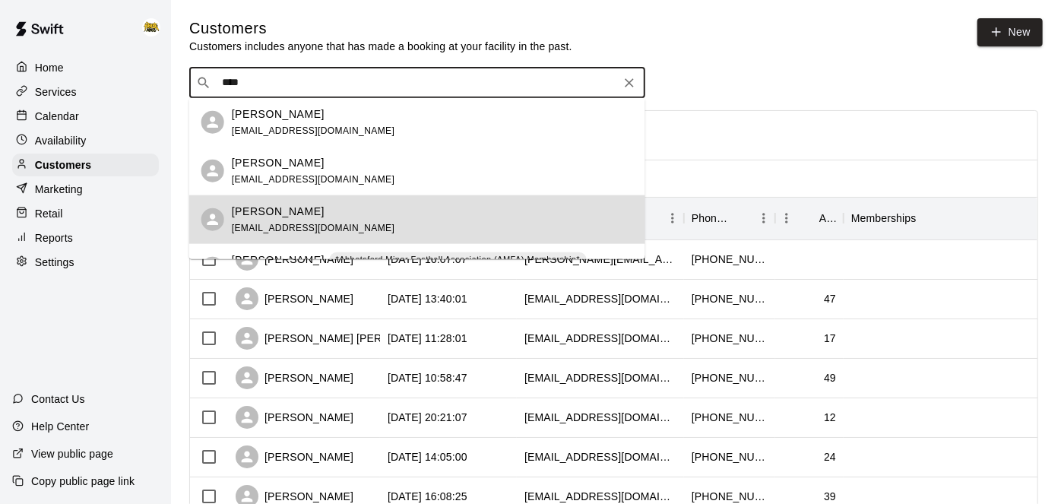
scroll to position [33, 0]
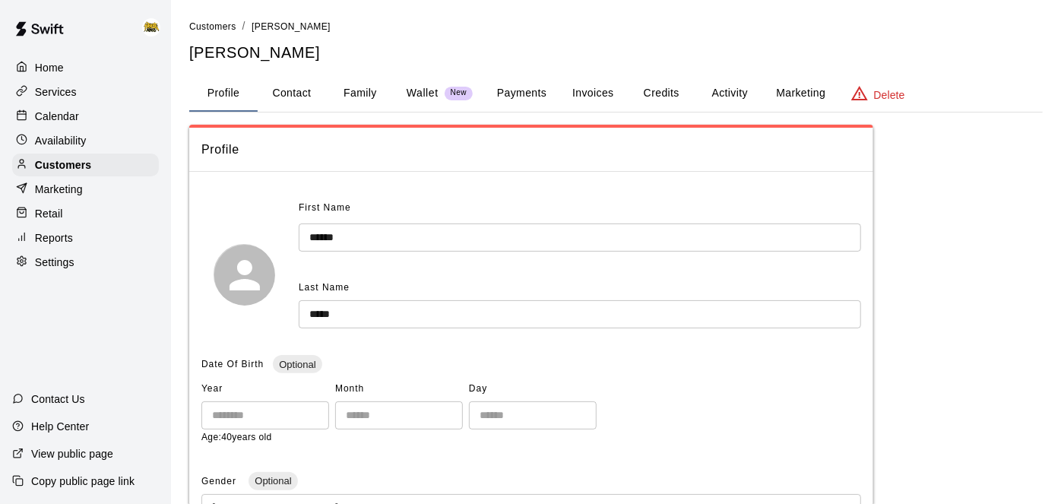
click at [300, 89] on button "Contact" at bounding box center [292, 93] width 68 height 36
select select "**"
